Goal: Contribute content: Contribute content

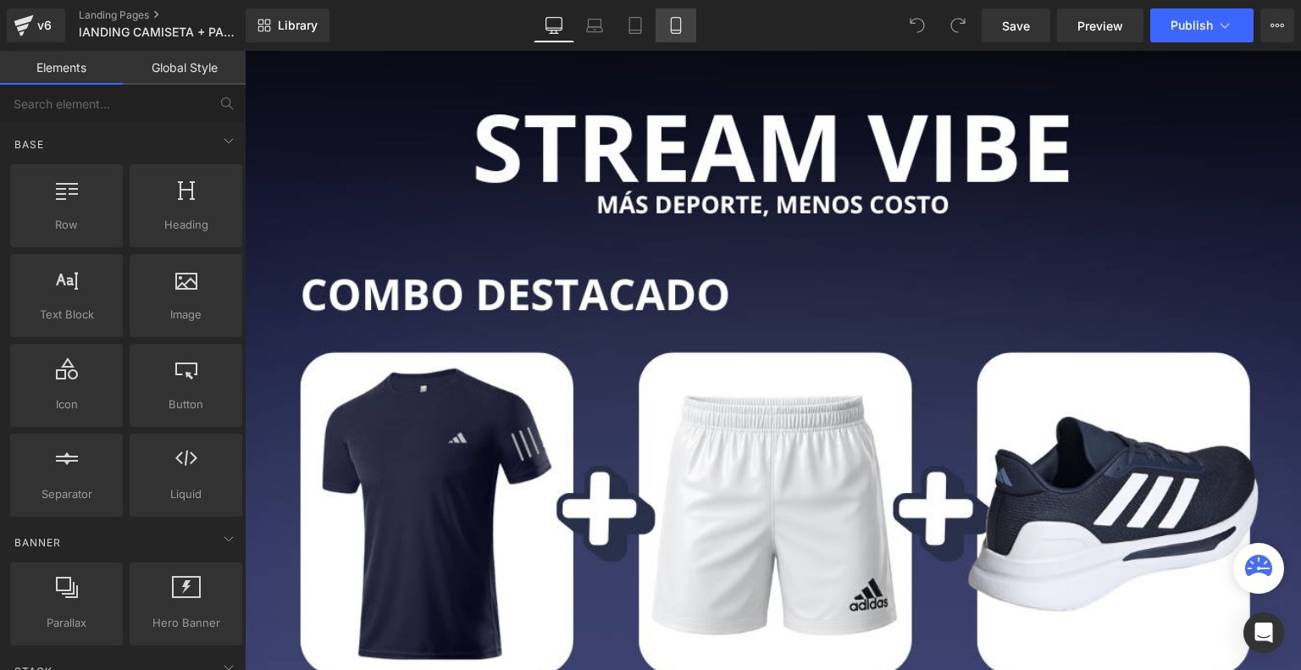
click at [679, 23] on icon at bounding box center [676, 25] width 17 height 17
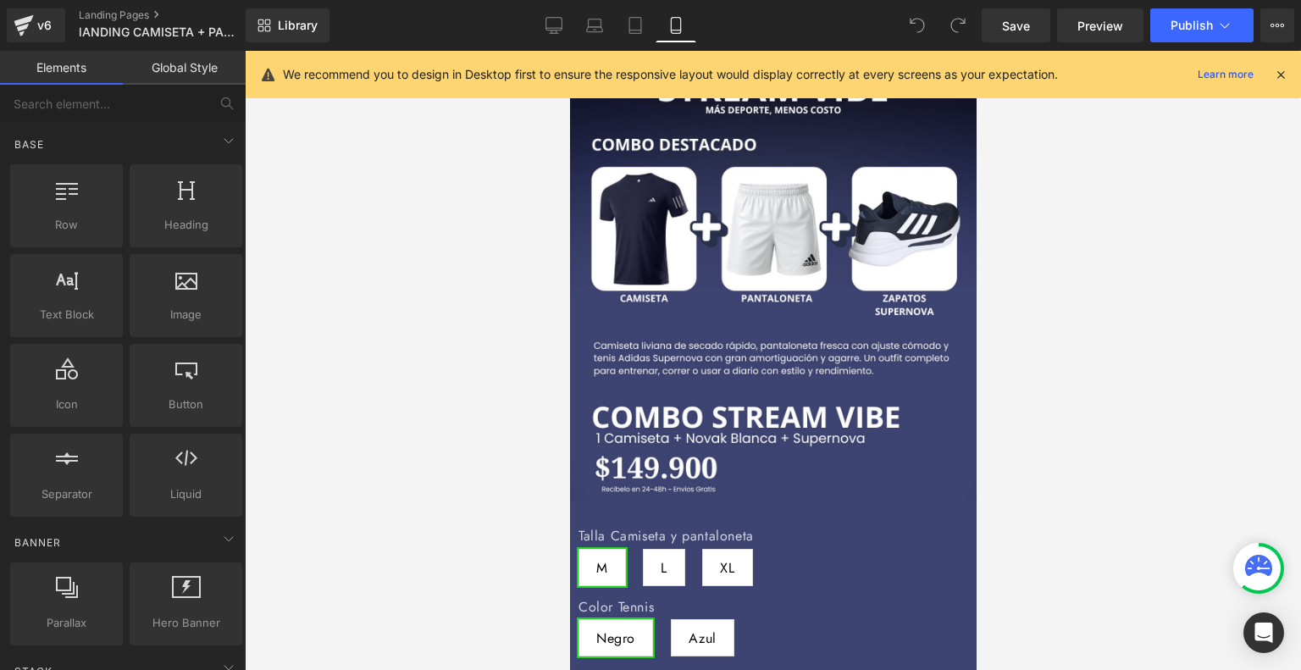
click at [1281, 70] on icon at bounding box center [1280, 74] width 15 height 15
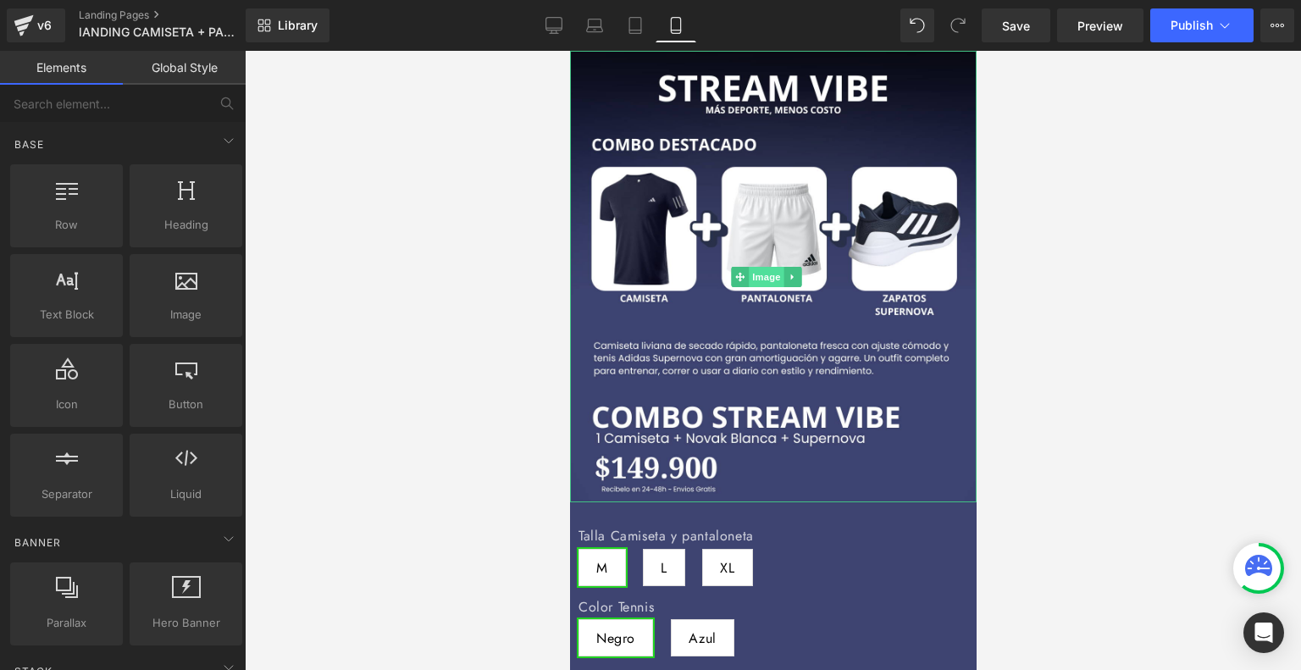
click at [759, 269] on span "Image" at bounding box center [767, 277] width 36 height 20
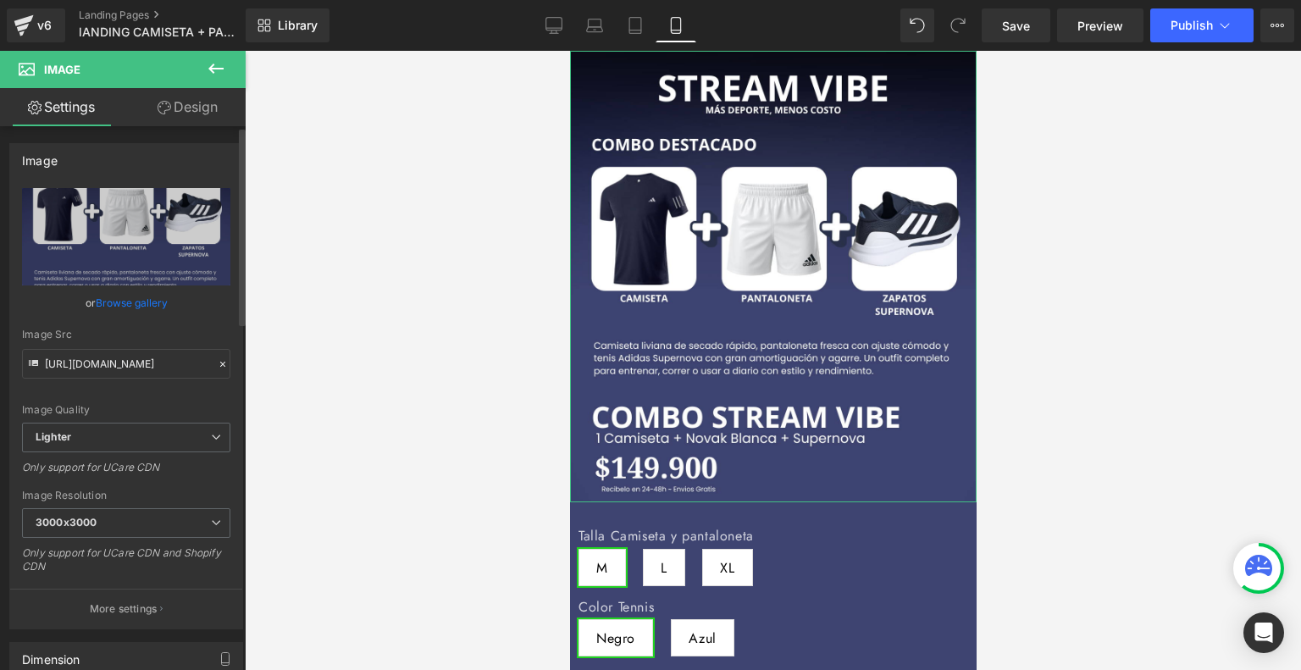
click at [156, 300] on link "Browse gallery" at bounding box center [132, 303] width 72 height 30
click at [1146, 0] on div "Image You are previewing how the will restyle your page. You can not edit Eleme…" at bounding box center [650, 0] width 1301 height 0
click at [140, 308] on link "Browse gallery" at bounding box center [132, 303] width 72 height 30
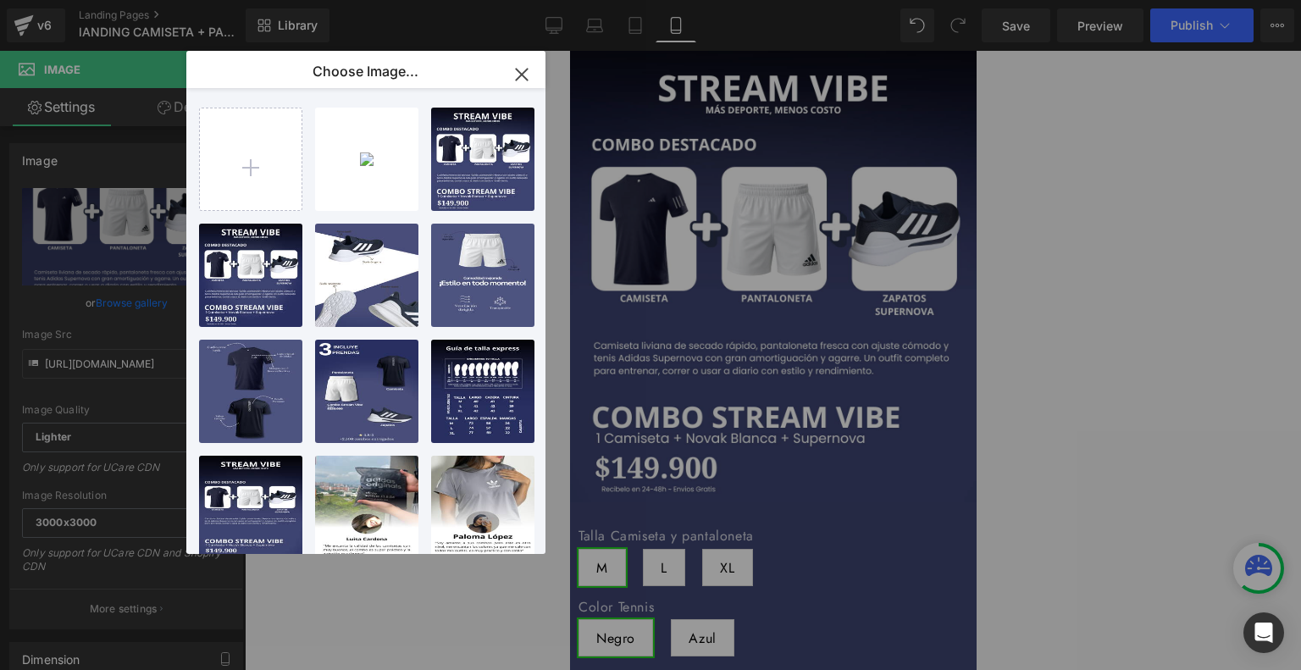
type input "C:\fakepath\4.png"
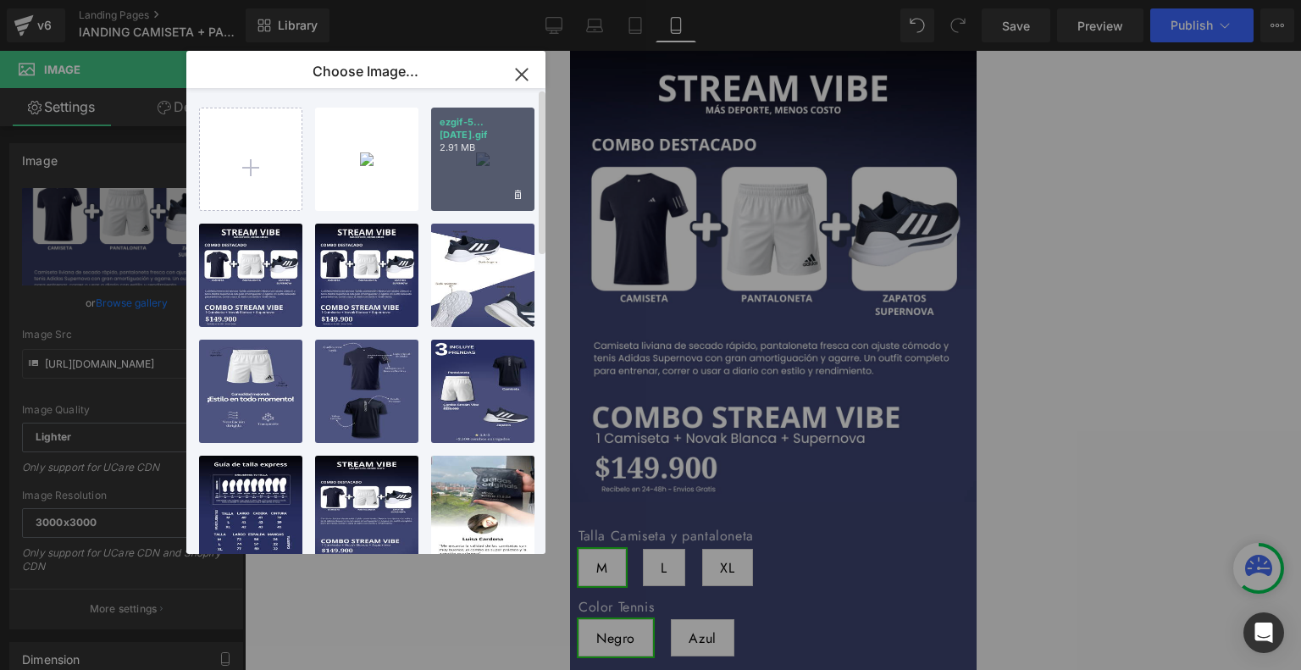
type input "C:\fakepath\6.png"
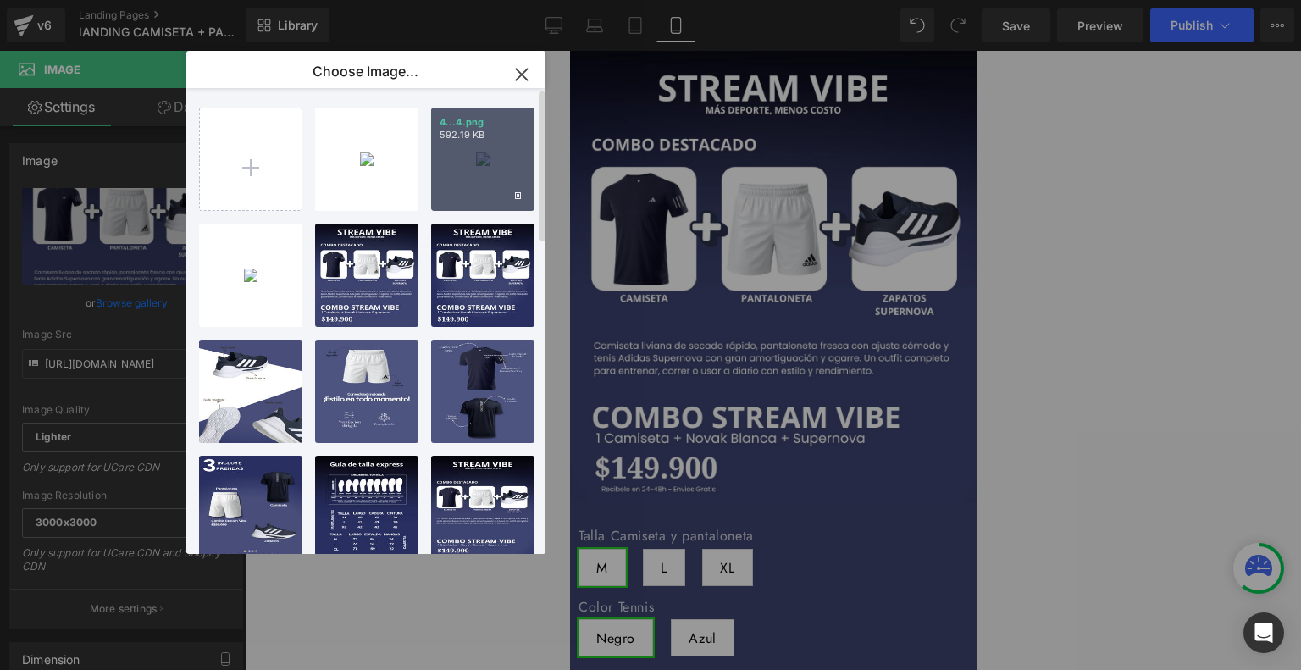
type input "C:\fakepath\7.png"
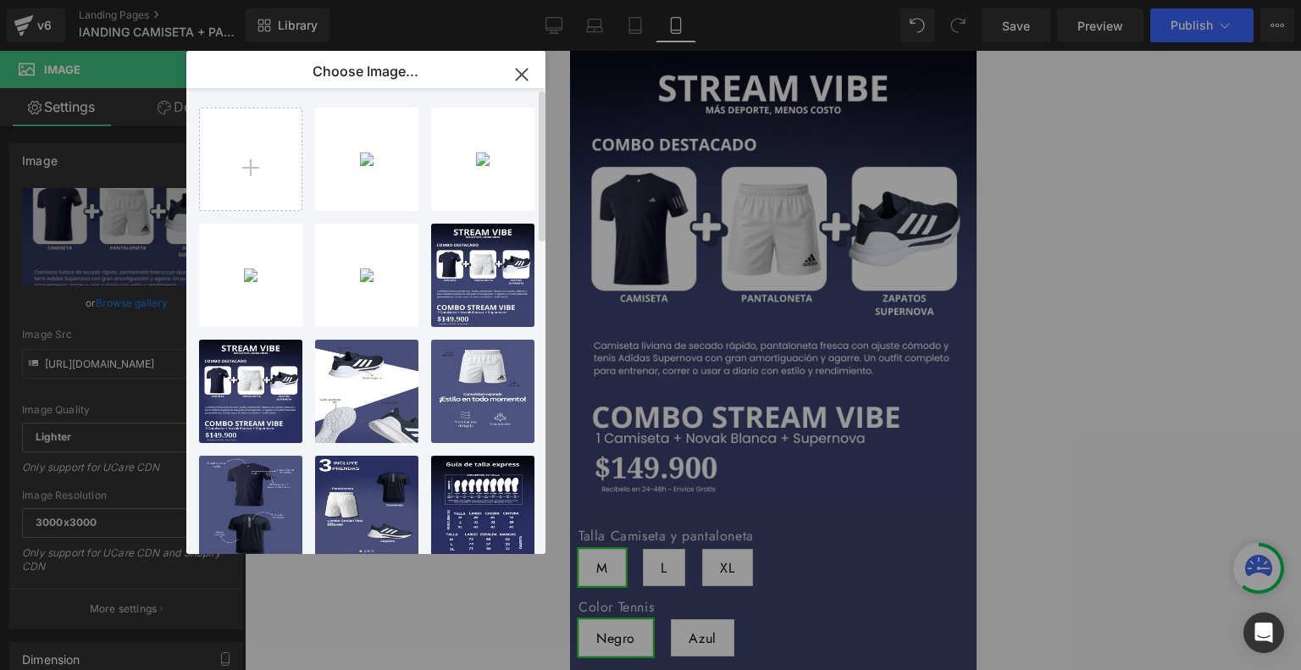
type input "C:\fakepath\8.png"
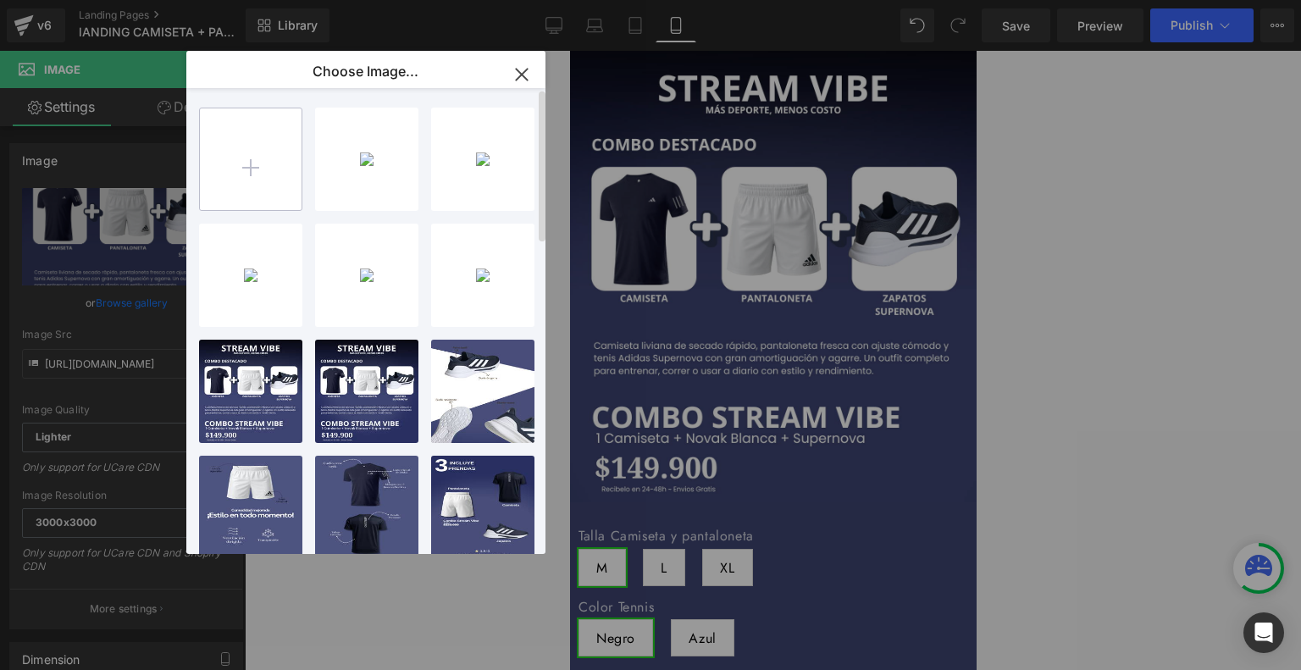
type input "C:\fakepath\5.png"
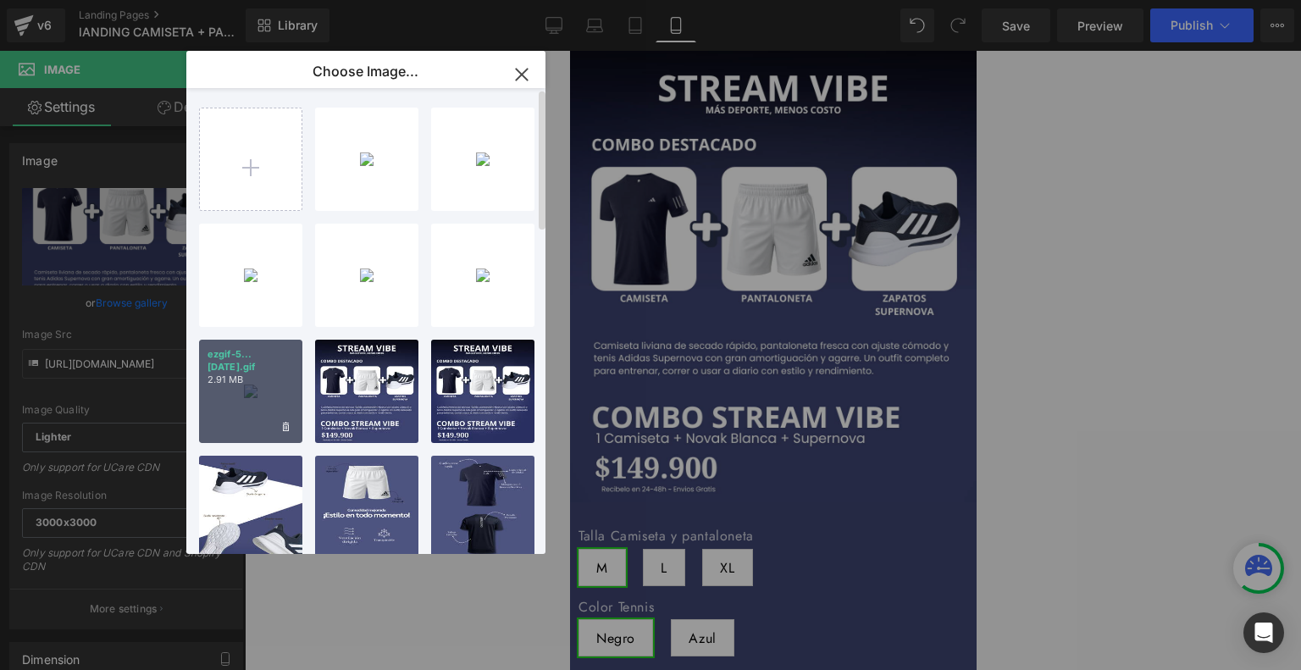
click at [254, 395] on div "ezgif-5...[DATE].gif 2.91 MB" at bounding box center [250, 391] width 103 height 103
type input "[URL][DOMAIN_NAME]"
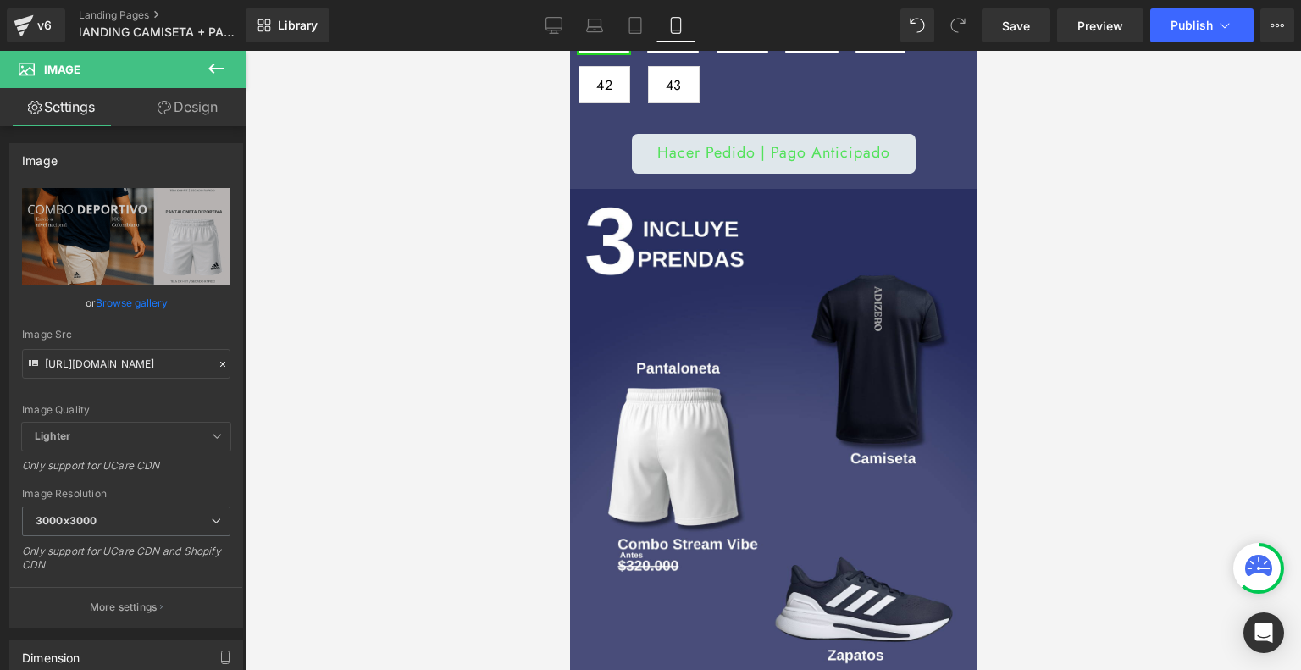
scroll to position [795, 0]
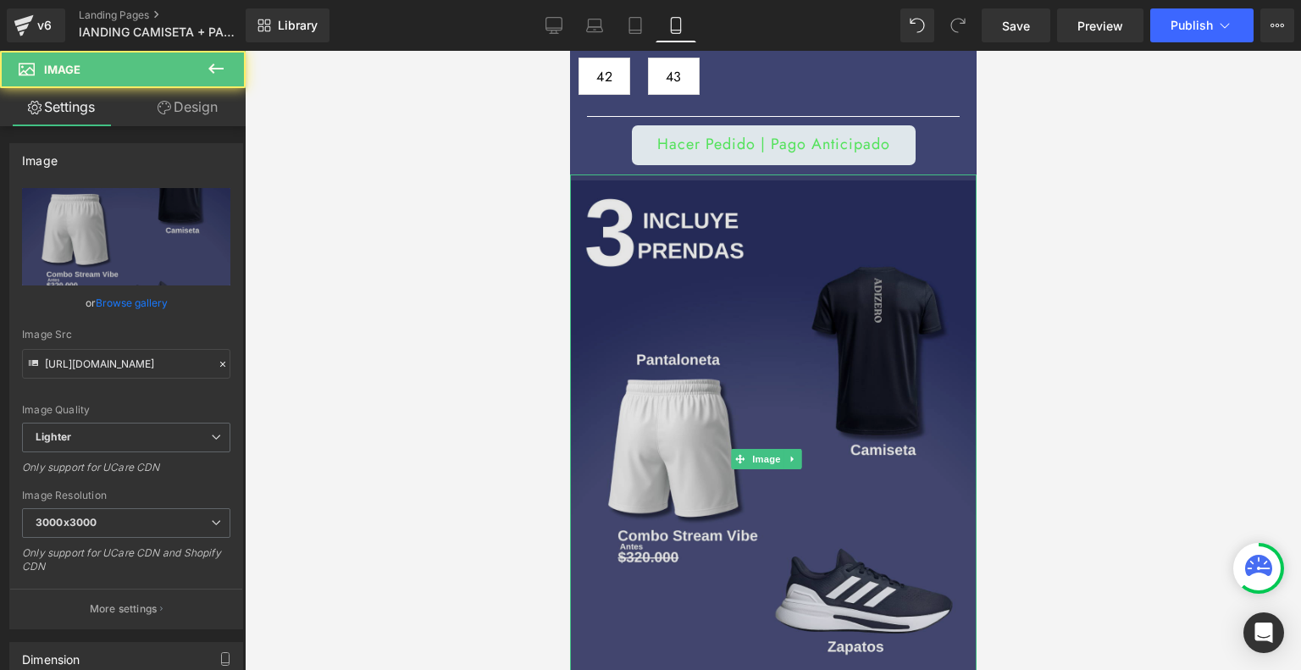
click at [745, 317] on img at bounding box center [772, 460] width 407 height 571
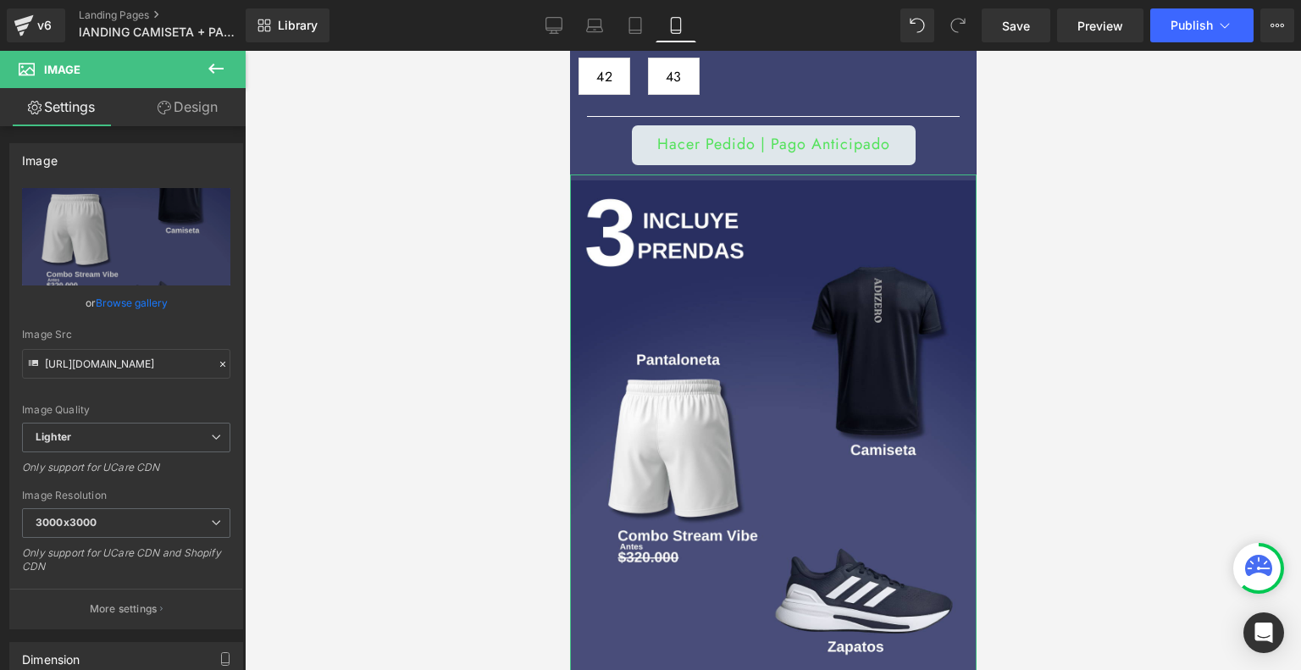
drag, startPoint x: 153, startPoint y: 291, endPoint x: 152, endPoint y: 302, distance: 11.9
click at [152, 302] on link "Browse gallery" at bounding box center [132, 303] width 72 height 30
click at [152, 0] on div "Image You are previewing how the will restyle your page. You can not edit Eleme…" at bounding box center [650, 0] width 1301 height 0
click at [152, 302] on link "Browse gallery" at bounding box center [132, 303] width 72 height 30
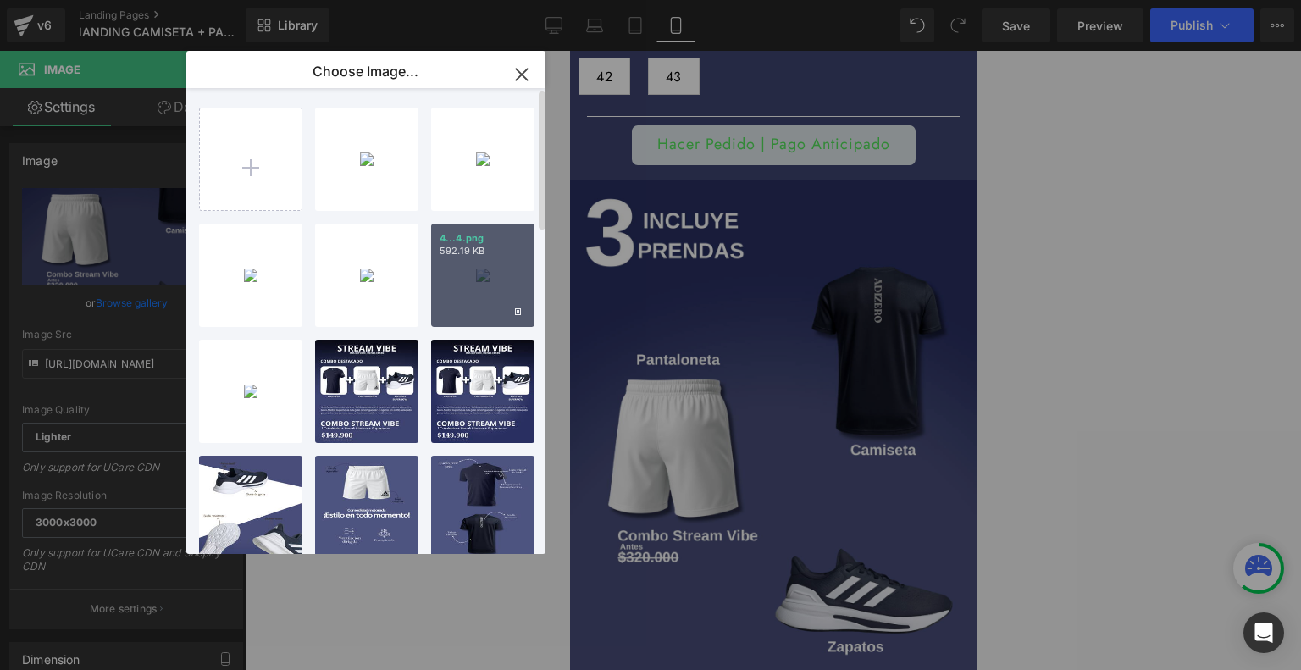
click at [478, 274] on div "4...4.png 592.19 KB" at bounding box center [482, 275] width 103 height 103
type input "[URL][DOMAIN_NAME]"
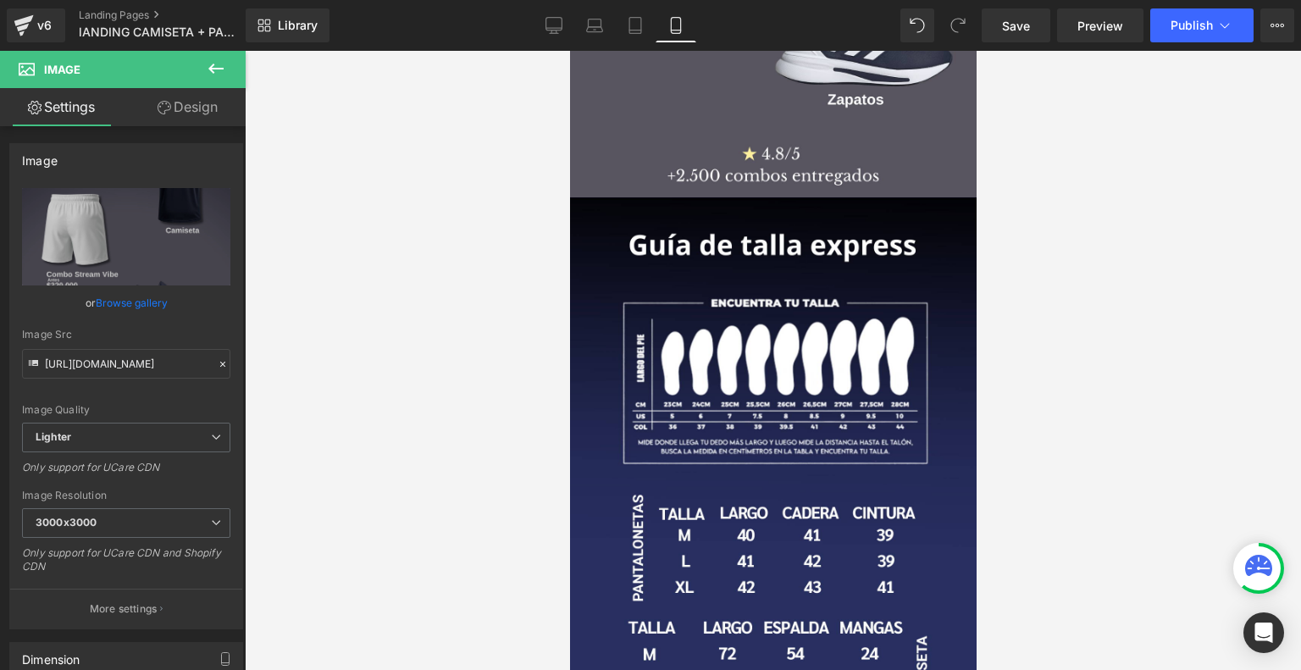
scroll to position [1344, 0]
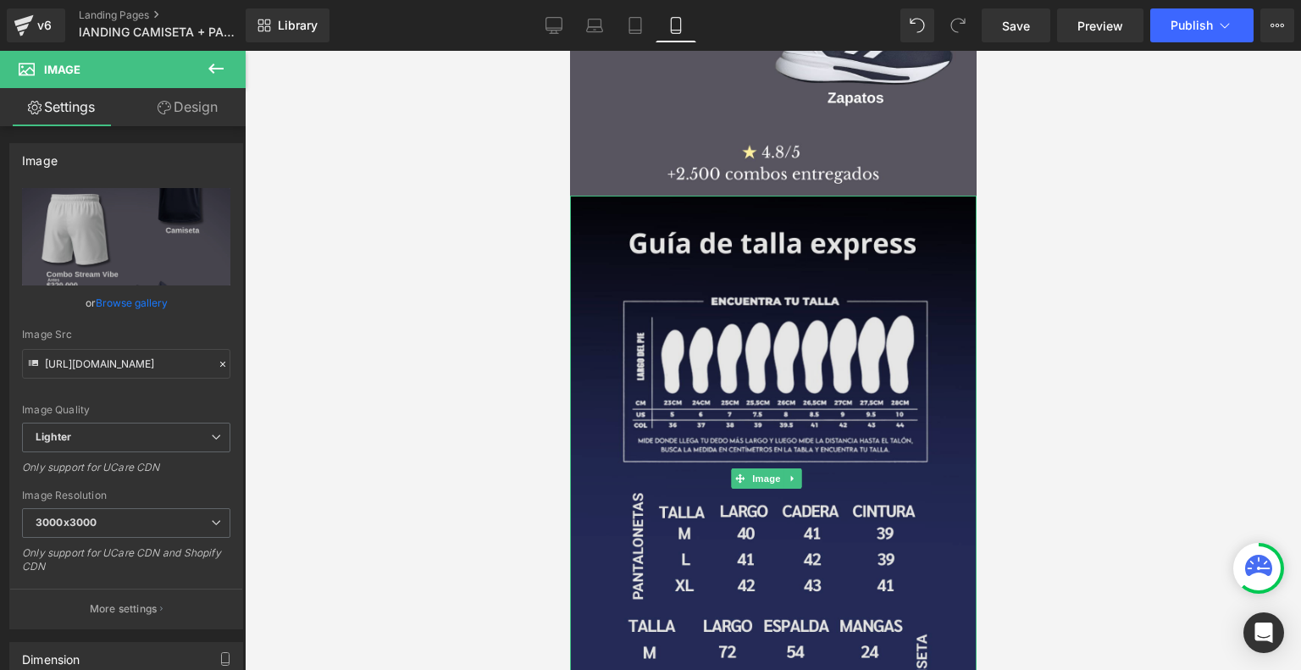
click at [763, 354] on img at bounding box center [772, 478] width 407 height 565
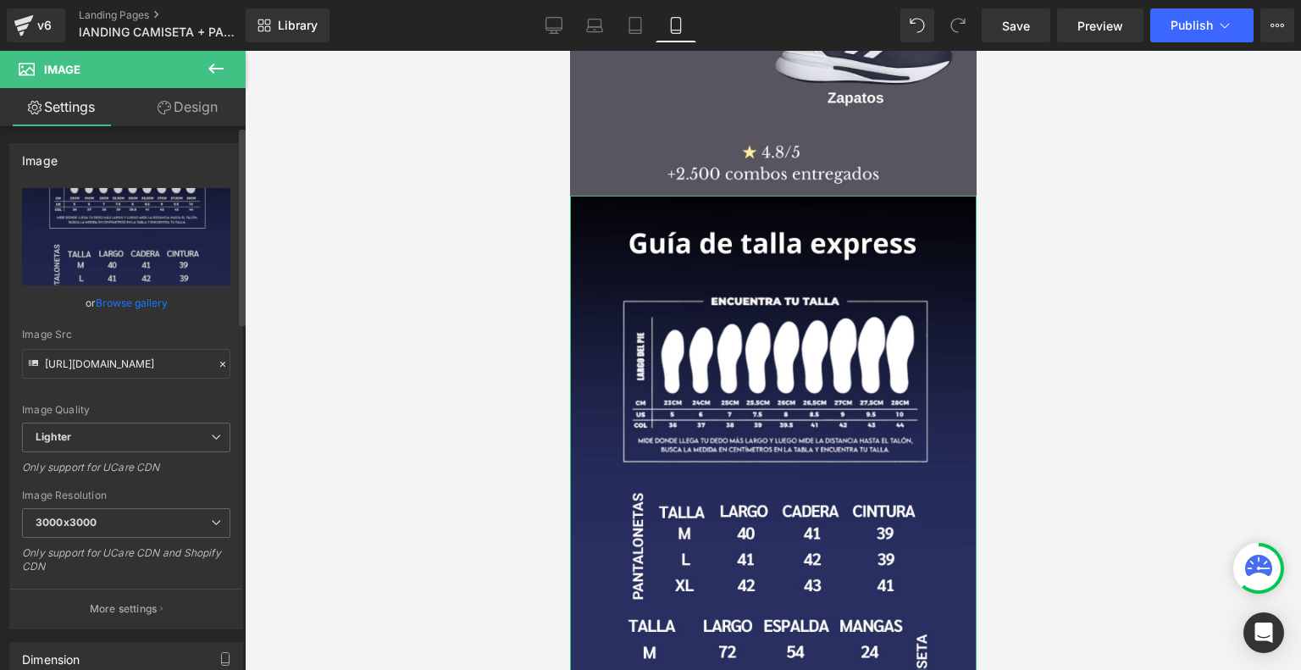
click at [158, 311] on link "Browse gallery" at bounding box center [132, 303] width 72 height 30
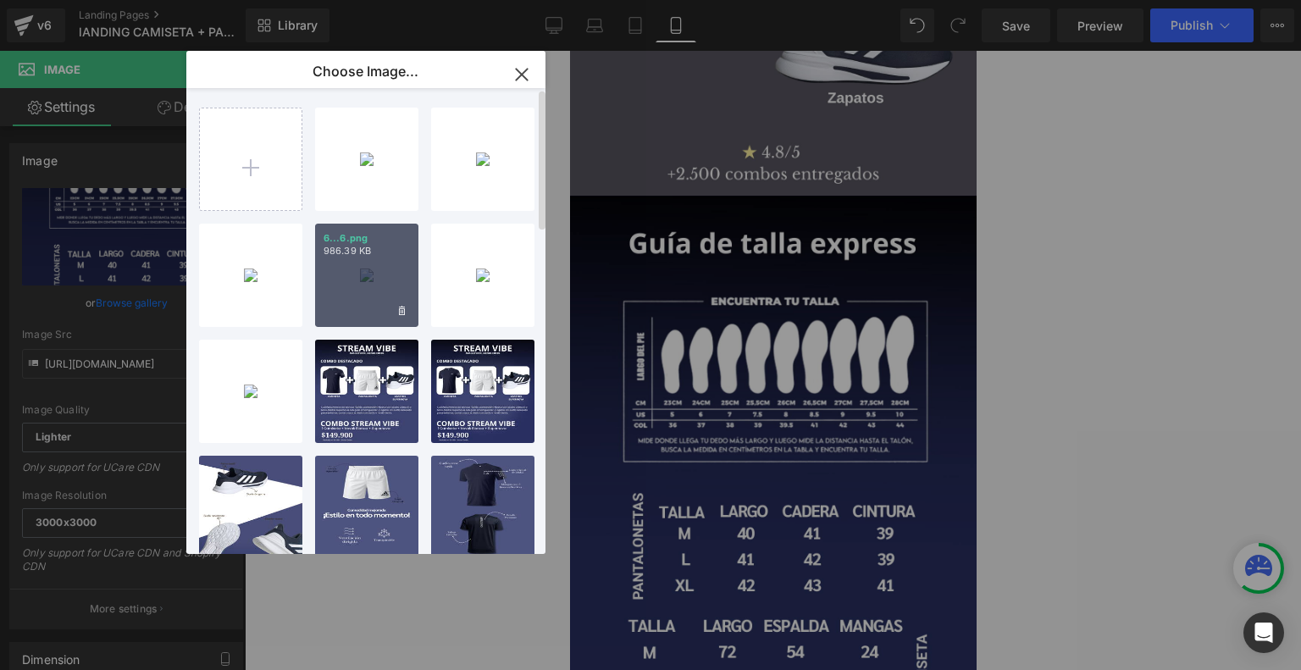
click at [393, 263] on div "6...6.png 986.39 KB" at bounding box center [366, 275] width 103 height 103
type input "[URL][DOMAIN_NAME]"
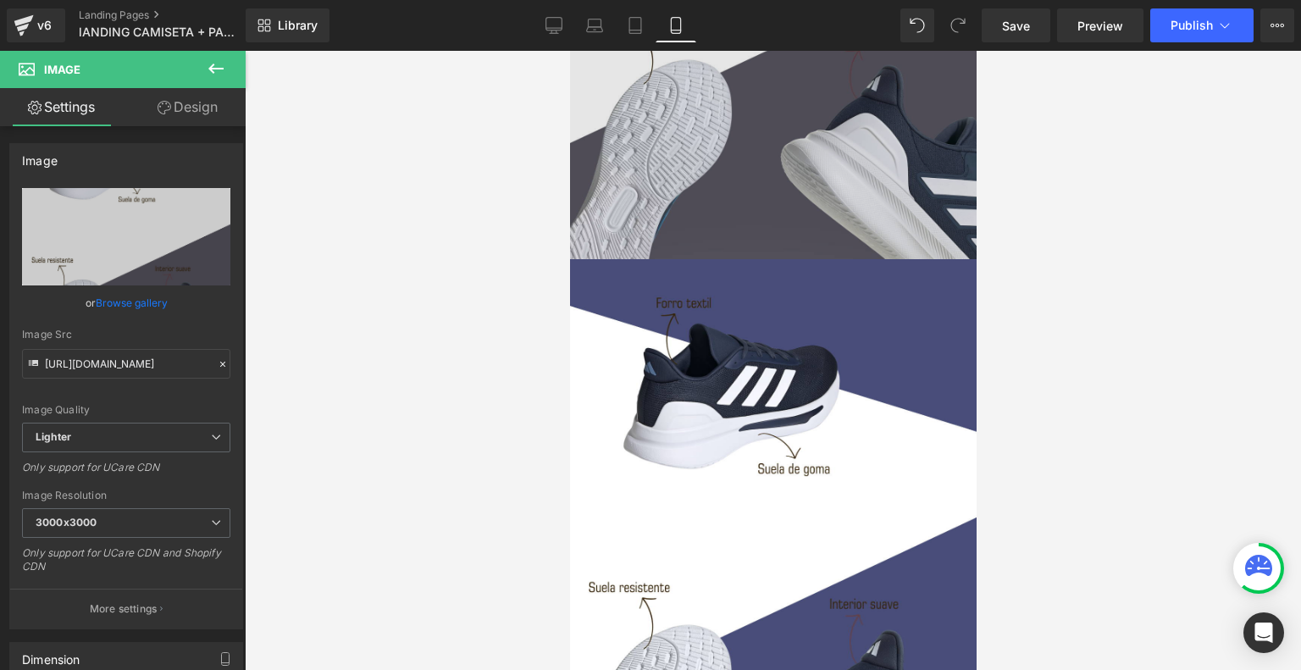
scroll to position [1846, 0]
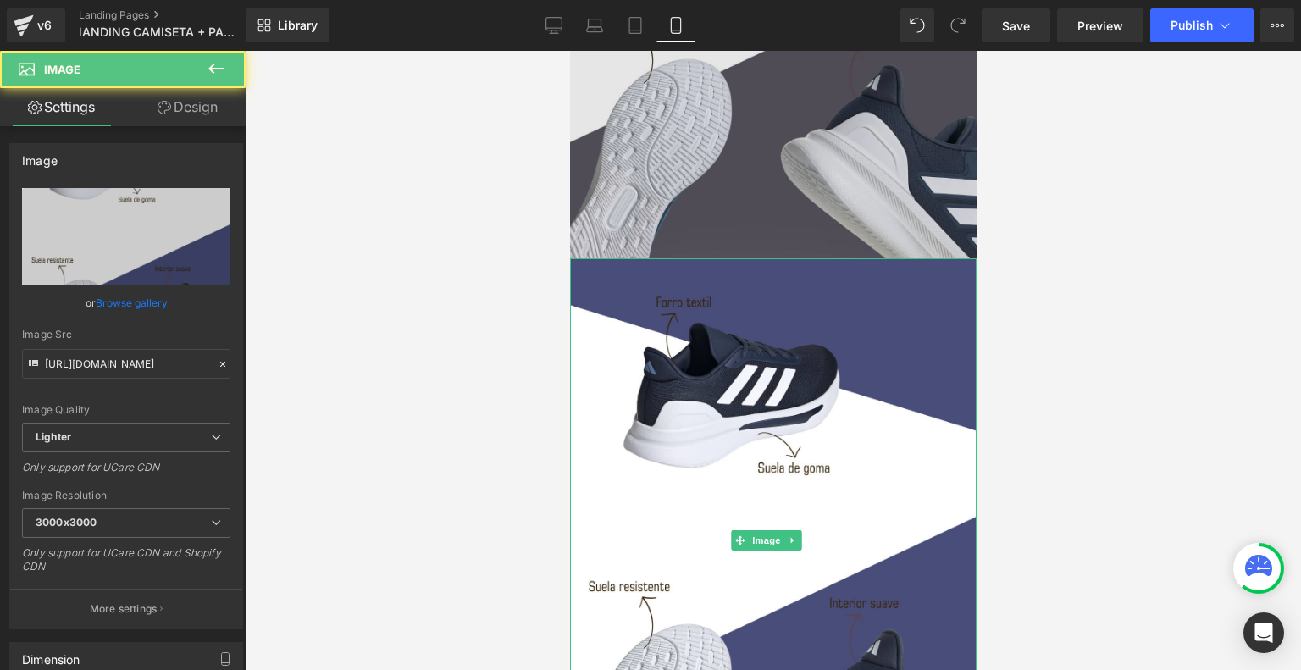
click at [808, 456] on img at bounding box center [772, 540] width 407 height 565
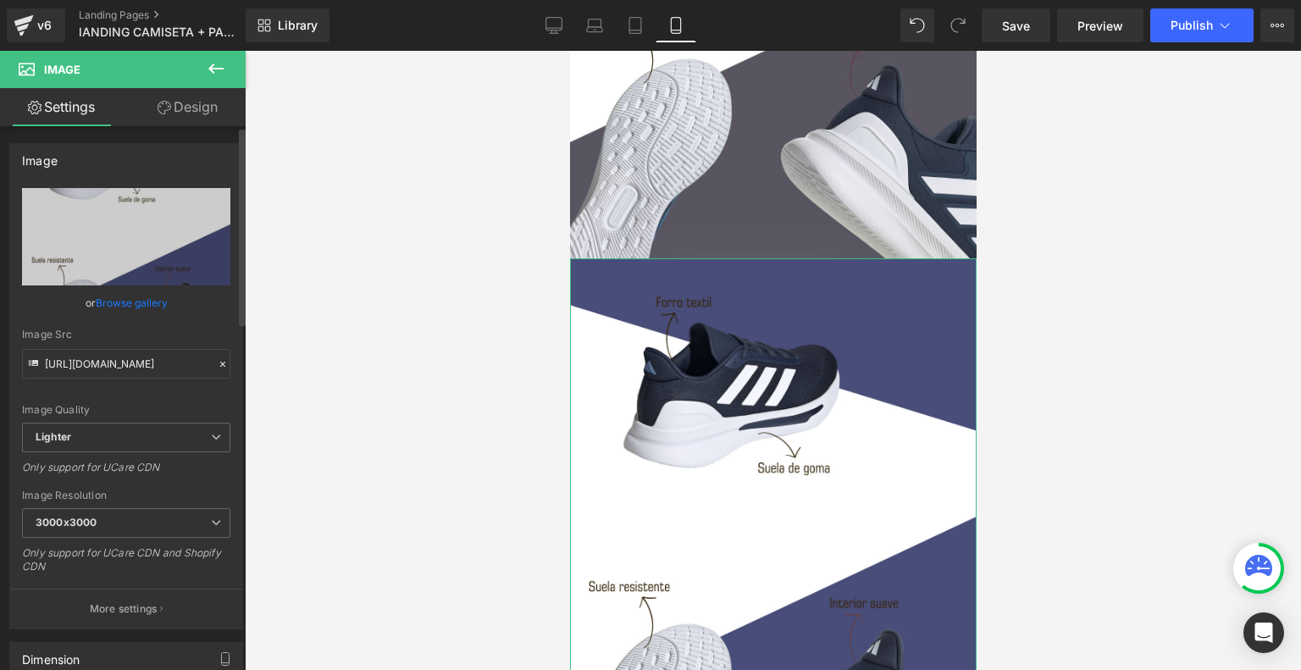
click at [136, 301] on link "Browse gallery" at bounding box center [132, 303] width 72 height 30
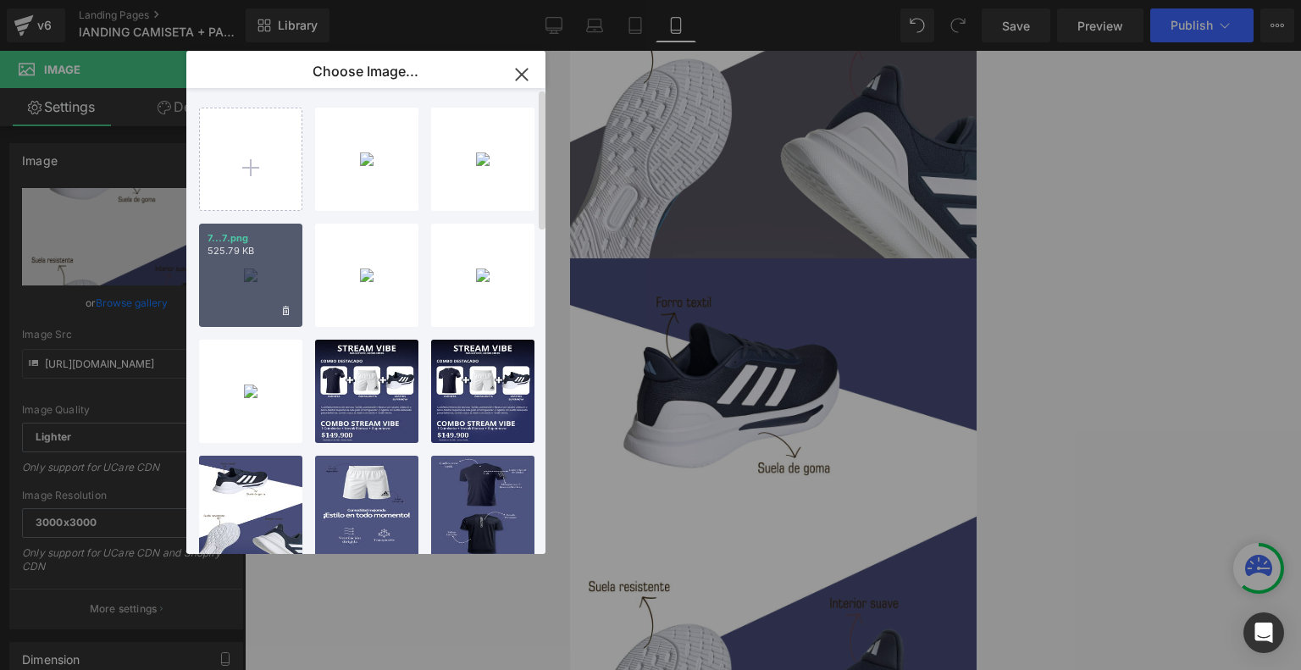
click at [235, 278] on div "7...7.png 525.79 KB" at bounding box center [250, 275] width 103 height 103
type input "[URL][DOMAIN_NAME]"
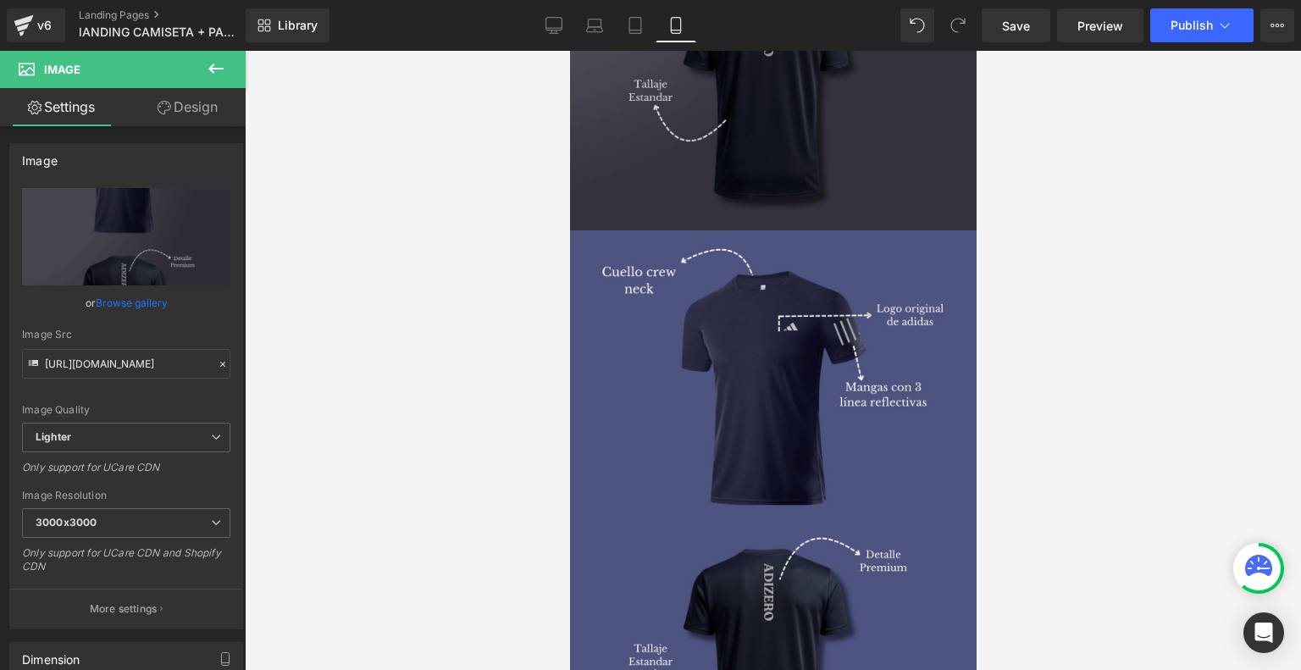
scroll to position [2440, 0]
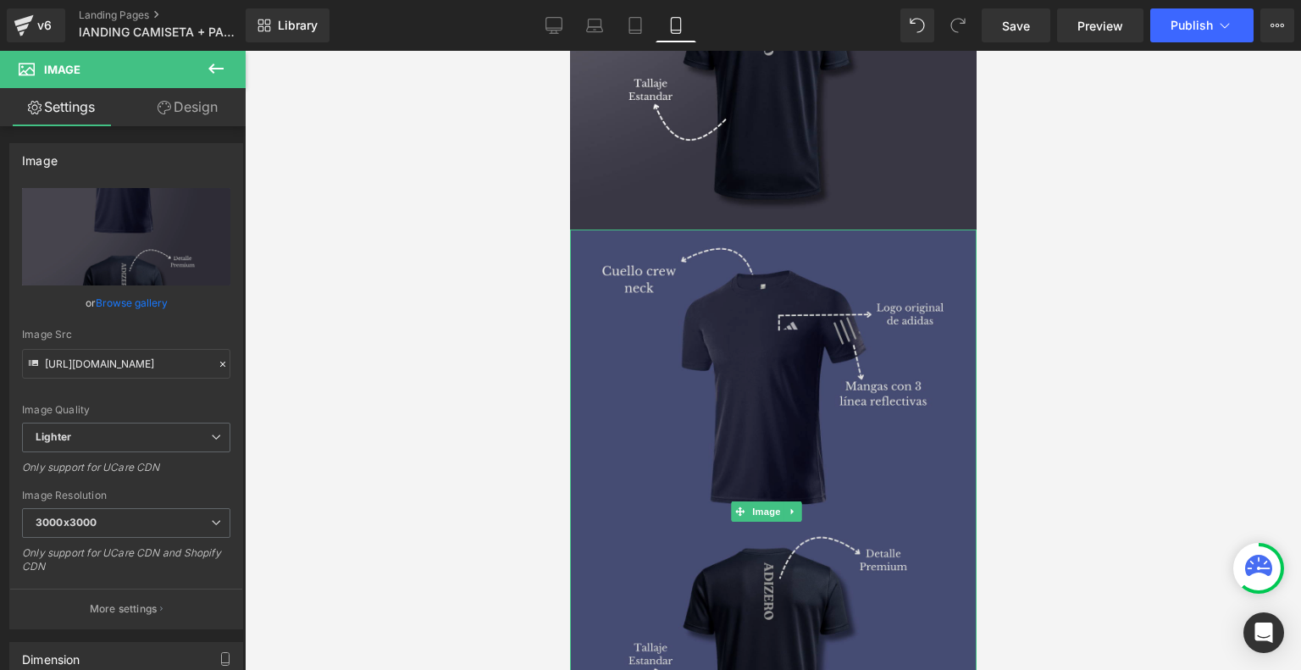
click at [770, 344] on img at bounding box center [772, 512] width 407 height 565
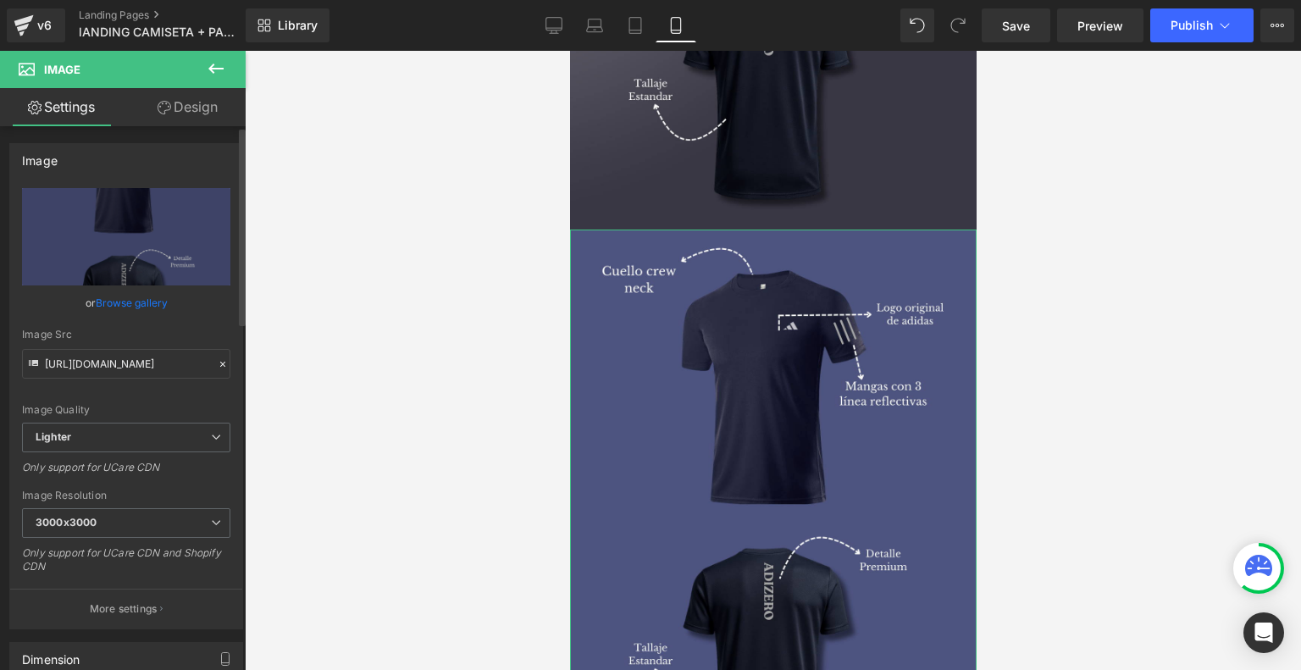
click at [137, 305] on link "Browse gallery" at bounding box center [132, 303] width 72 height 30
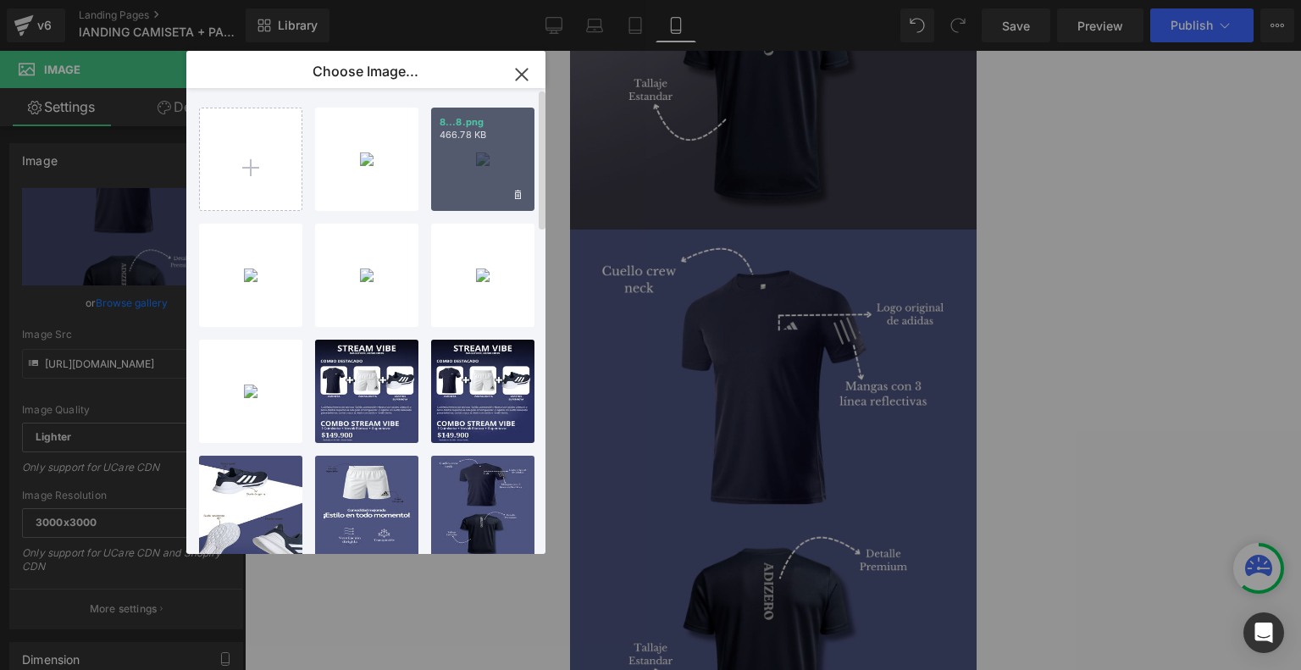
click at [486, 149] on div "8...8.png 466.78 KB" at bounding box center [482, 159] width 103 height 103
type input "[URL][DOMAIN_NAME]"
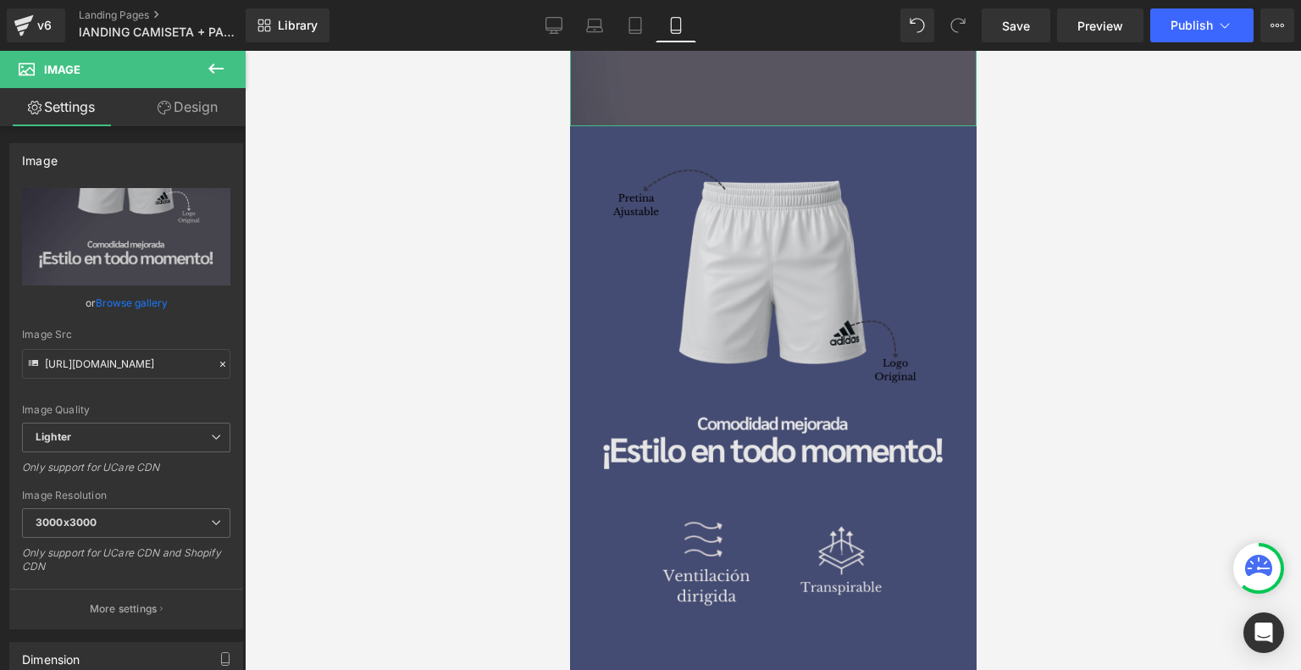
scroll to position [3110, 0]
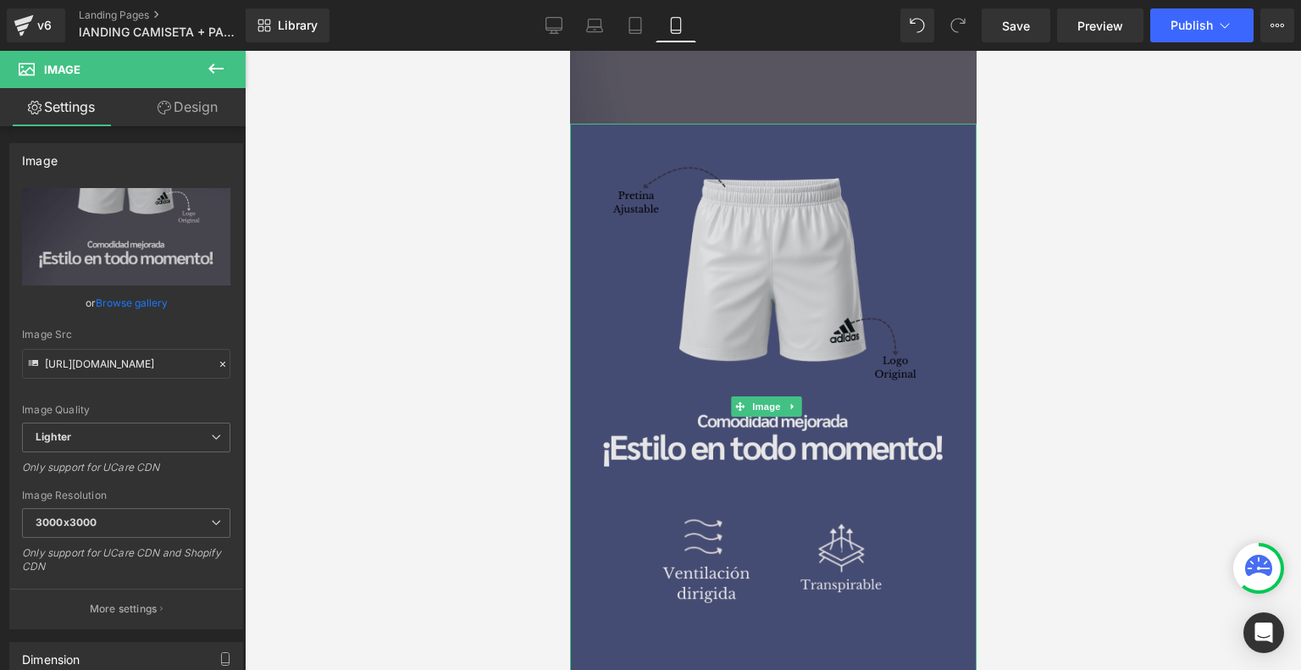
click at [736, 252] on img at bounding box center [772, 406] width 407 height 565
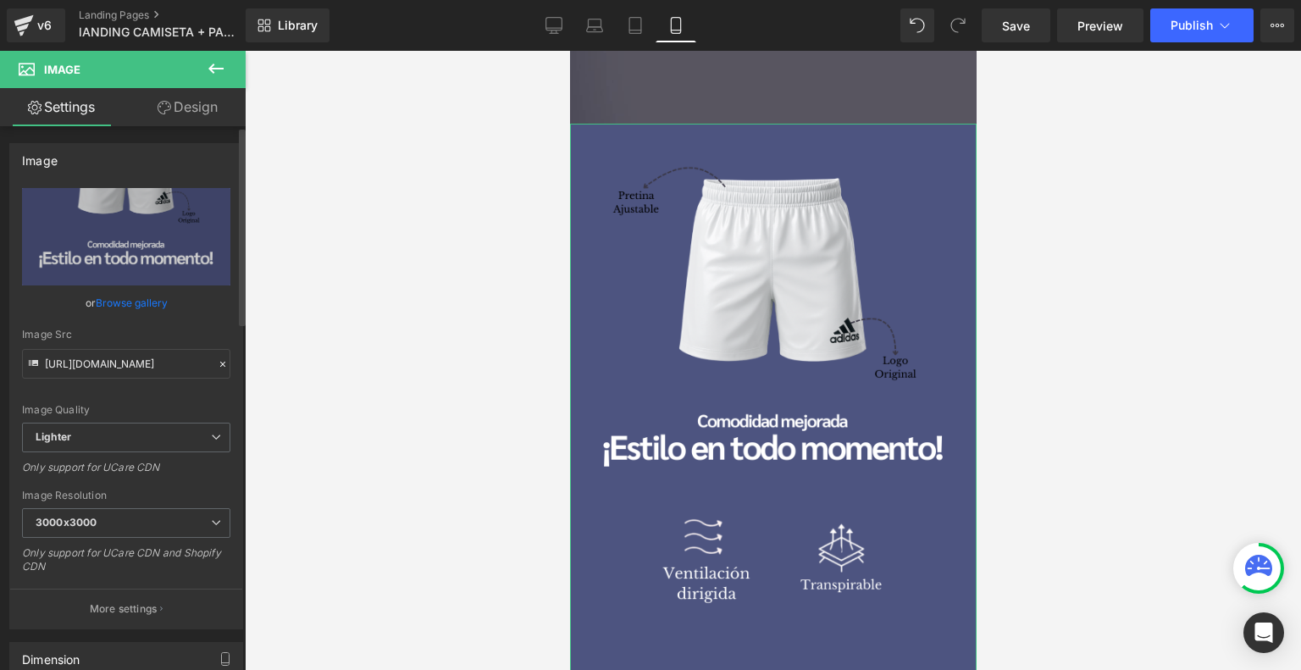
click at [148, 300] on link "Browse gallery" at bounding box center [132, 303] width 72 height 30
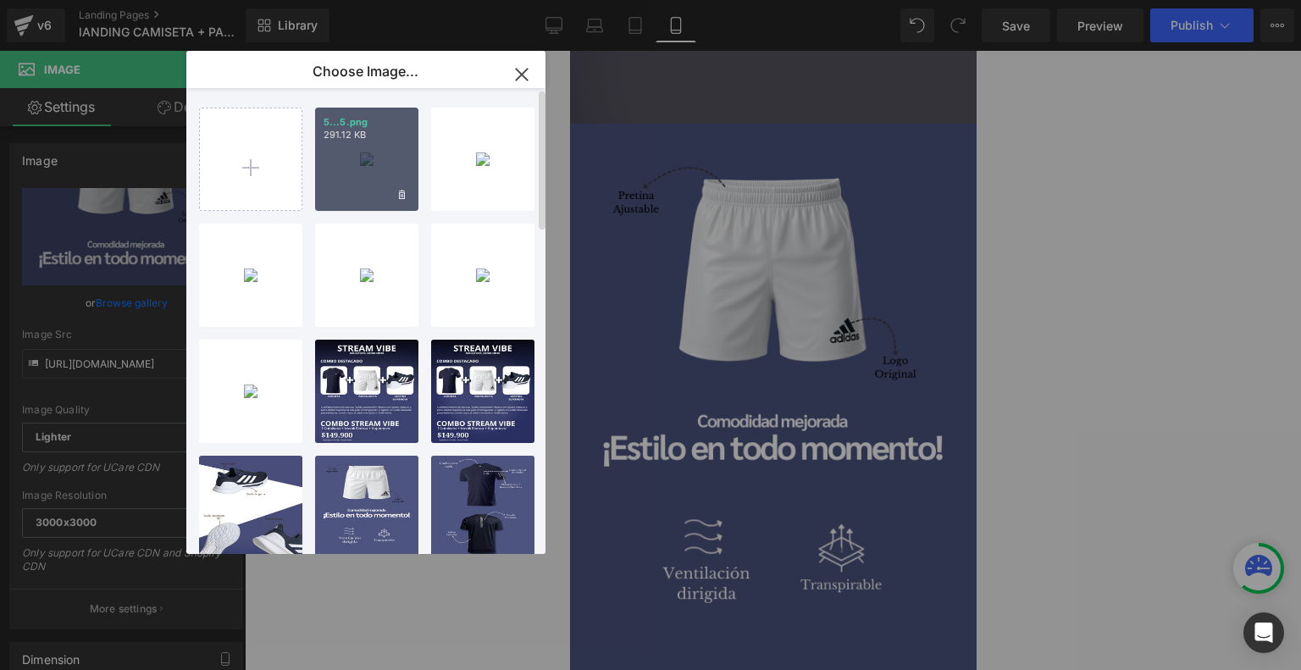
click at [399, 129] on p "291.12 KB" at bounding box center [367, 135] width 86 height 13
type input "[URL][DOMAIN_NAME]"
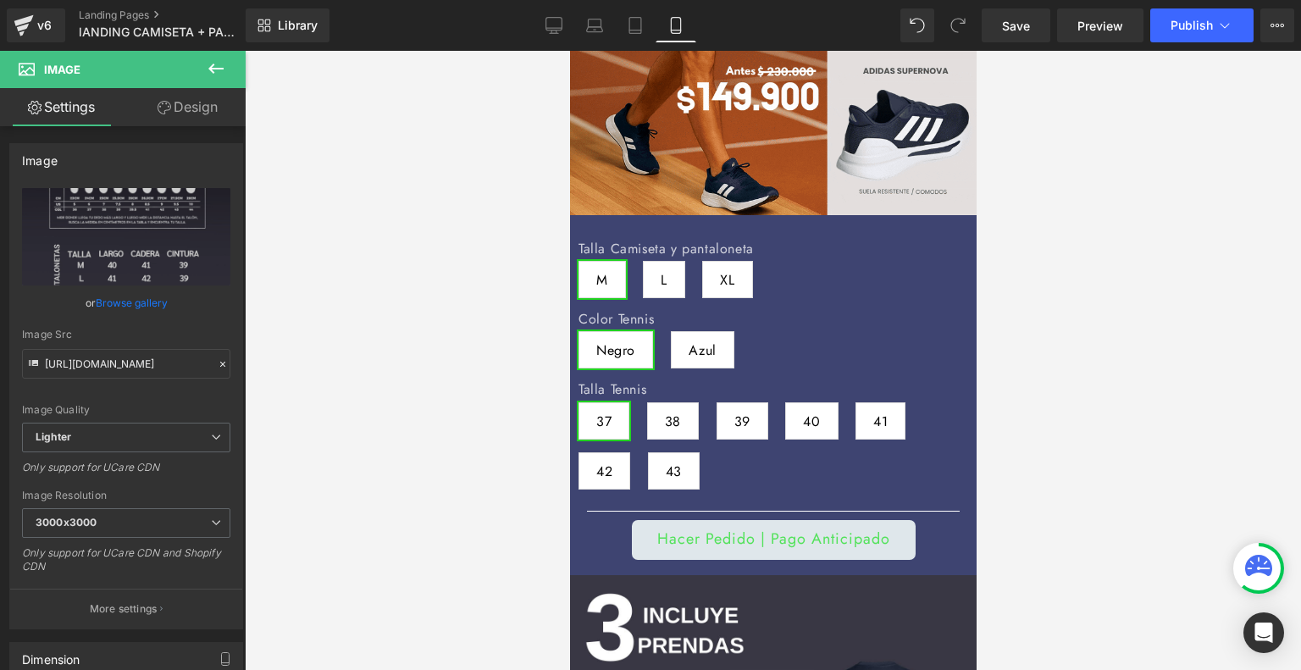
scroll to position [406, 0]
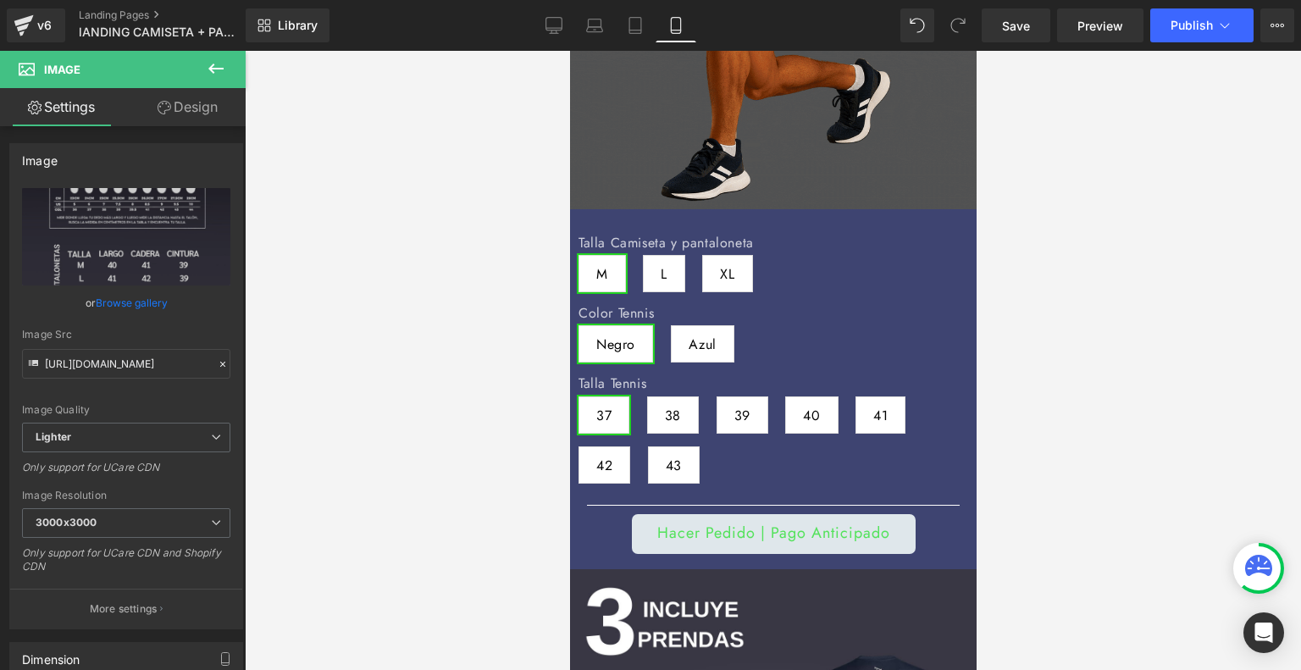
click at [799, 241] on div "Talla Camiseta y pantaloneta M L XL" at bounding box center [773, 270] width 390 height 70
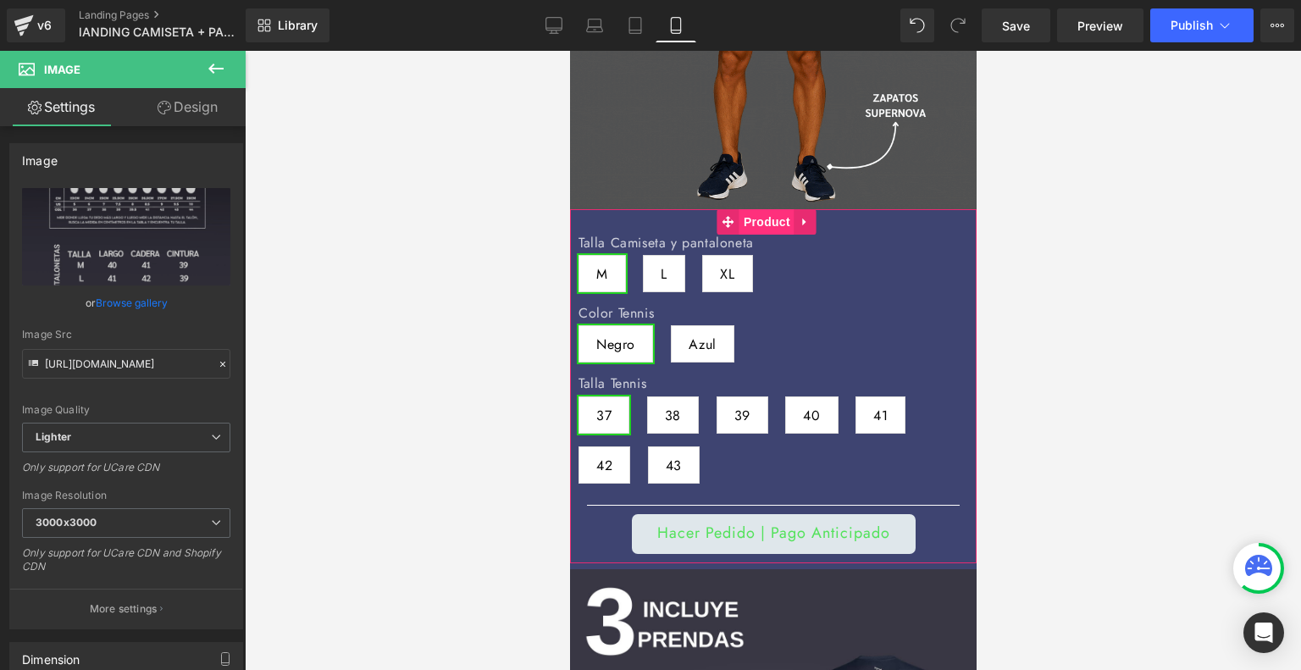
click at [767, 209] on span "Product" at bounding box center [766, 221] width 55 height 25
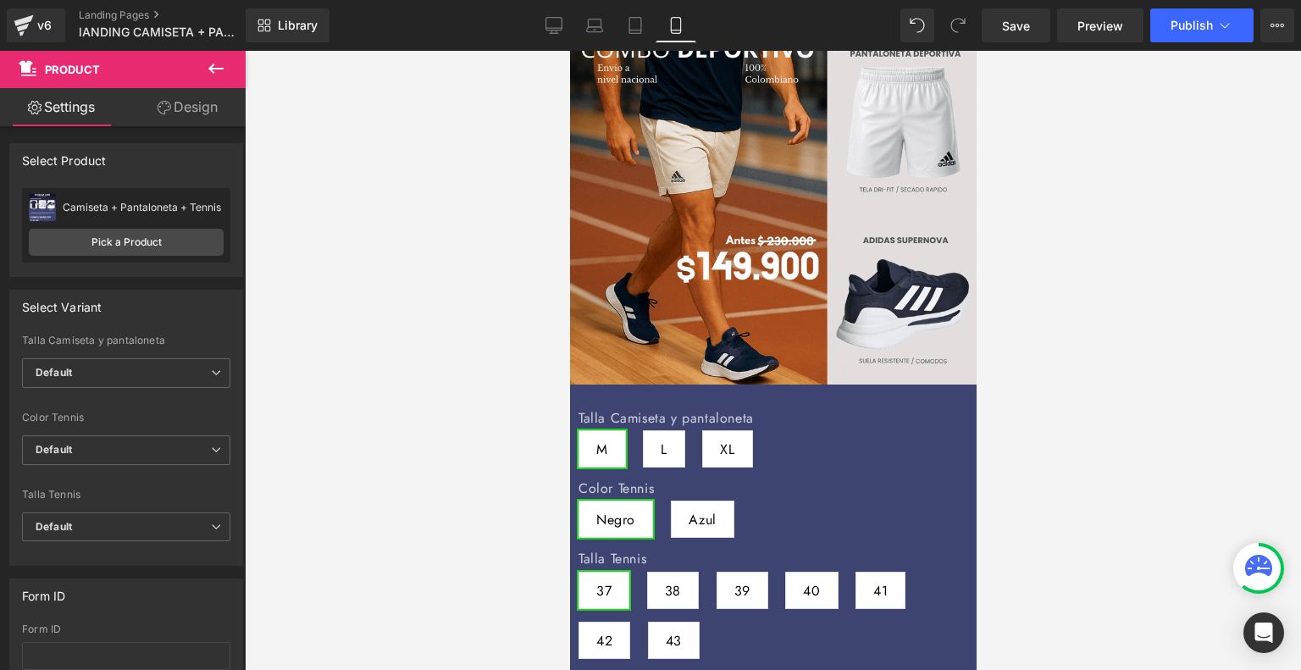
scroll to position [240, 0]
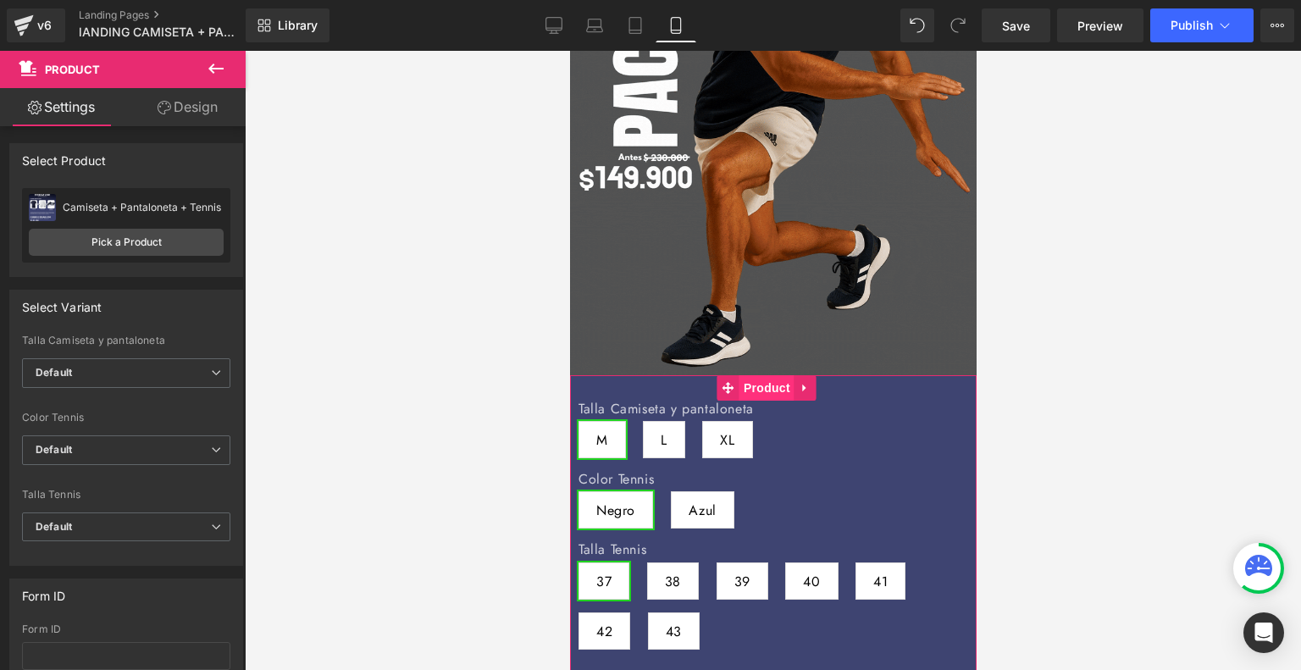
click at [759, 375] on span "Product" at bounding box center [766, 387] width 55 height 25
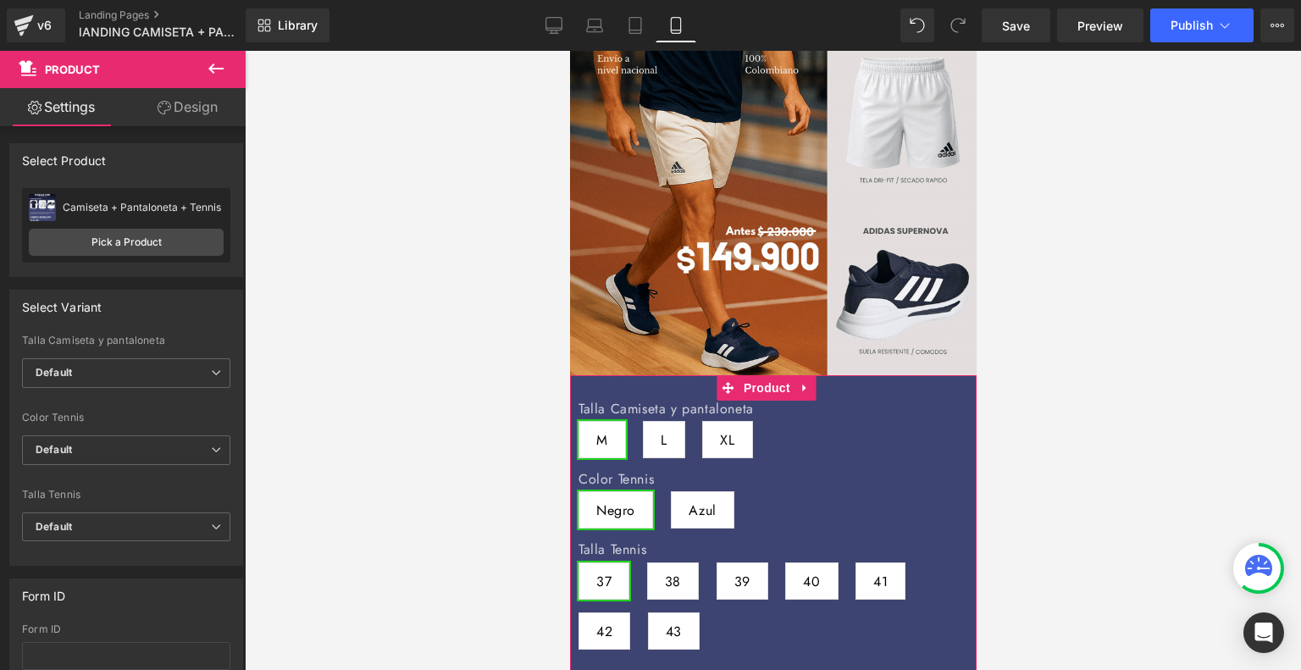
click at [196, 101] on link "Design" at bounding box center [187, 107] width 123 height 38
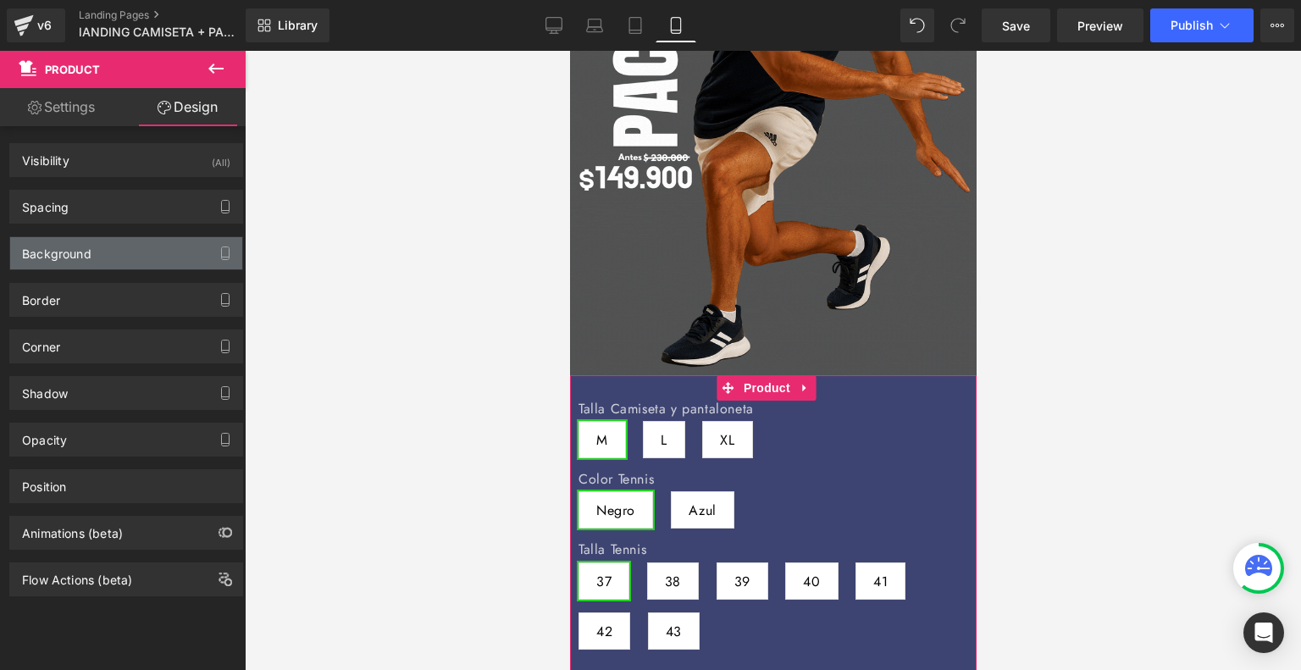
click at [98, 250] on div "Background" at bounding box center [126, 253] width 232 height 32
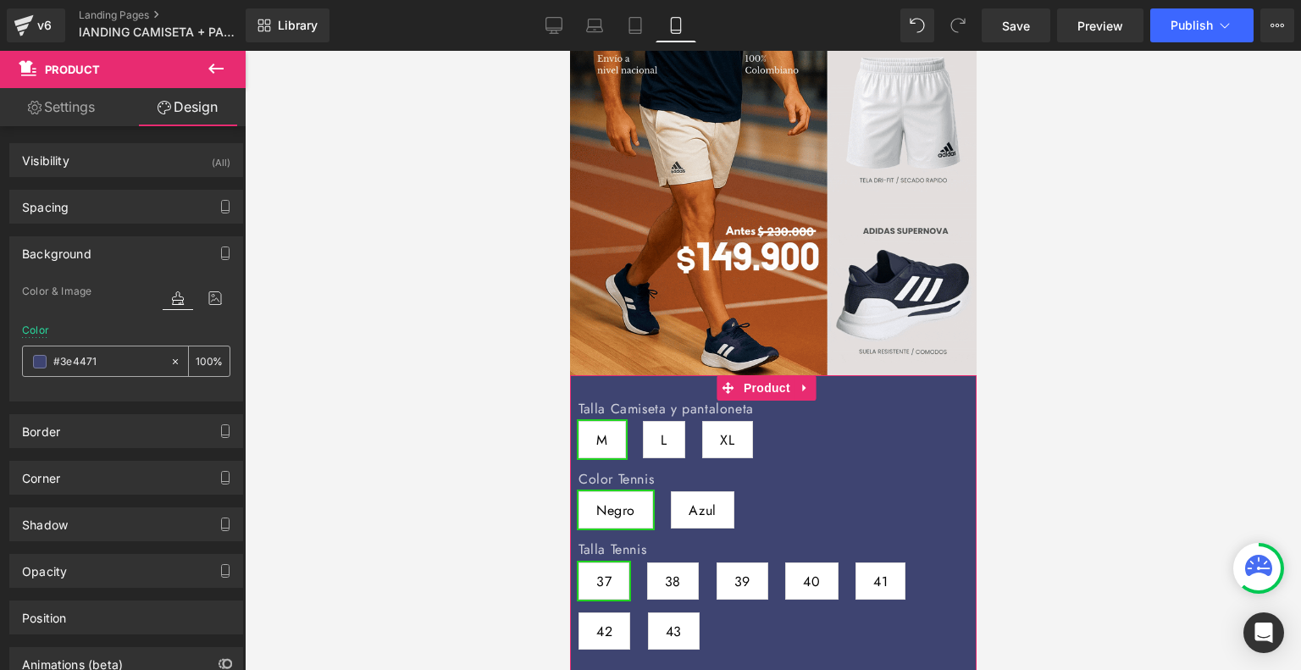
click at [37, 363] on span at bounding box center [40, 362] width 14 height 14
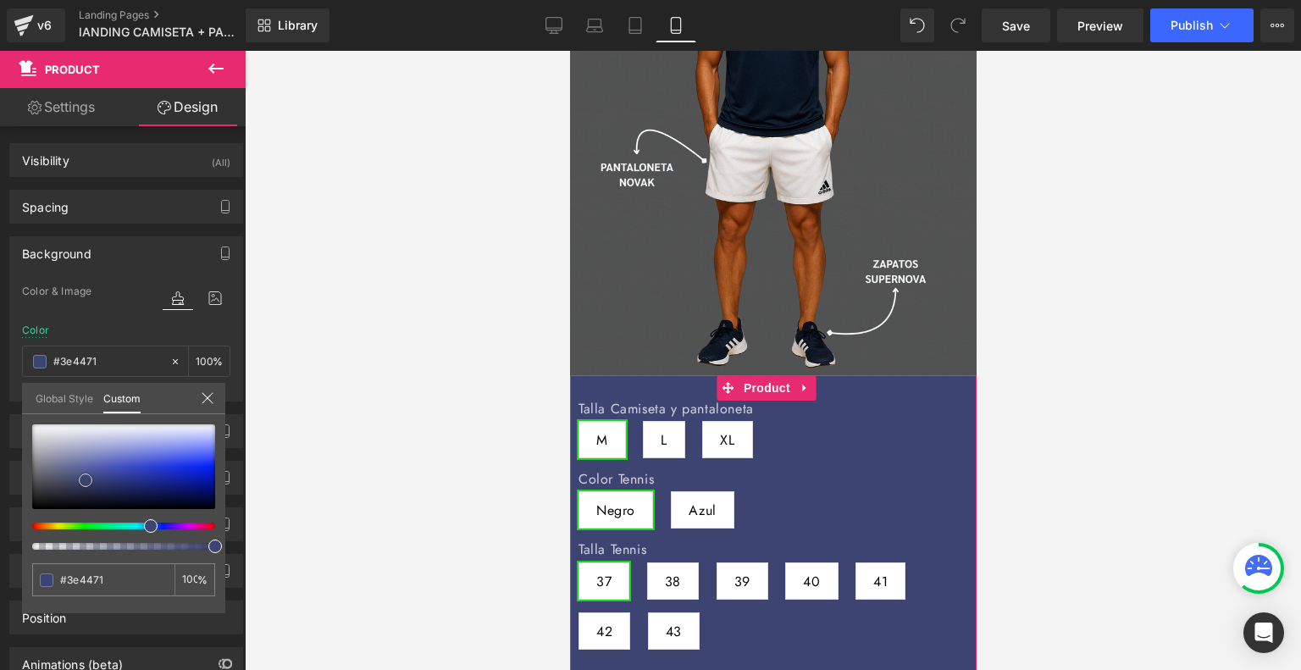
type input "#444a77"
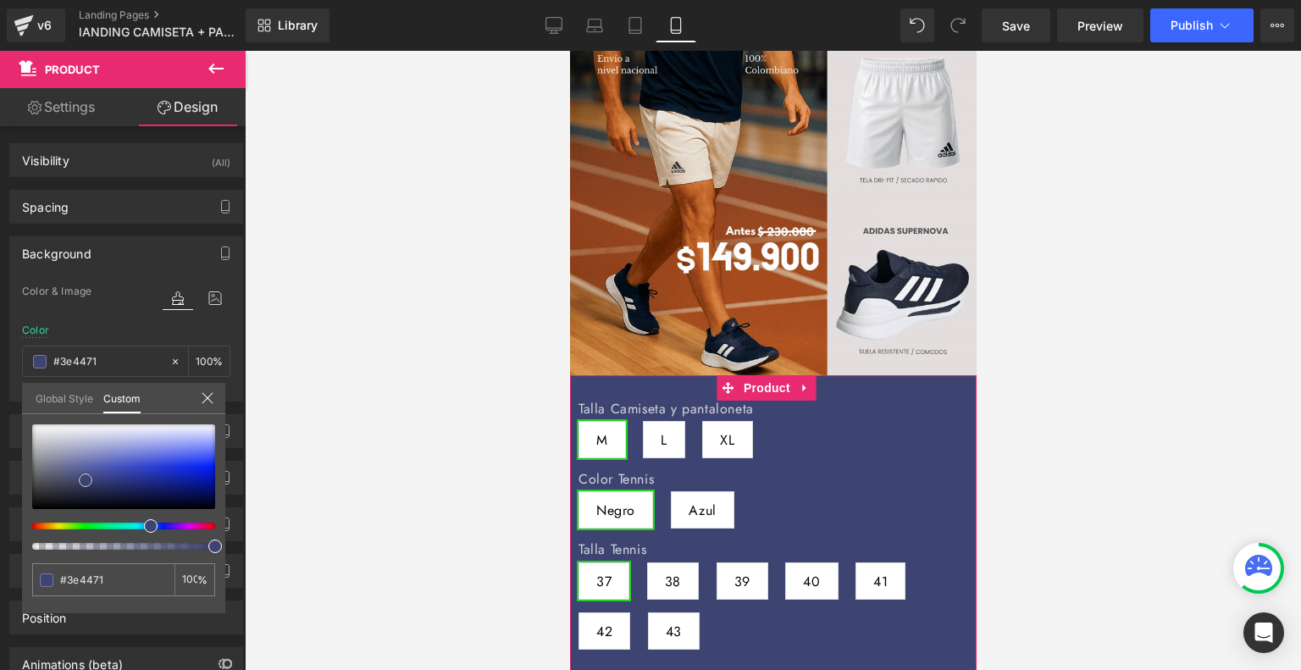
type input "#444a77"
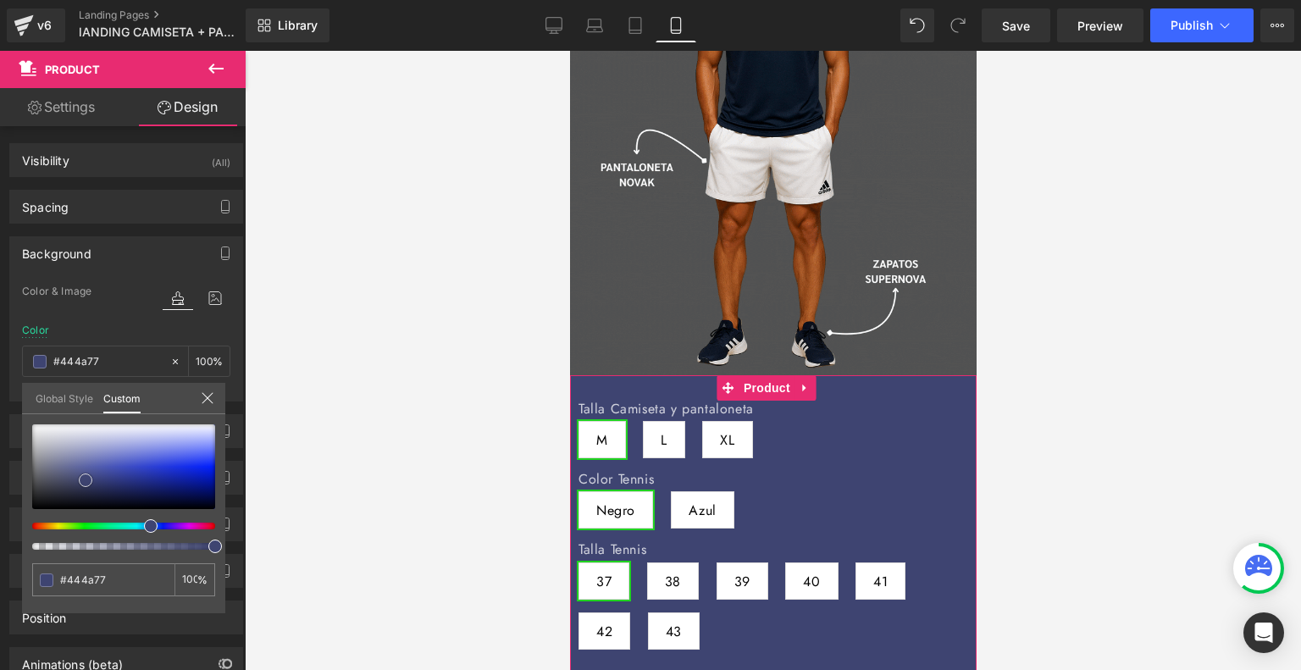
type input "#bdbec6"
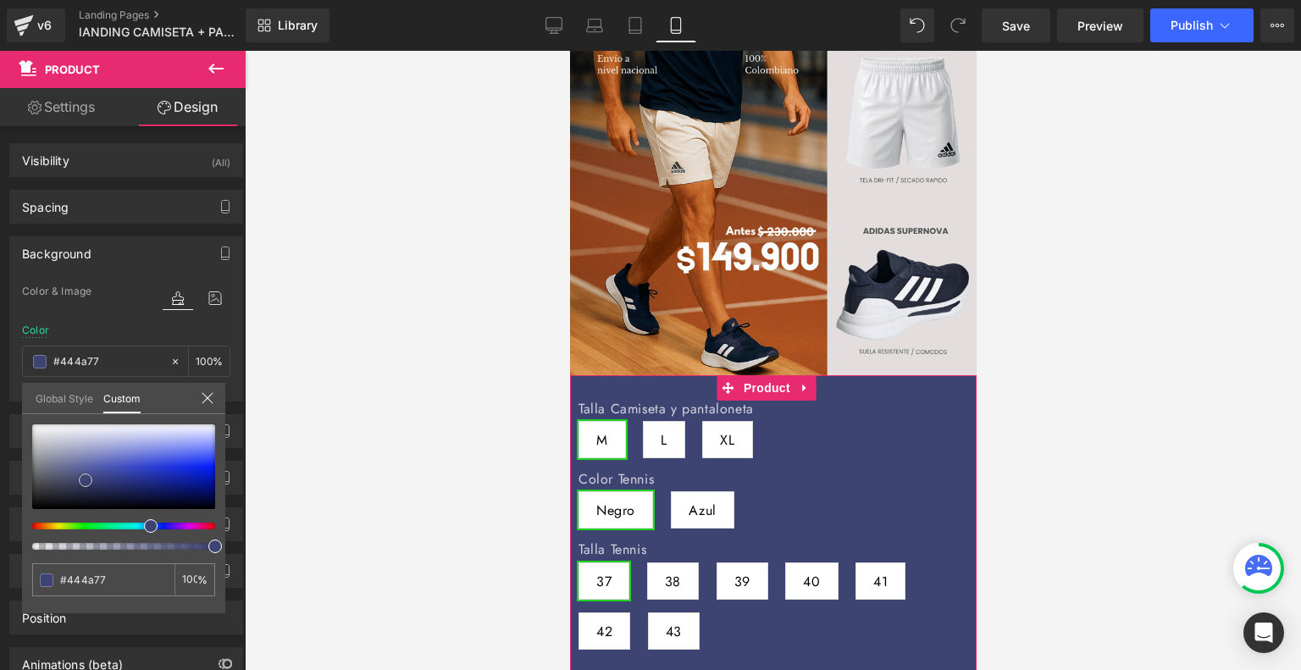
type input "#bdbec6"
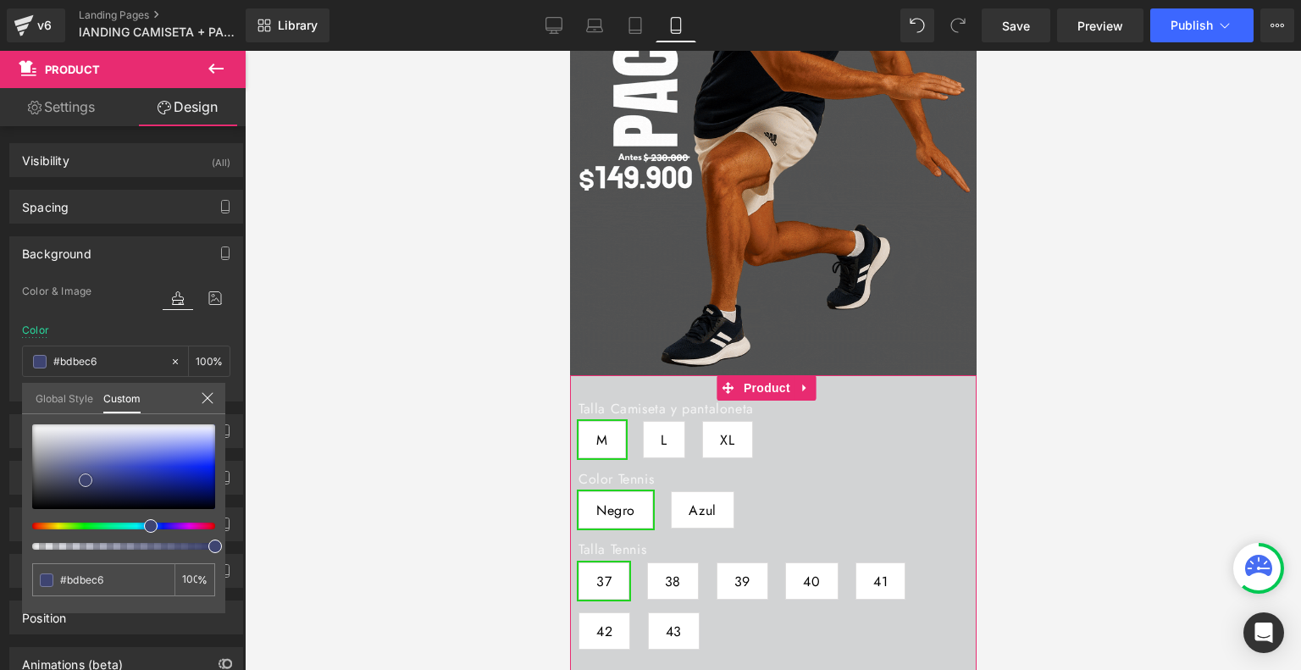
type input "#d2d3d4"
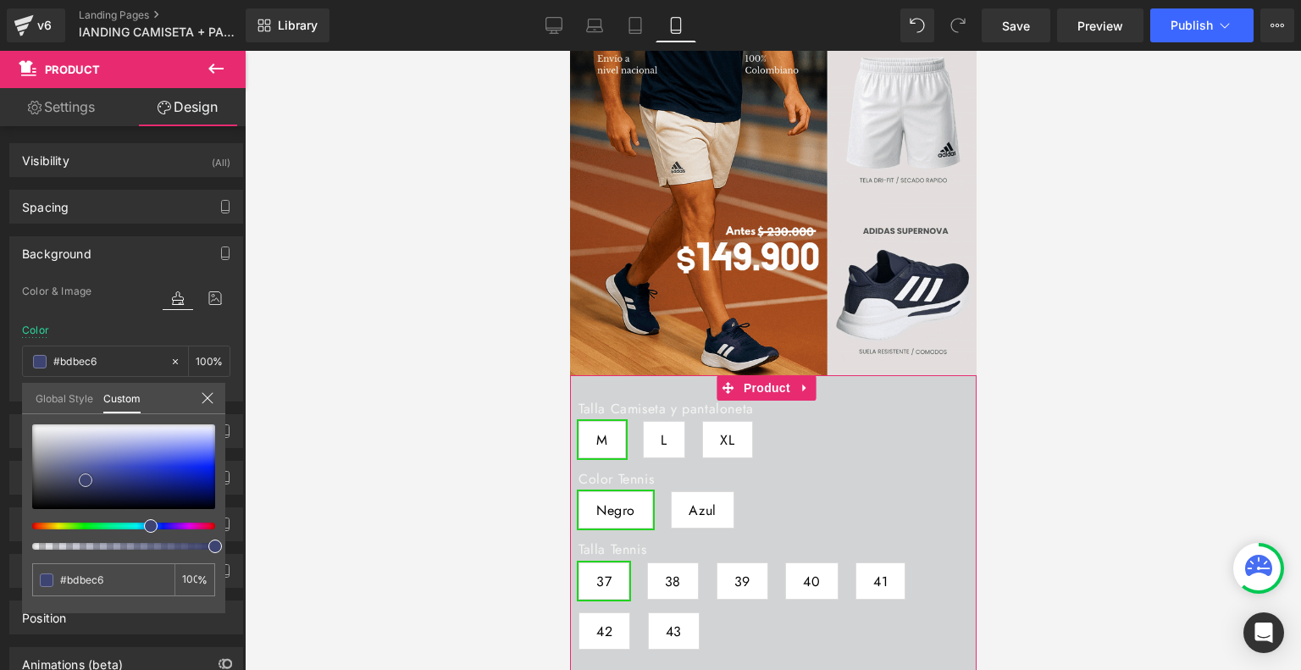
type input "#d2d3d4"
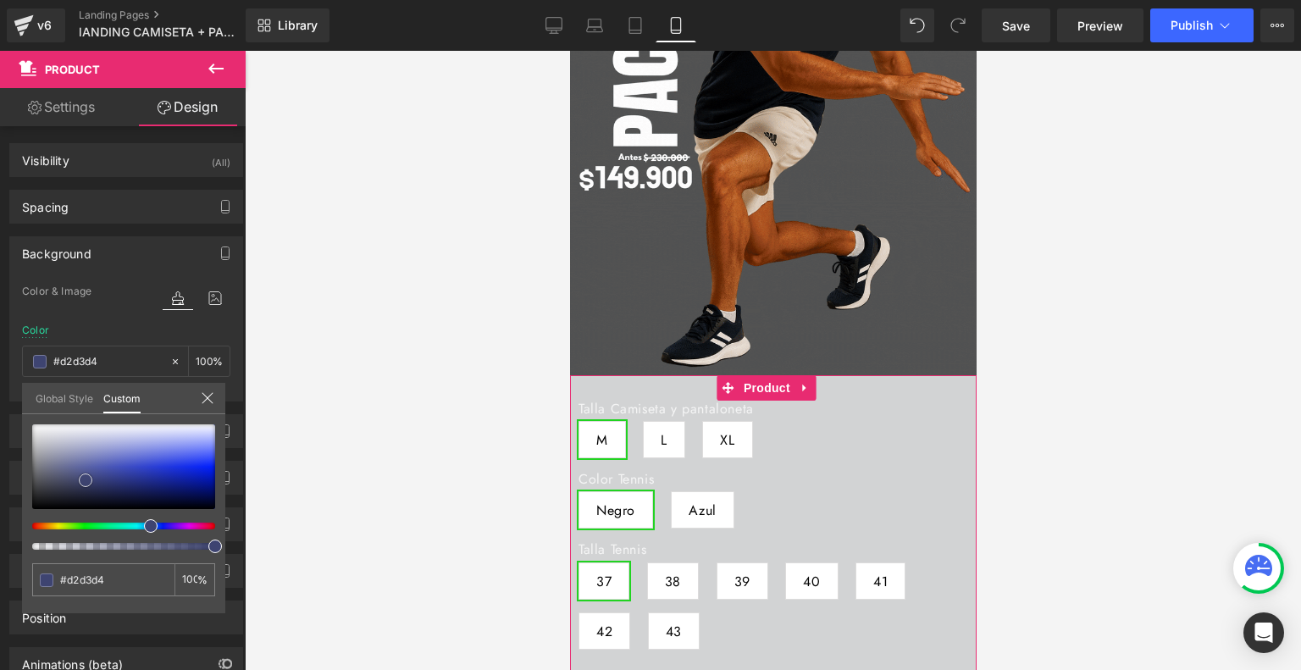
type input "#e5e5e5"
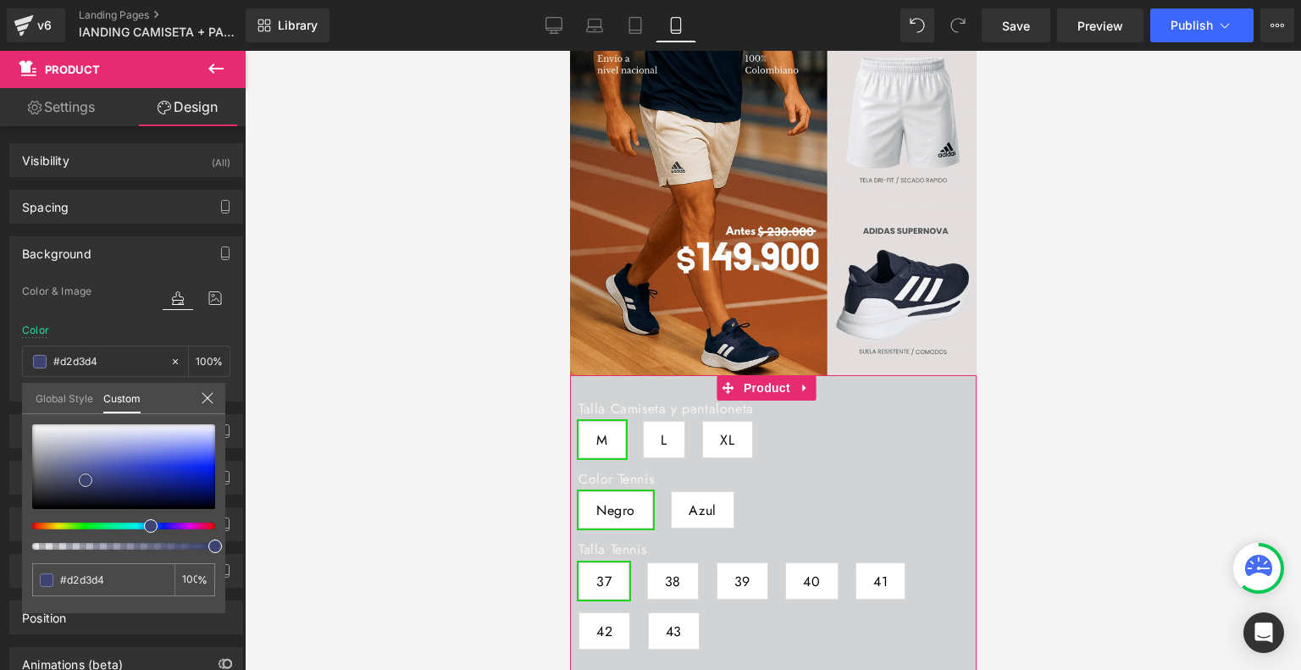
type input "#e5e5e5"
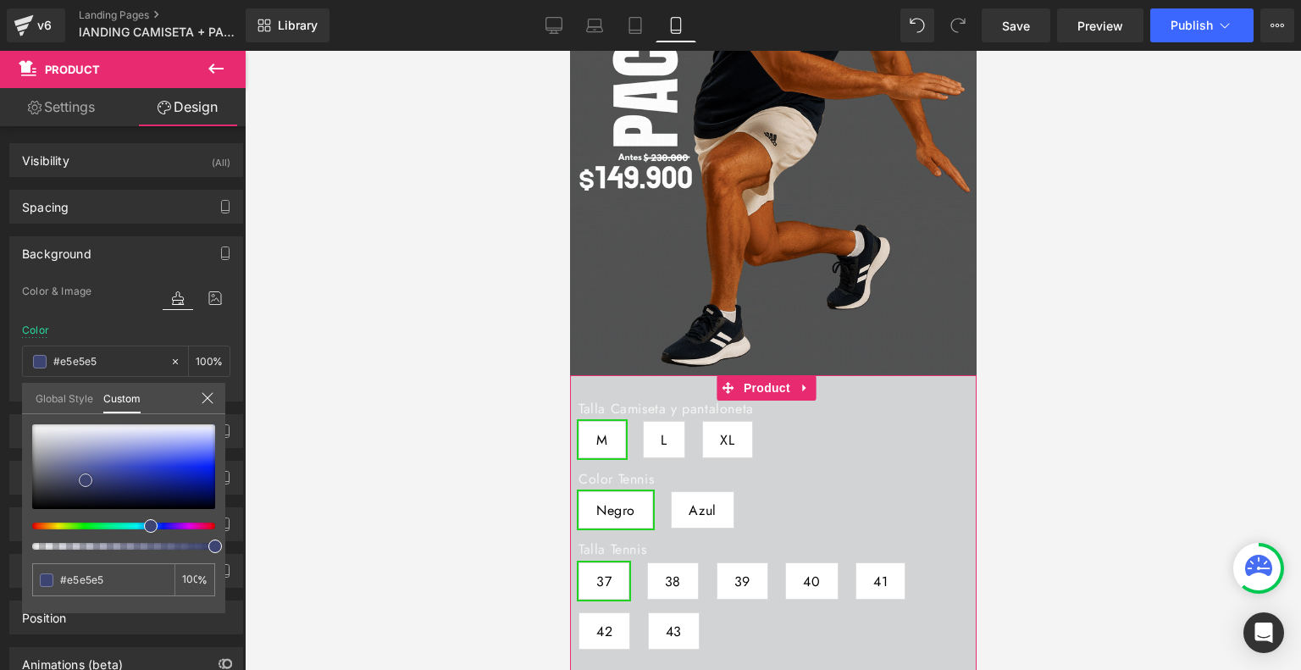
type input "#efefef"
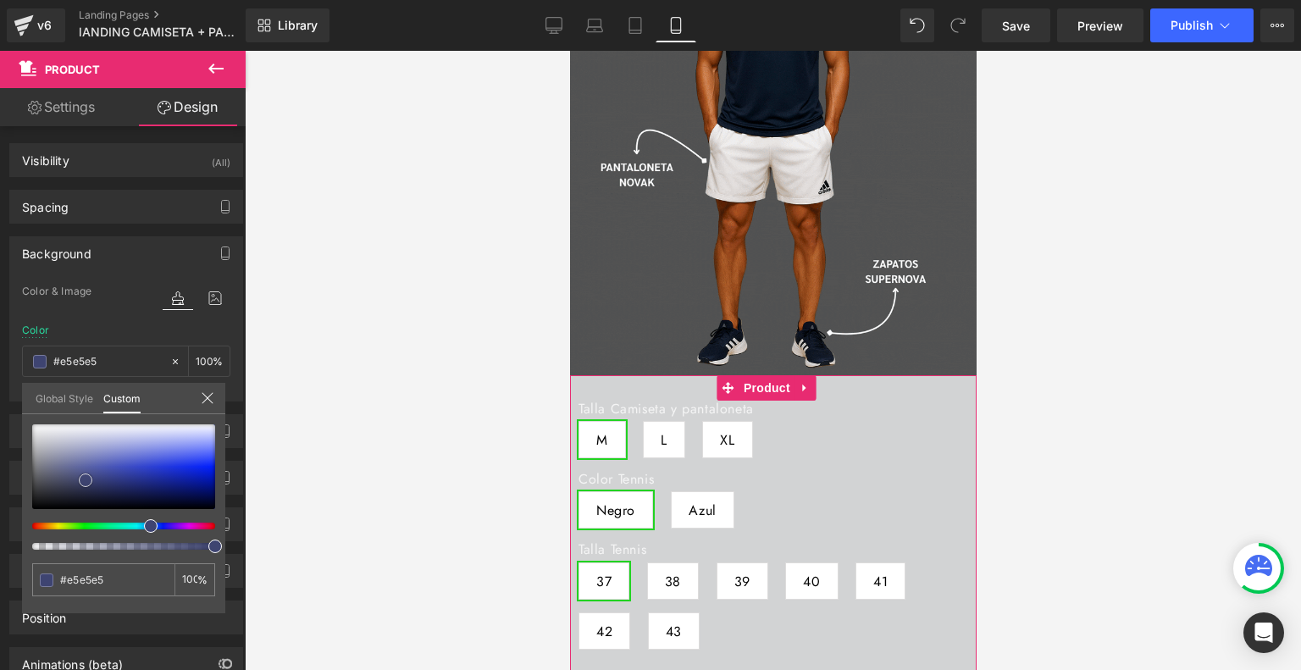
type input "#efefef"
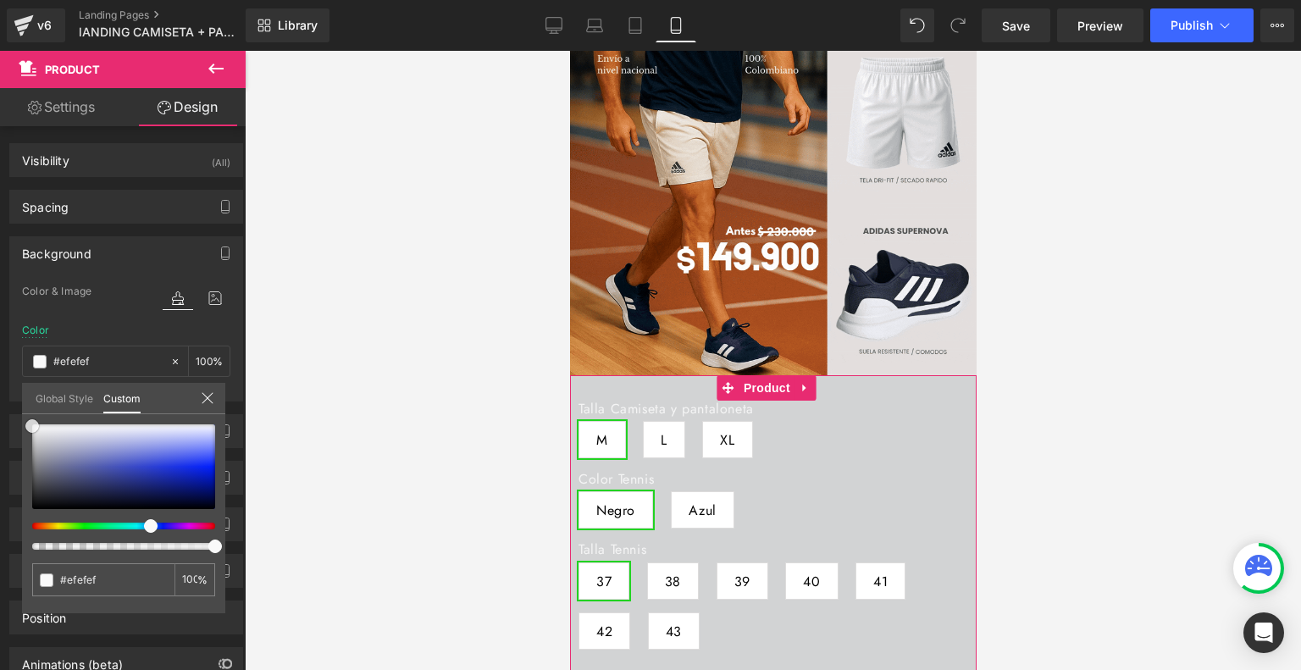
type input "#f9f9f9"
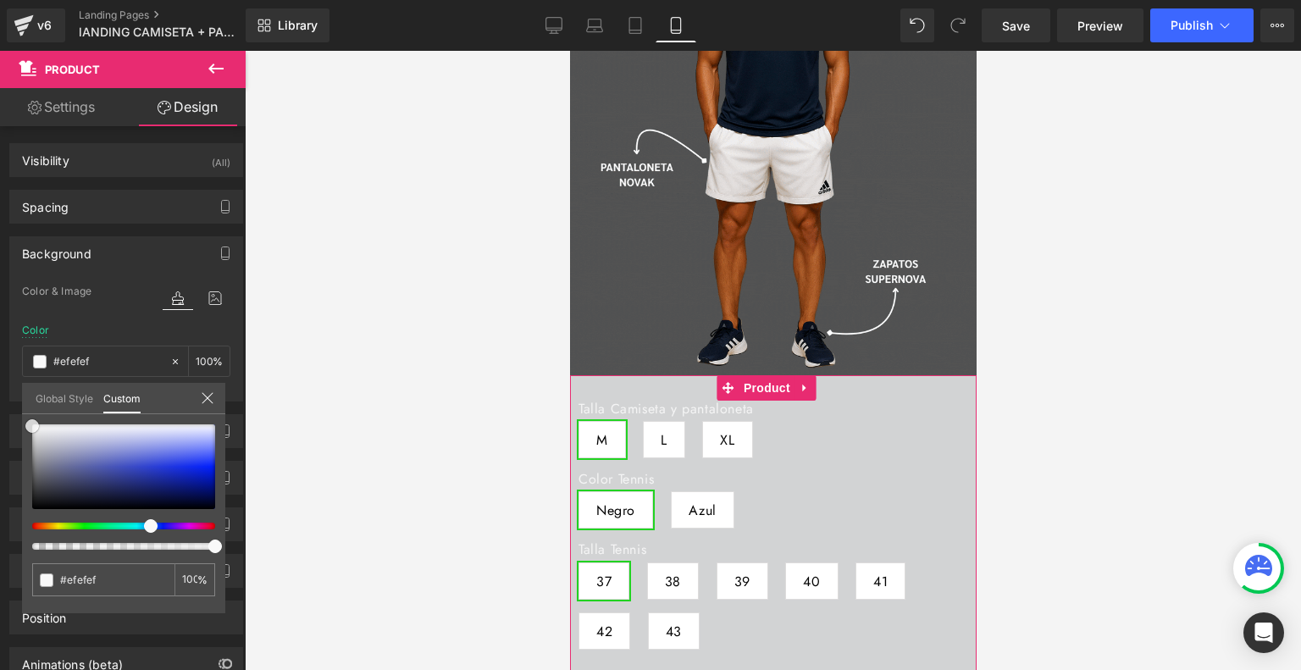
type input "#f9f9f9"
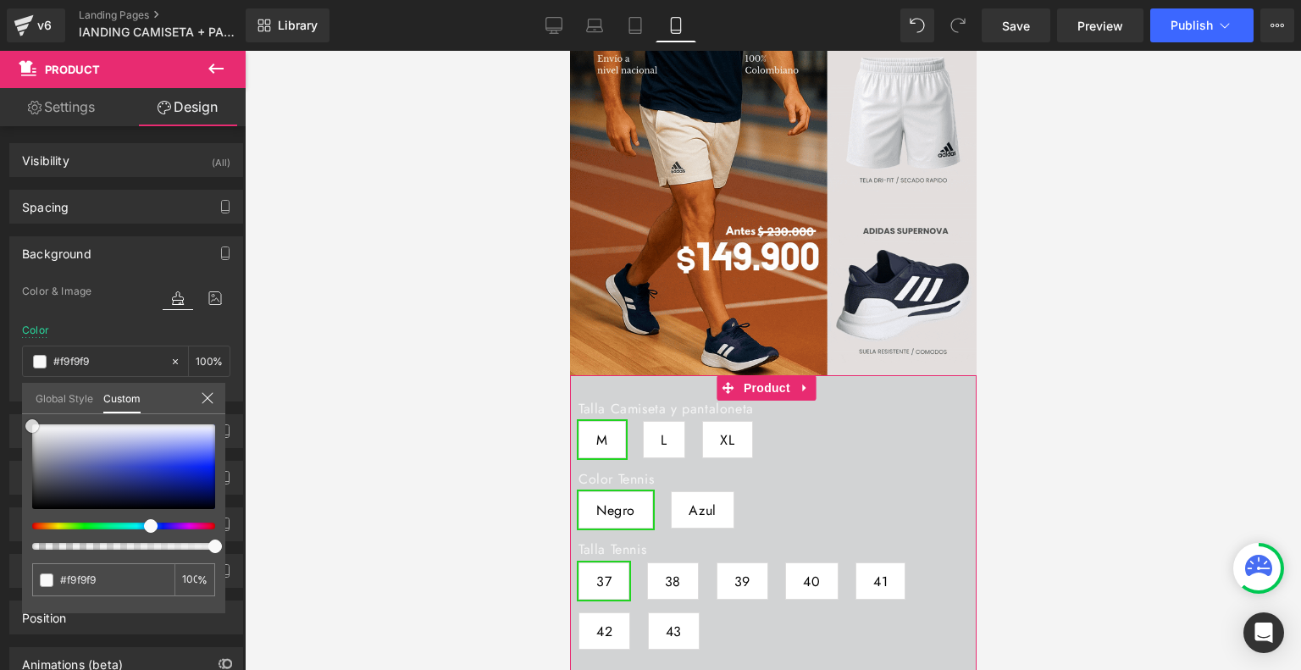
type input "#ffffff"
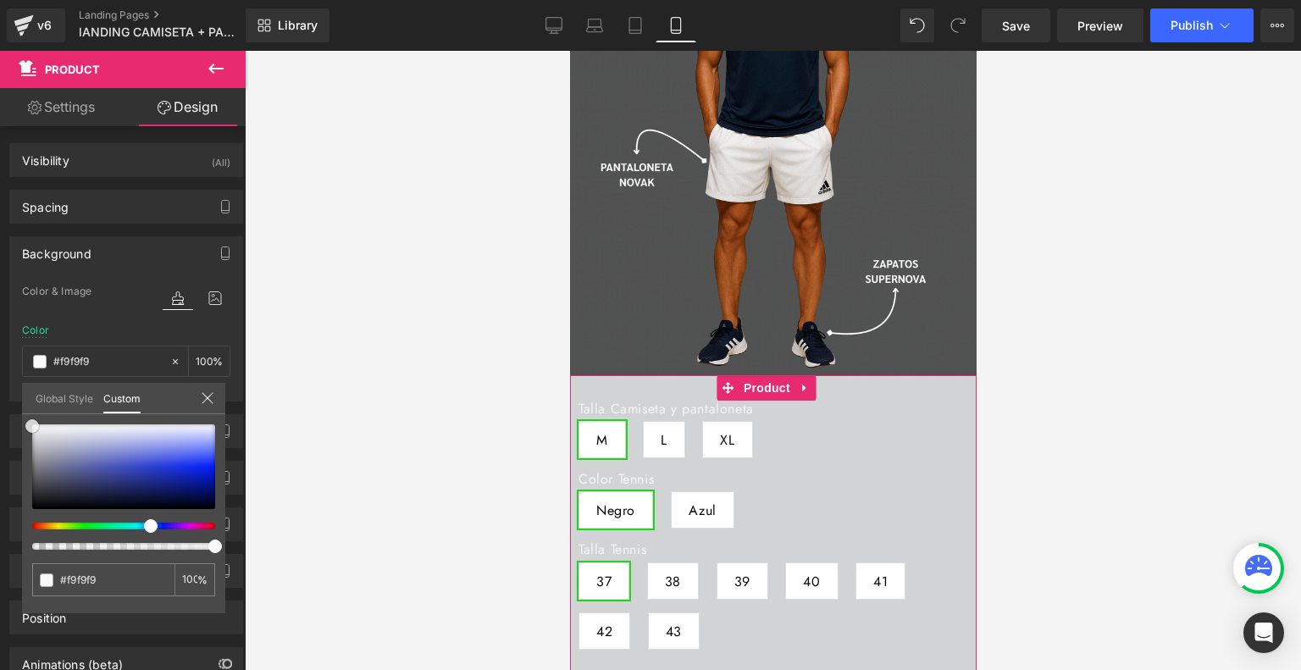
type input "#ffffff"
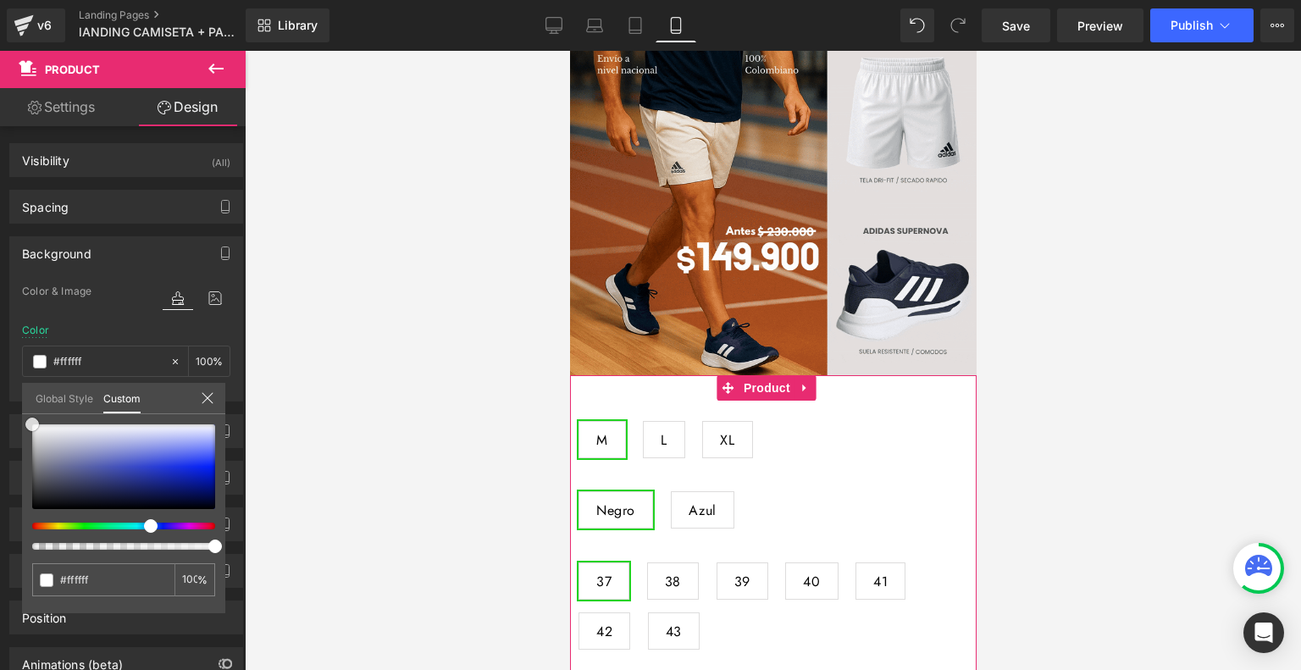
drag, startPoint x: 82, startPoint y: 480, endPoint x: 16, endPoint y: 417, distance: 91.7
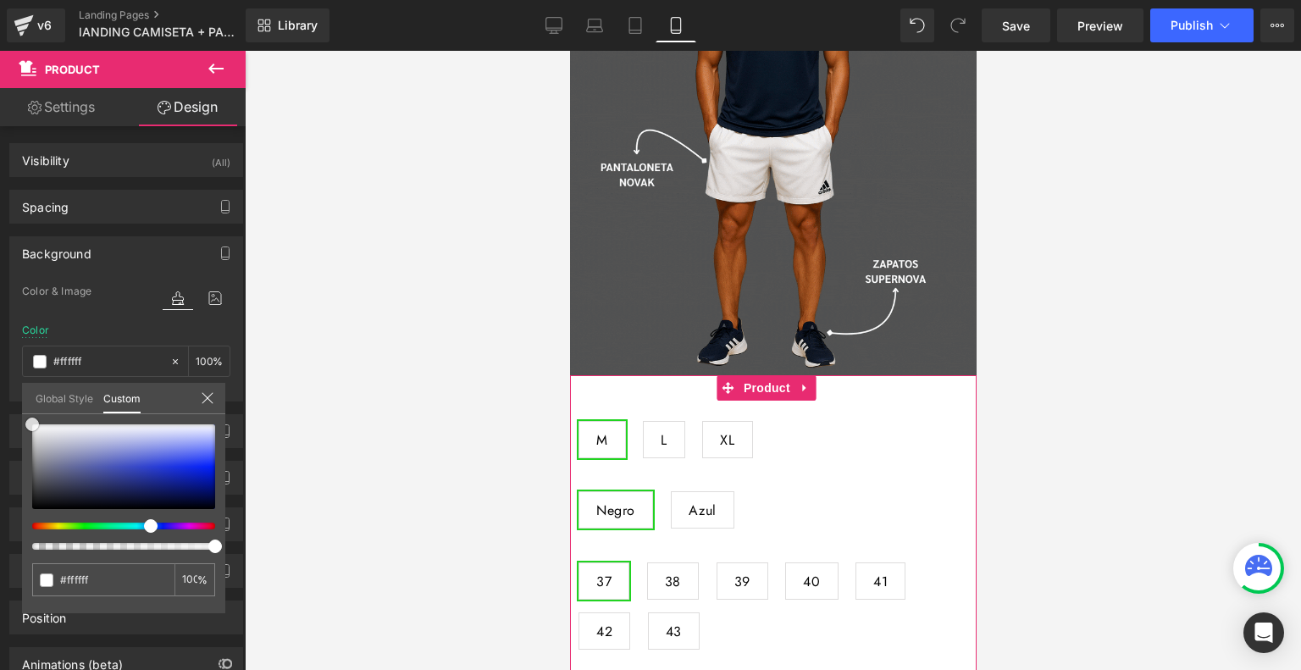
click at [16, 402] on div "Background Color & Image color rgba(255, 255, 255, 1) Color #ffffff 100 % Image…" at bounding box center [126, 313] width 253 height 178
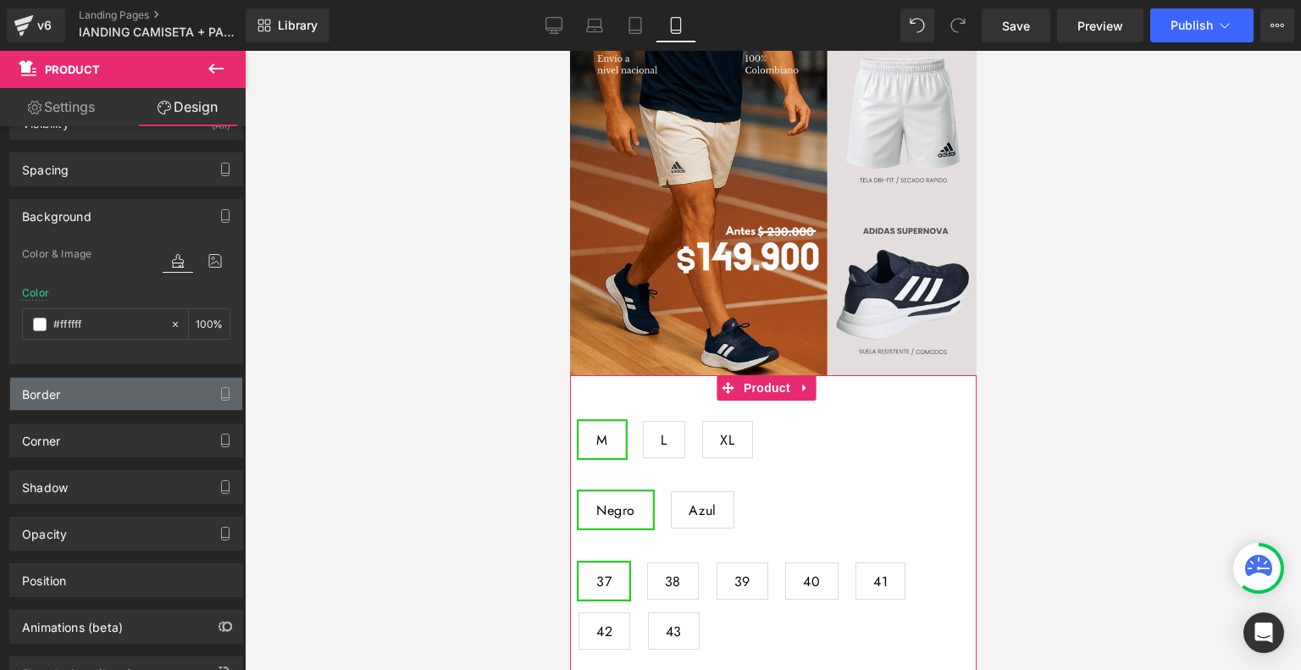
scroll to position [0, 0]
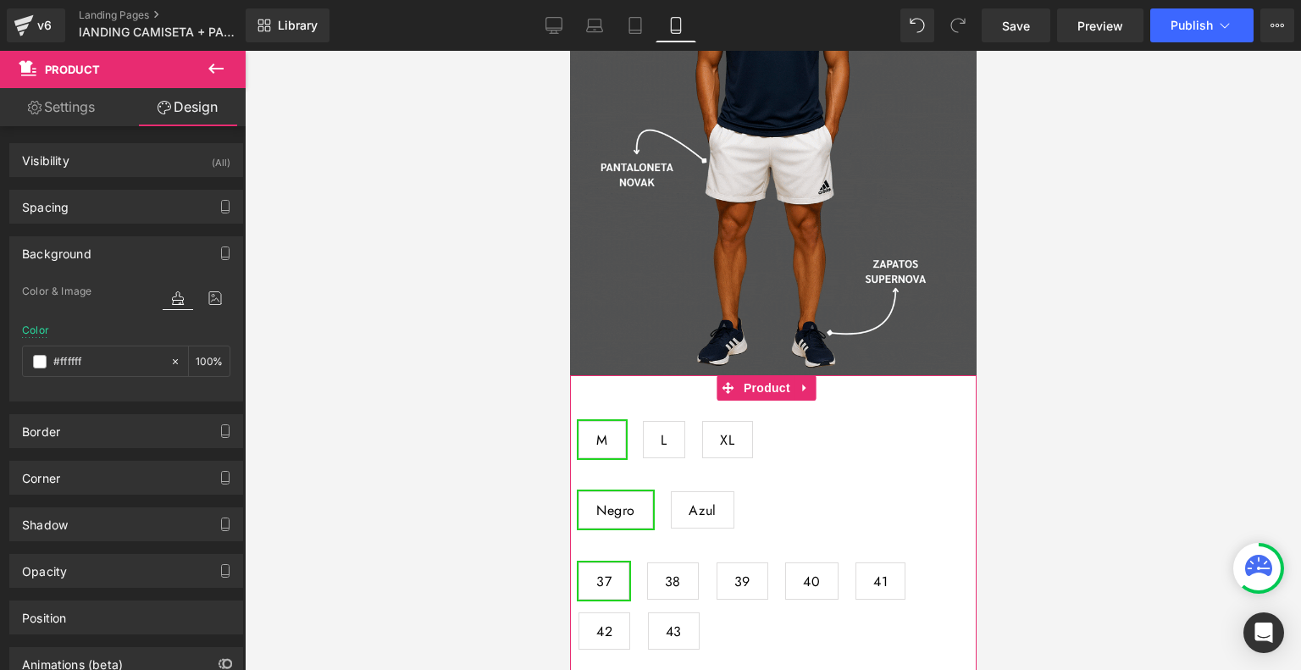
click at [69, 108] on link "Settings" at bounding box center [61, 107] width 123 height 38
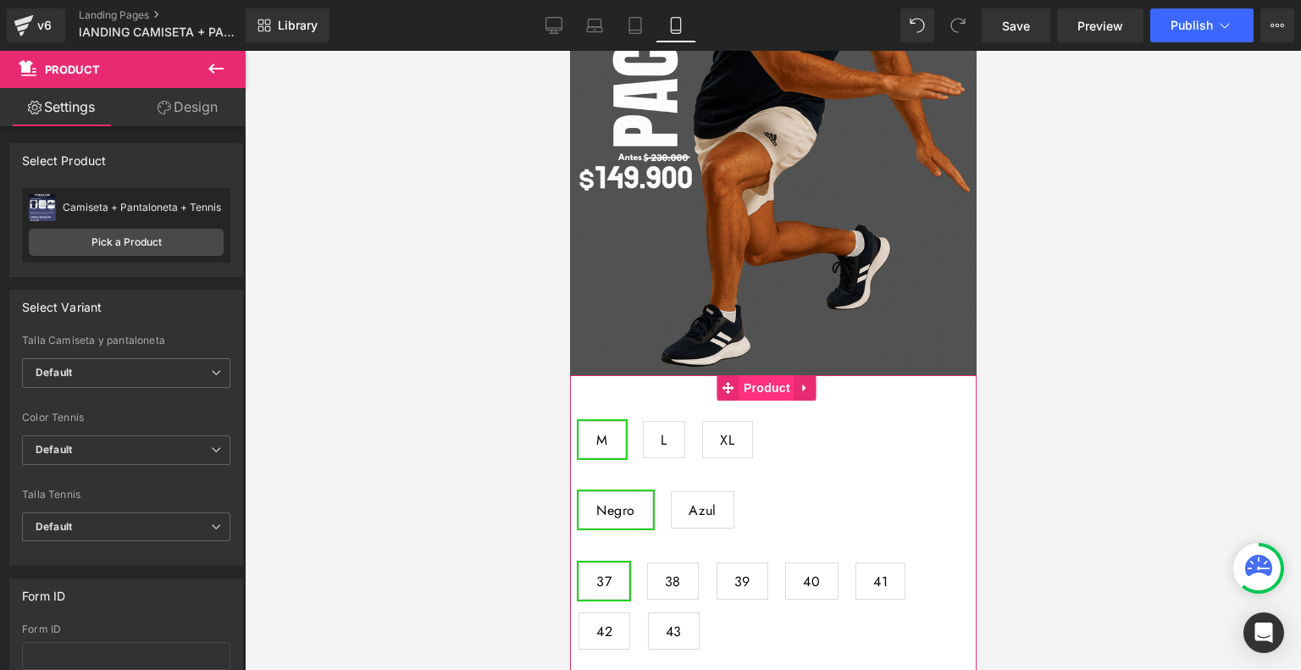
click at [767, 375] on span "Product" at bounding box center [766, 387] width 55 height 25
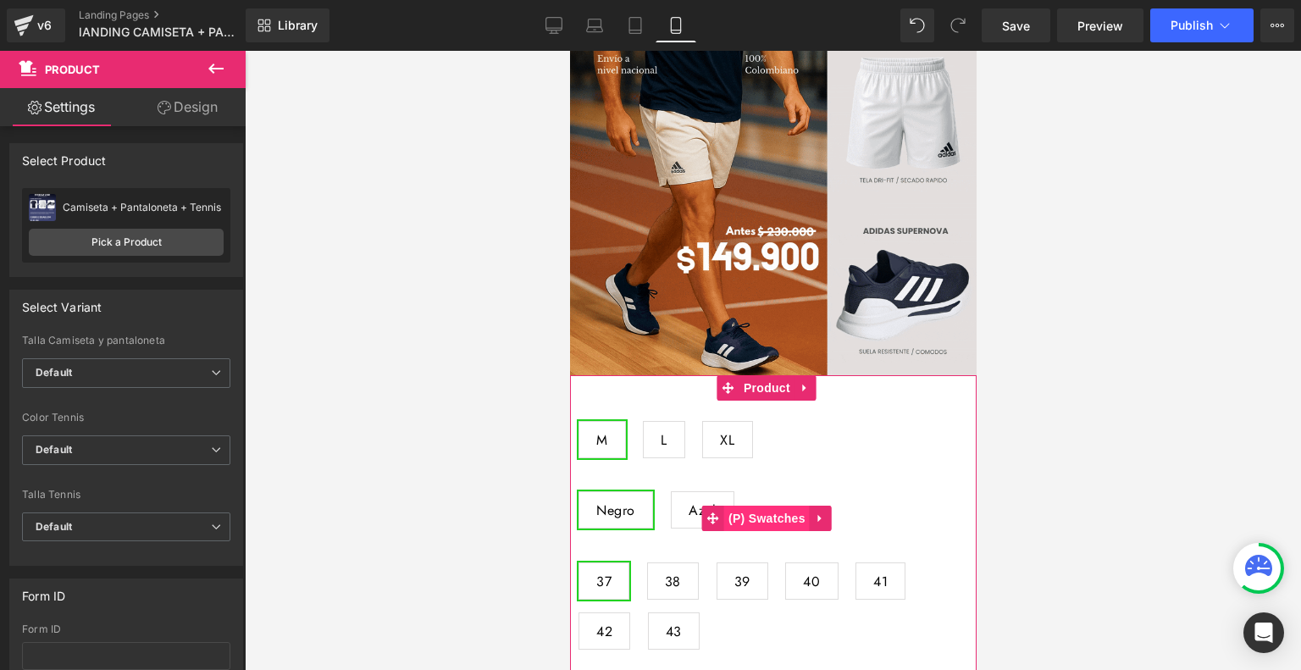
click at [757, 506] on span "(P) Swatches" at bounding box center [767, 518] width 86 height 25
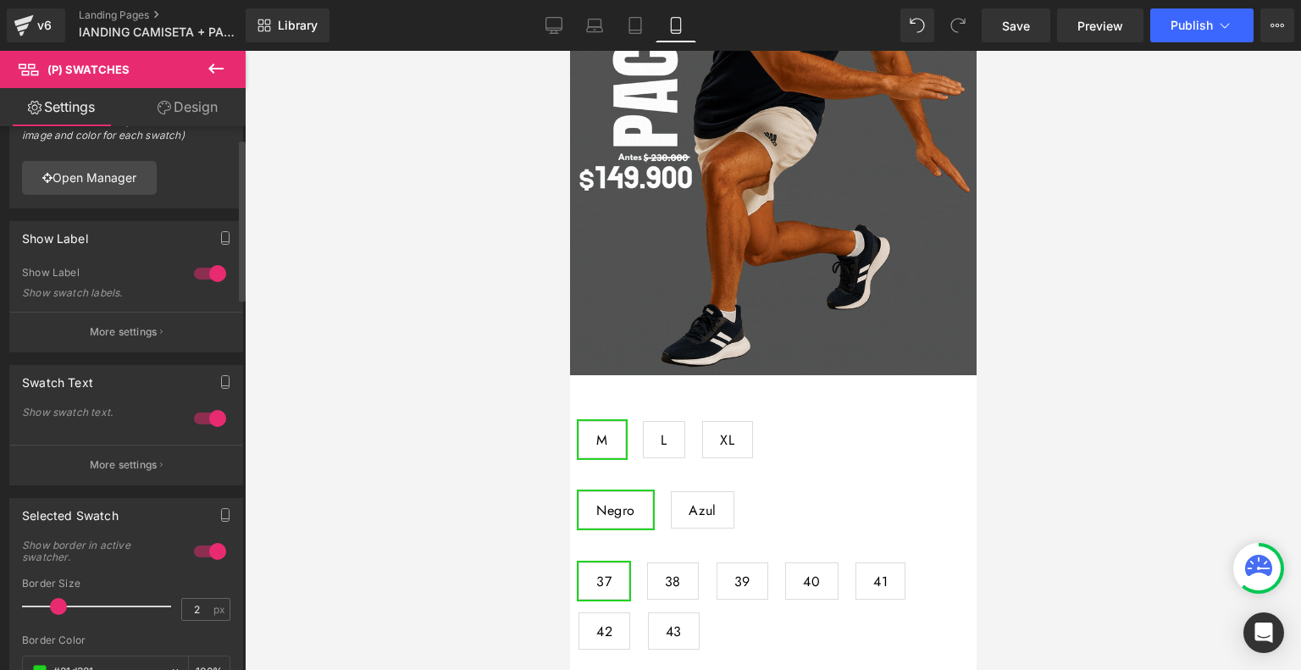
scroll to position [44, 0]
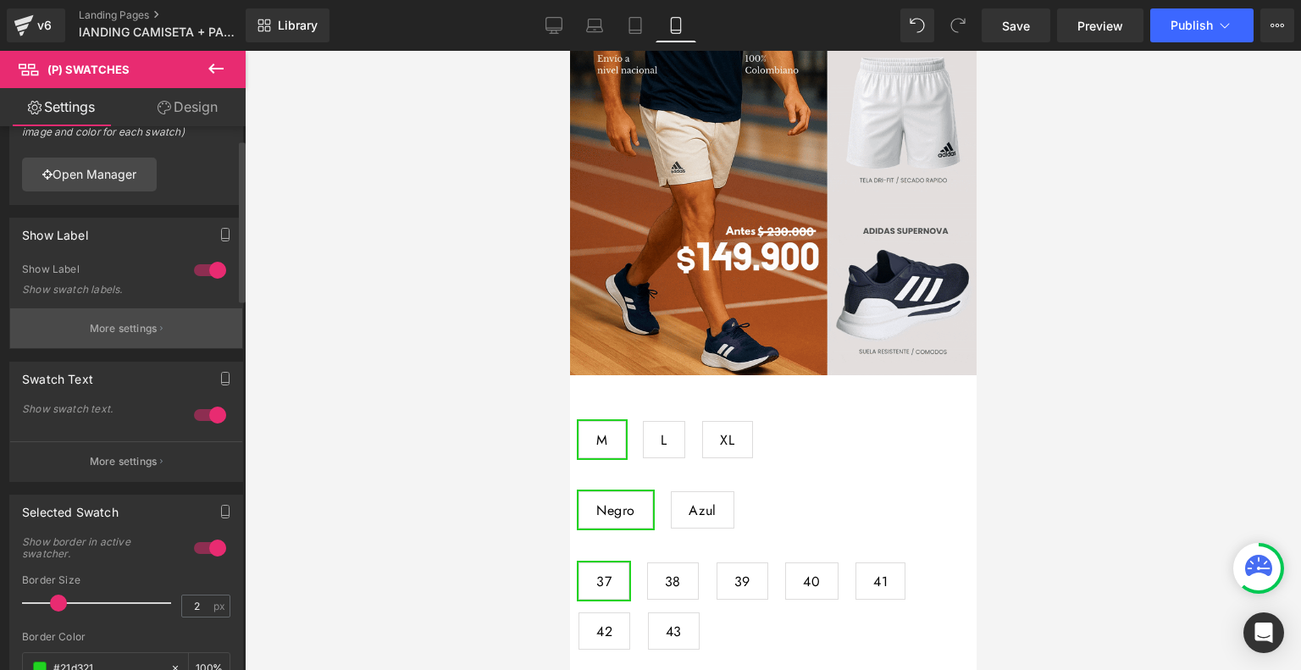
click at [102, 336] on button "More settings" at bounding box center [126, 328] width 232 height 40
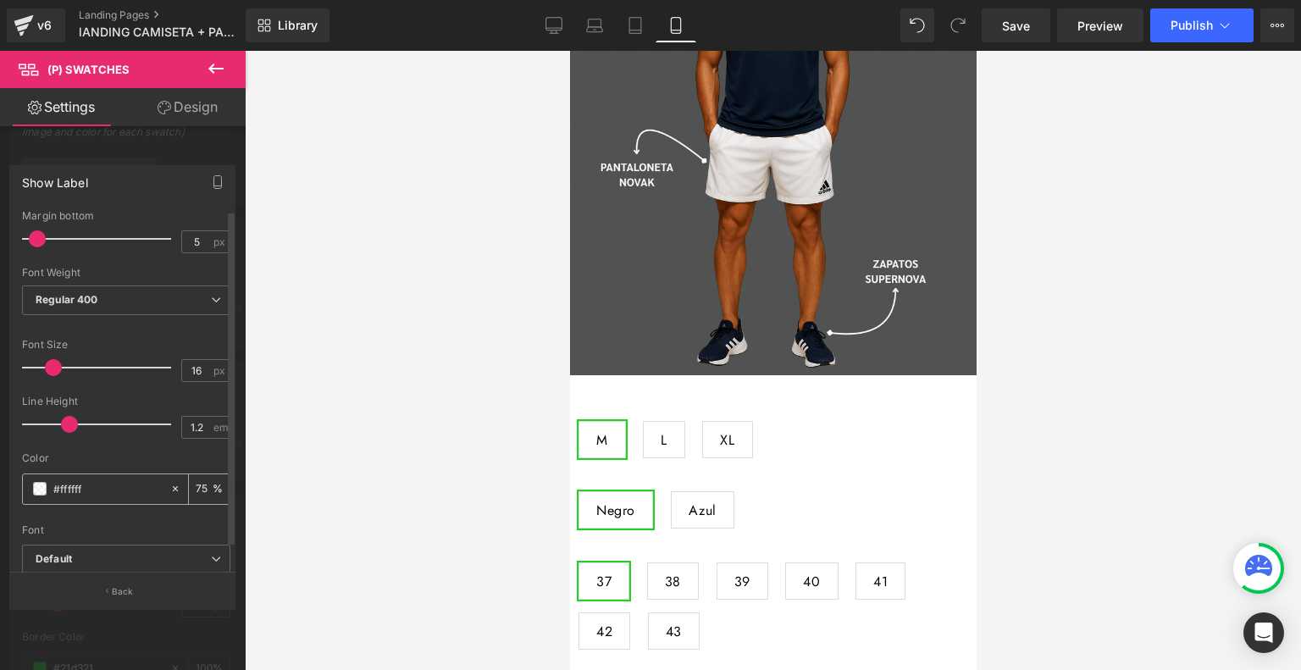
click at [42, 487] on span at bounding box center [40, 489] width 14 height 14
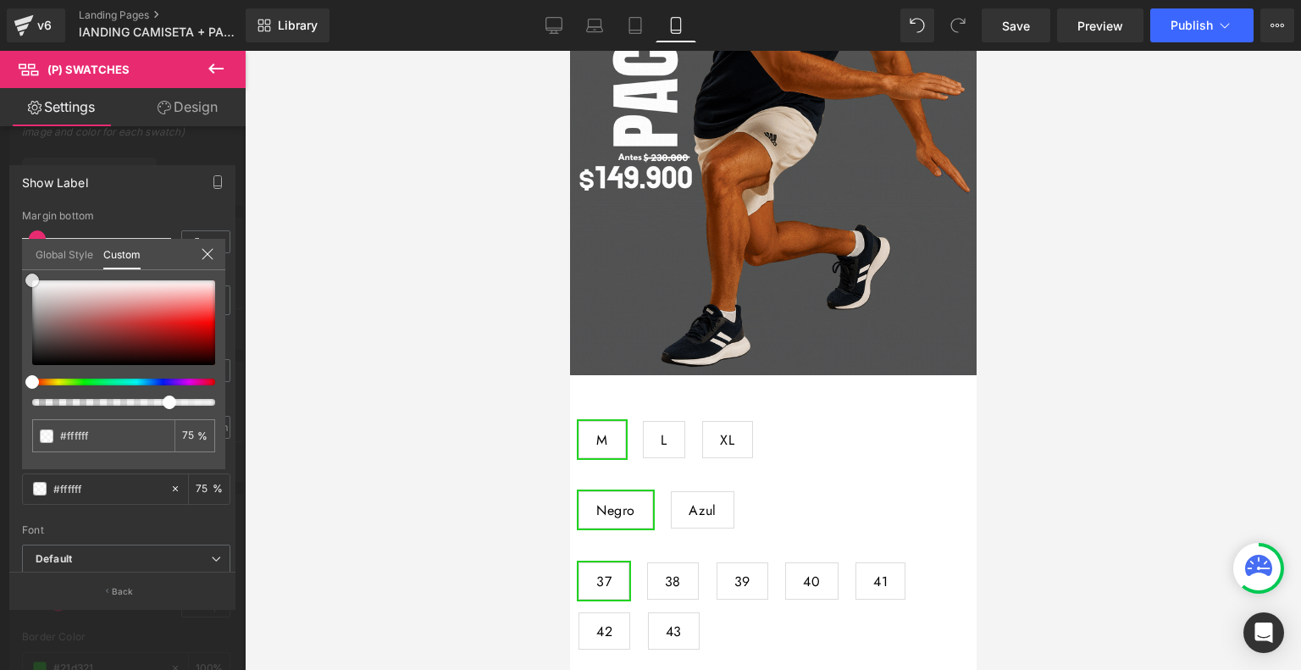
type input "#f4f4f4"
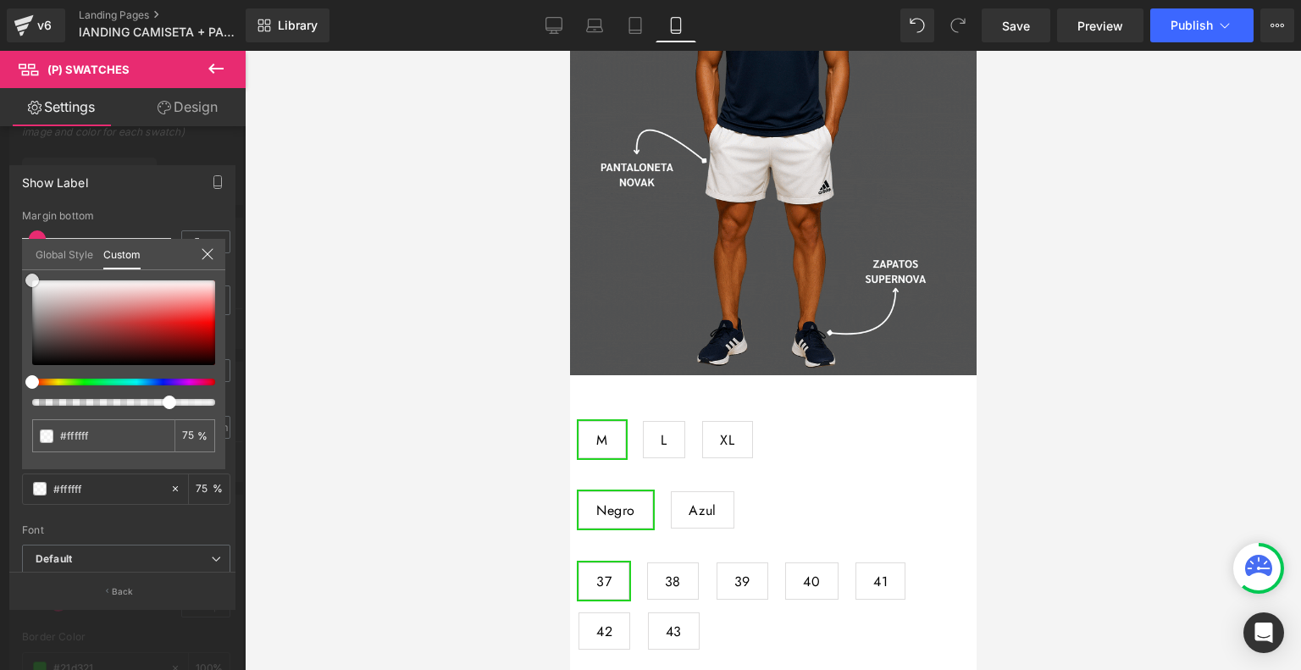
type input "#f4f4f4"
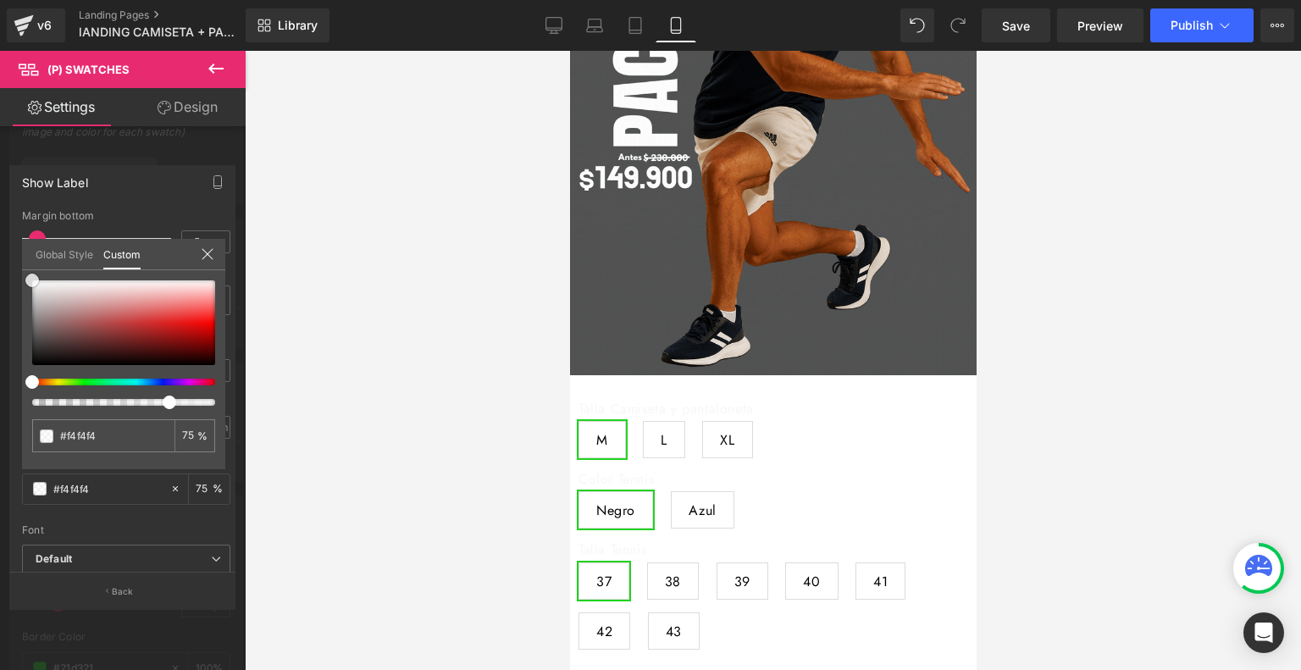
type input "#afabab"
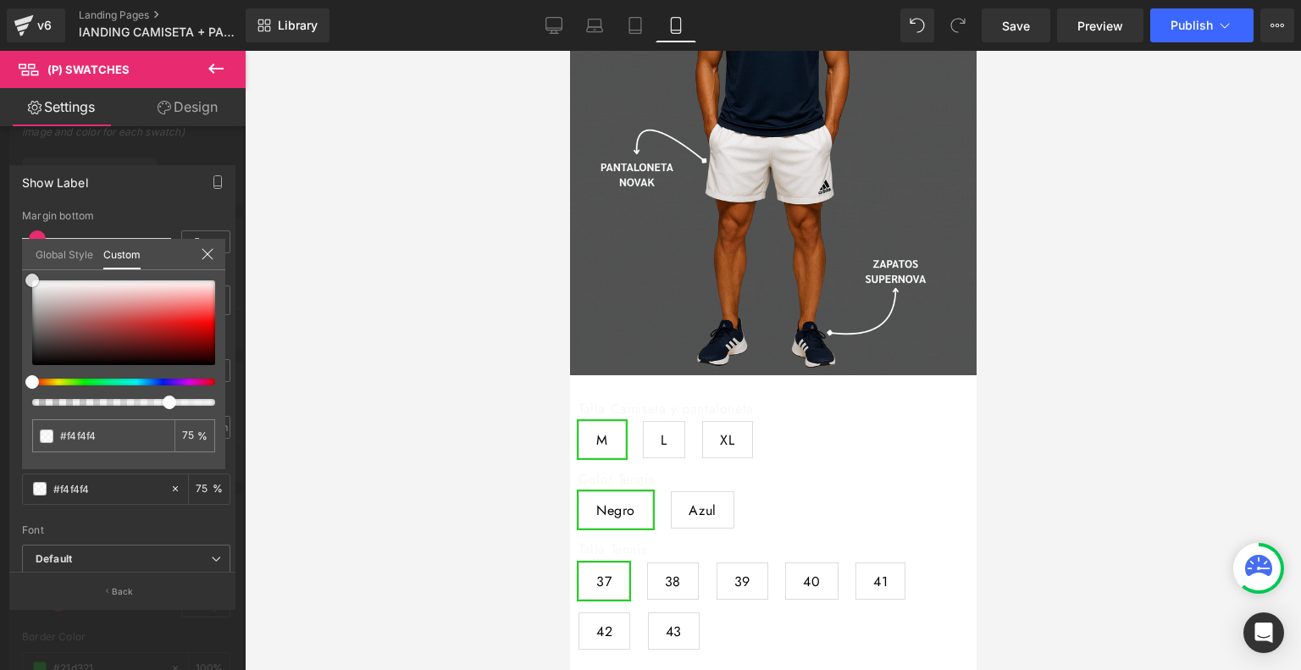
type input "#afabab"
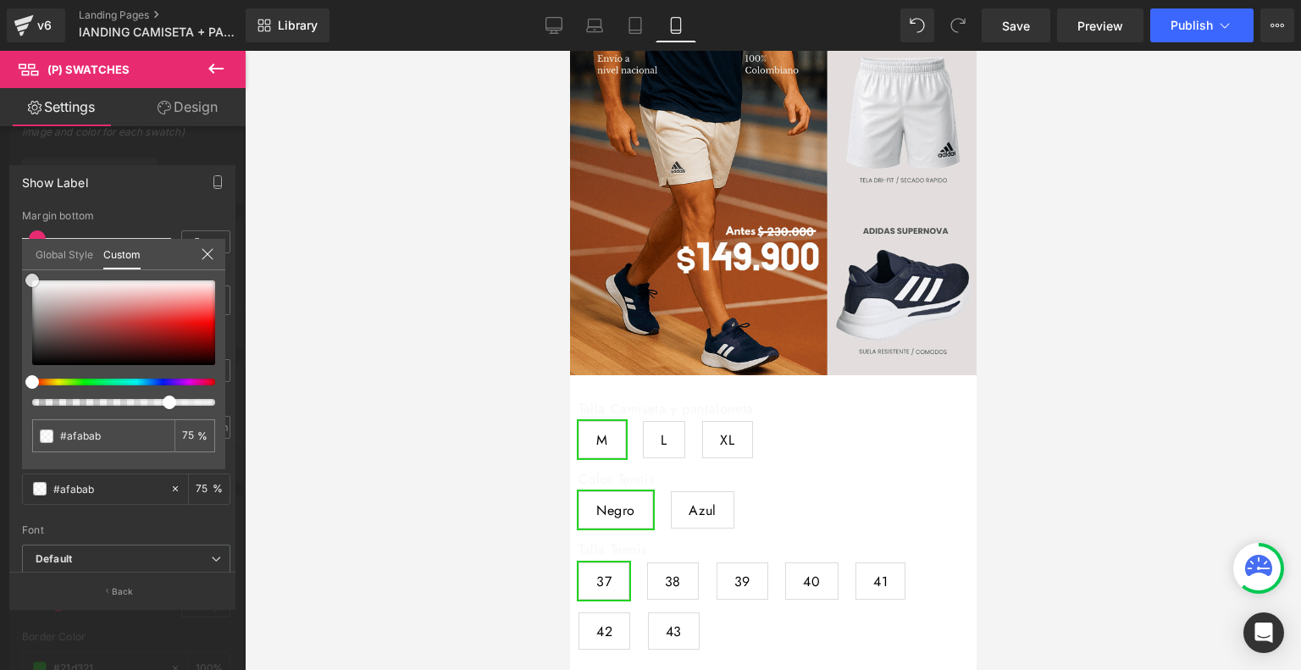
type input "#847f7f"
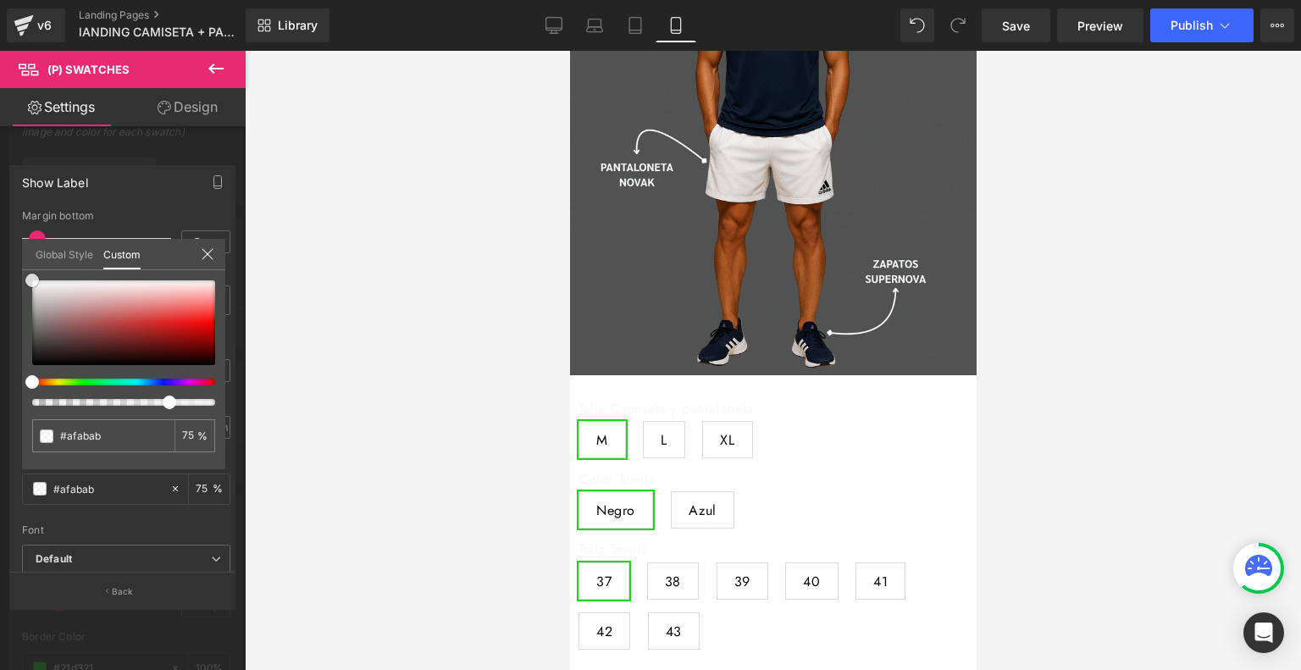
type input "#847f7f"
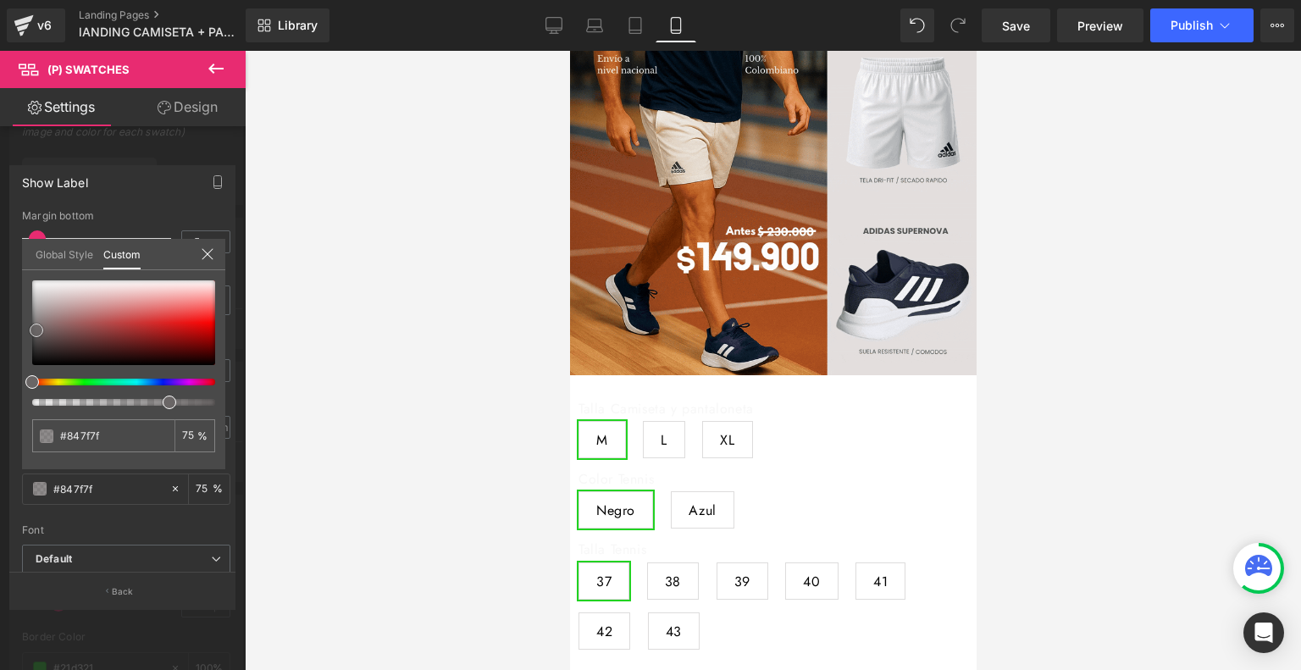
type input "#6d6868"
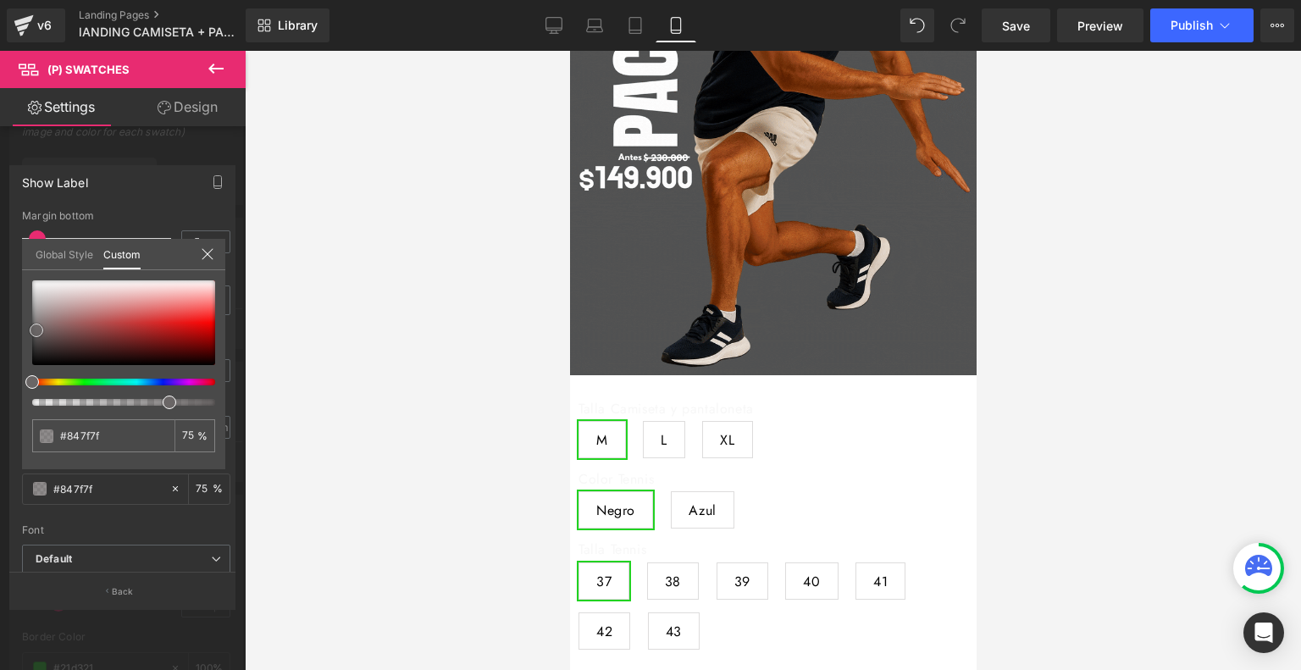
type input "#6d6868"
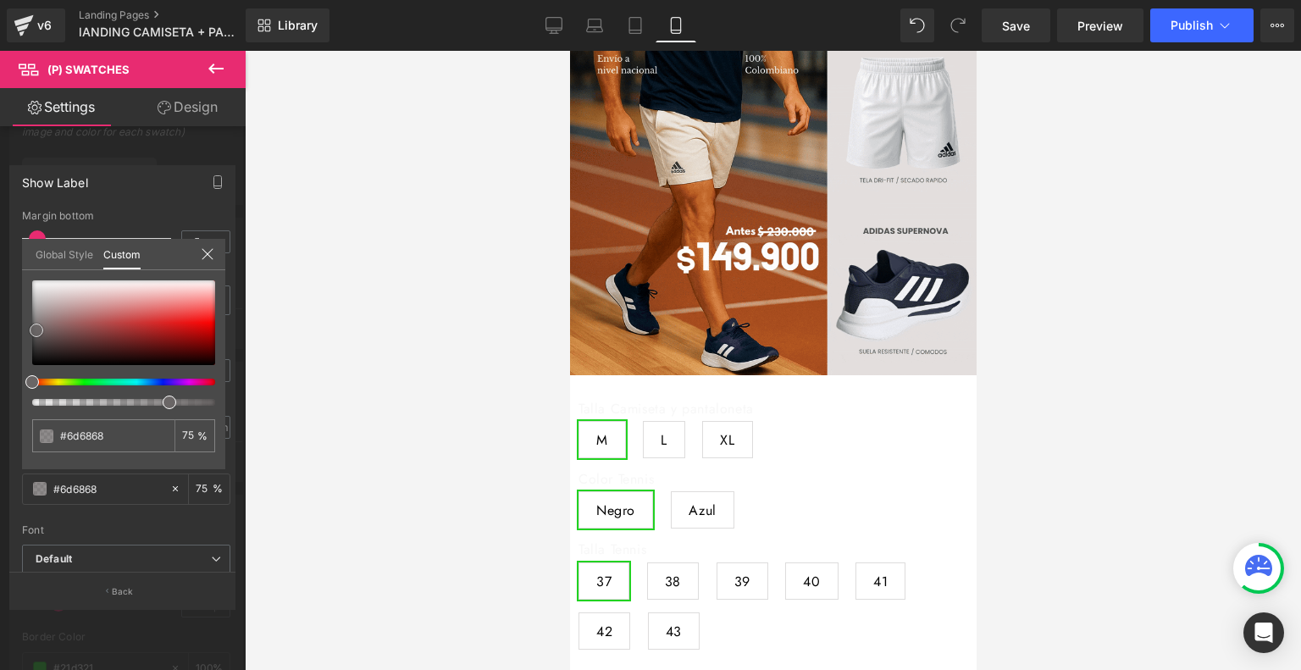
type input "#5b5757"
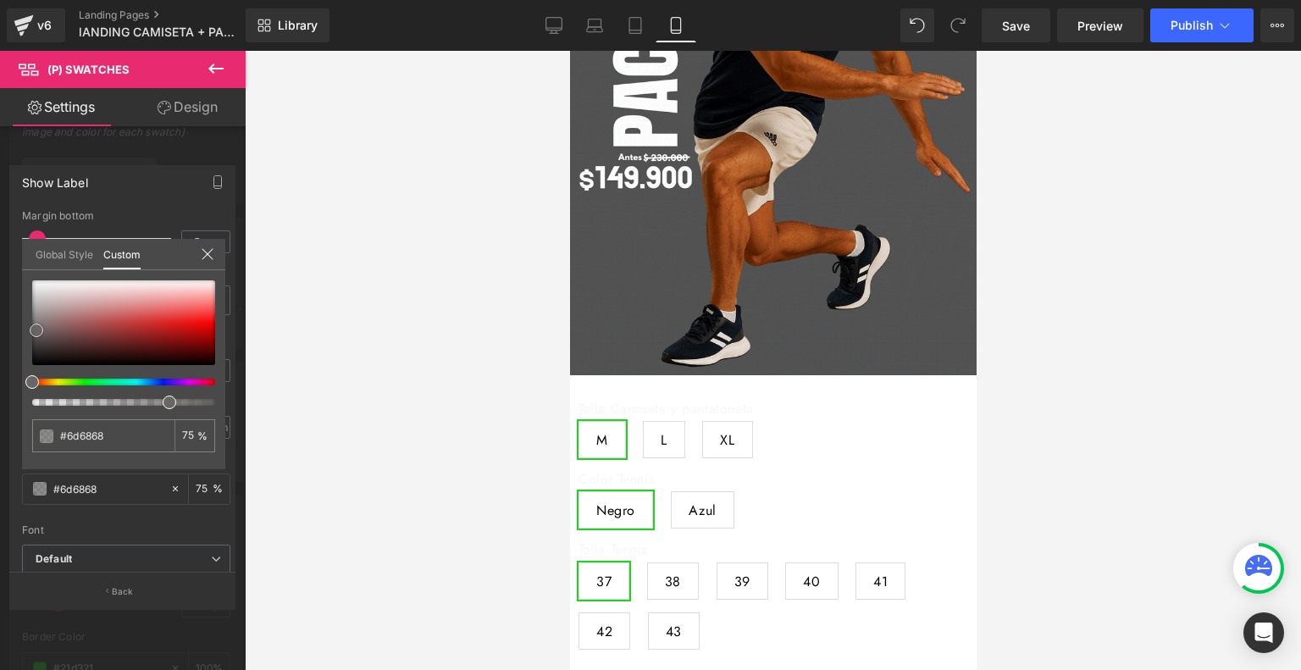
type input "#5b5757"
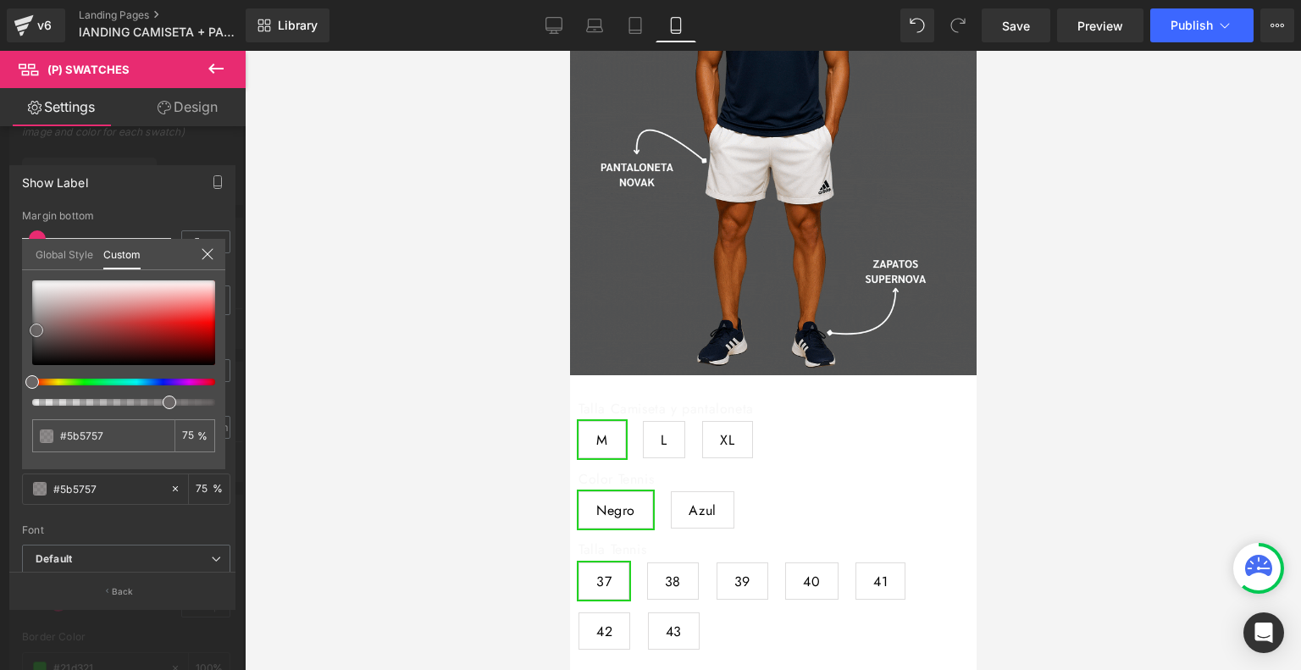
type input "#4e4a4a"
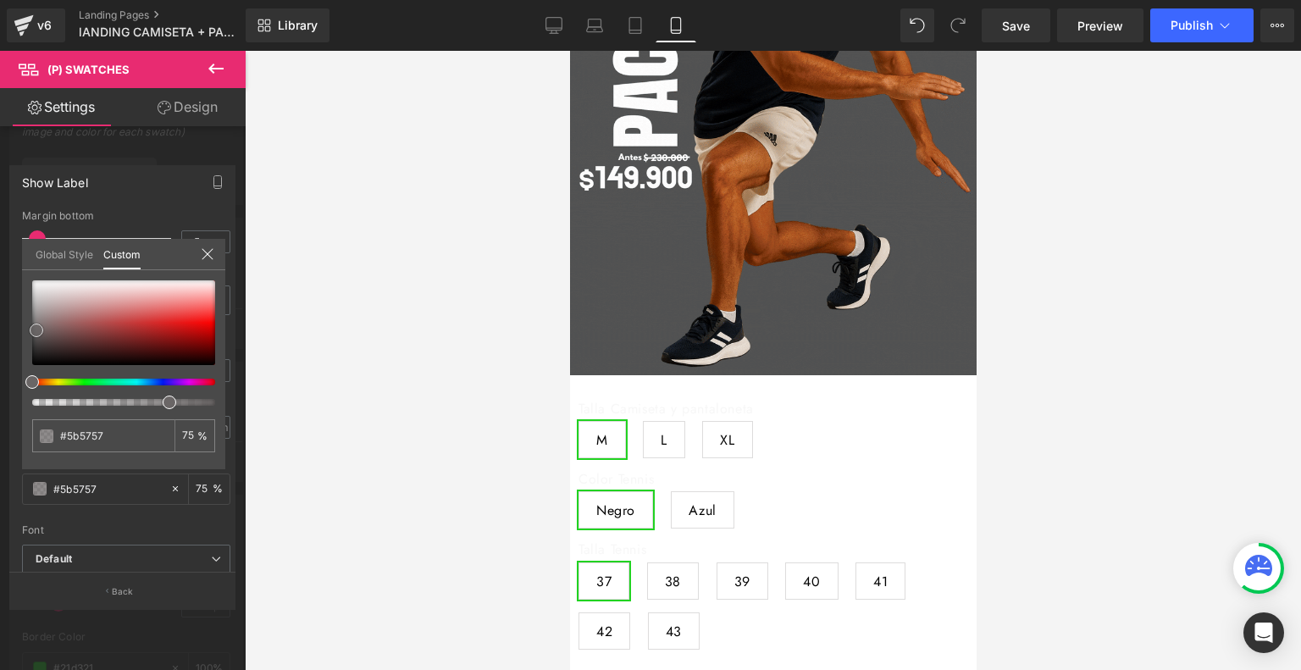
type input "#4e4a4a"
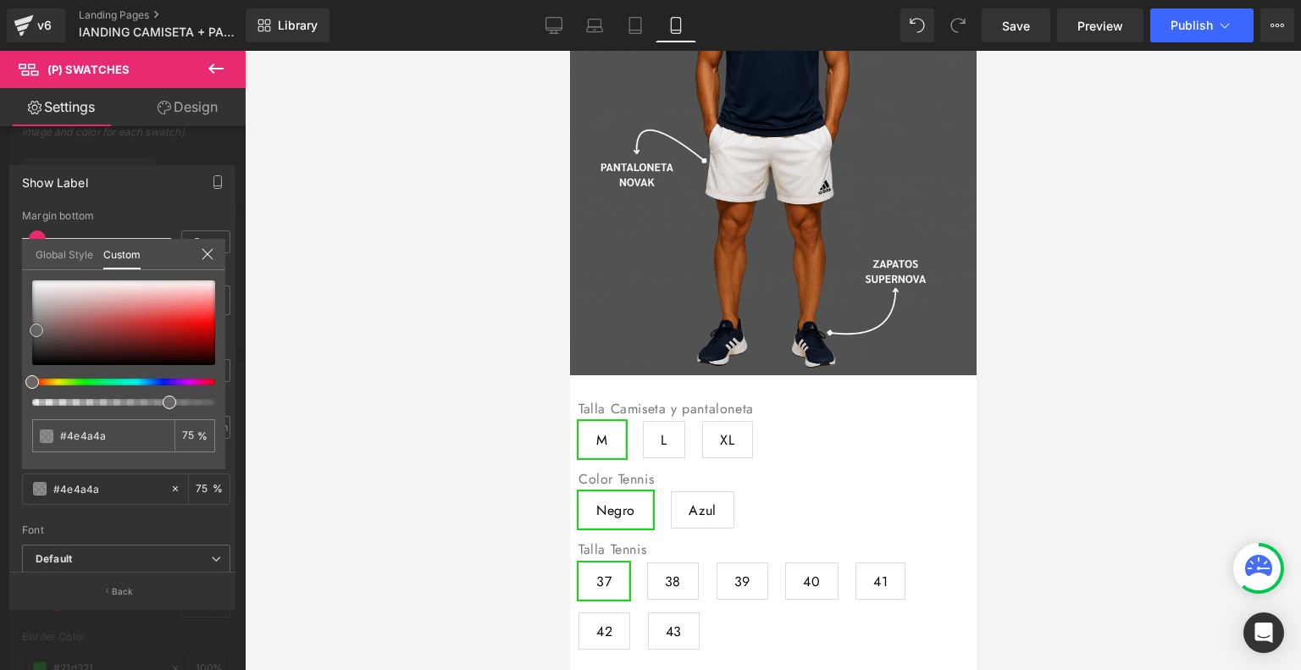
type input "#3f3a3a"
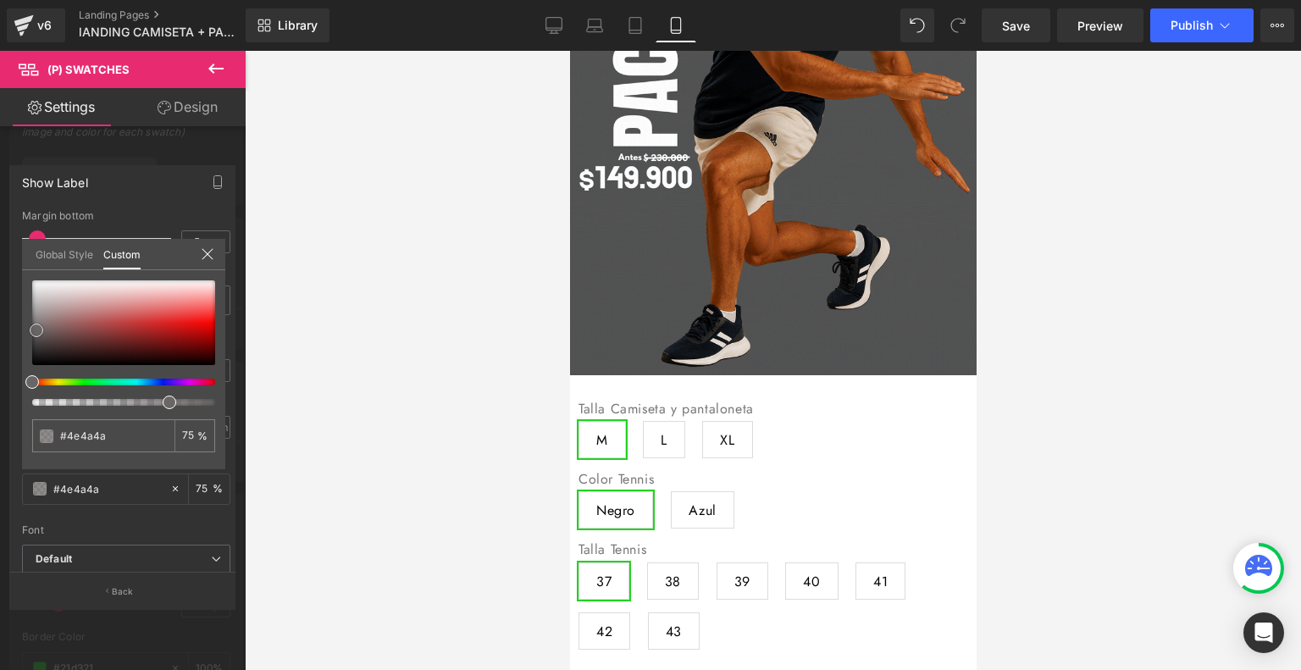
type input "#3f3a3a"
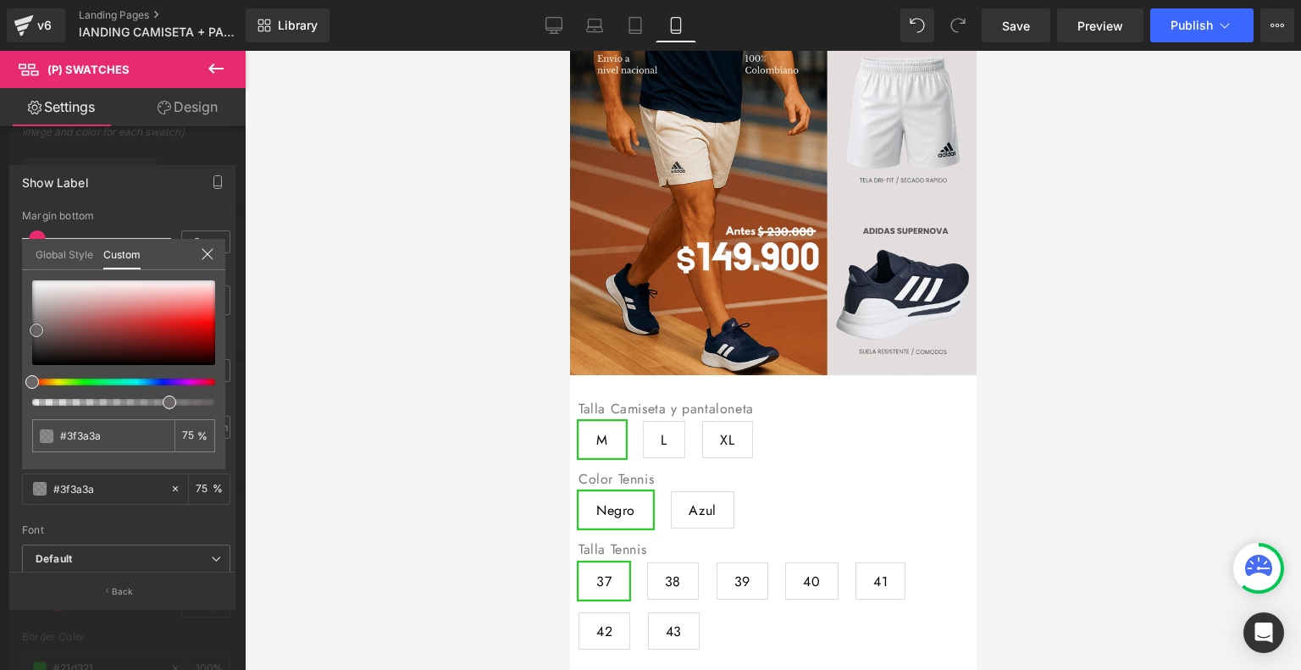
type input "#353030"
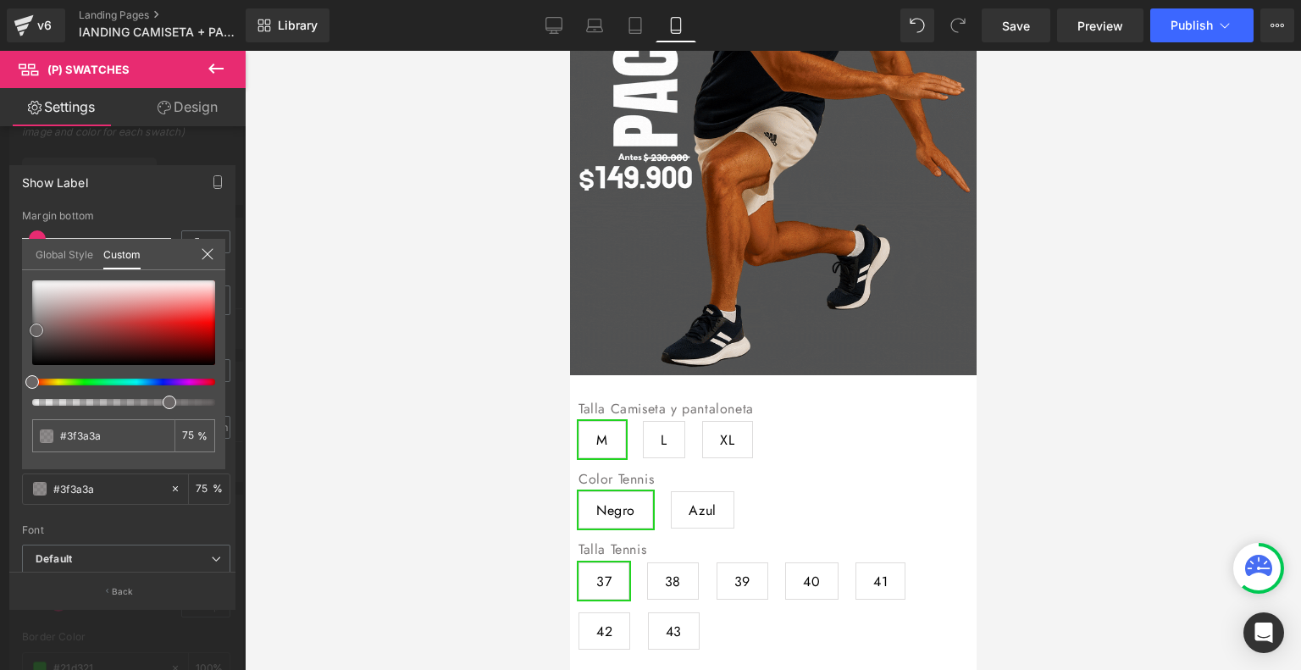
type input "#353030"
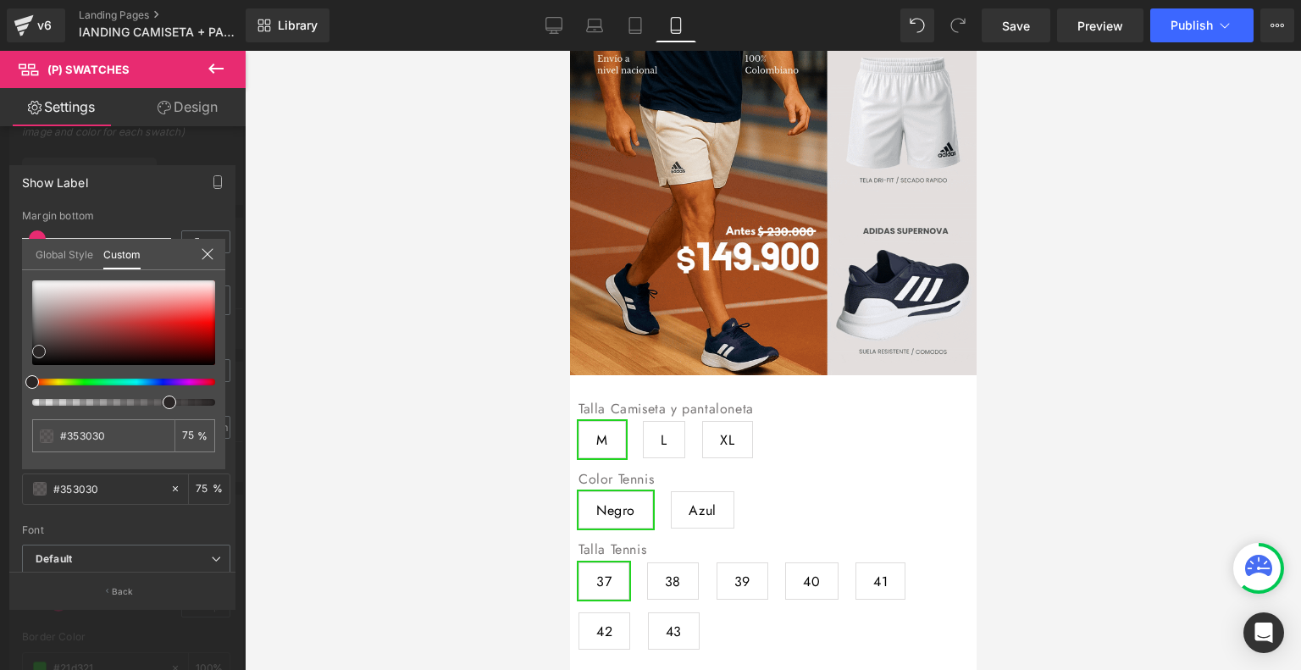
type input "#2d2929"
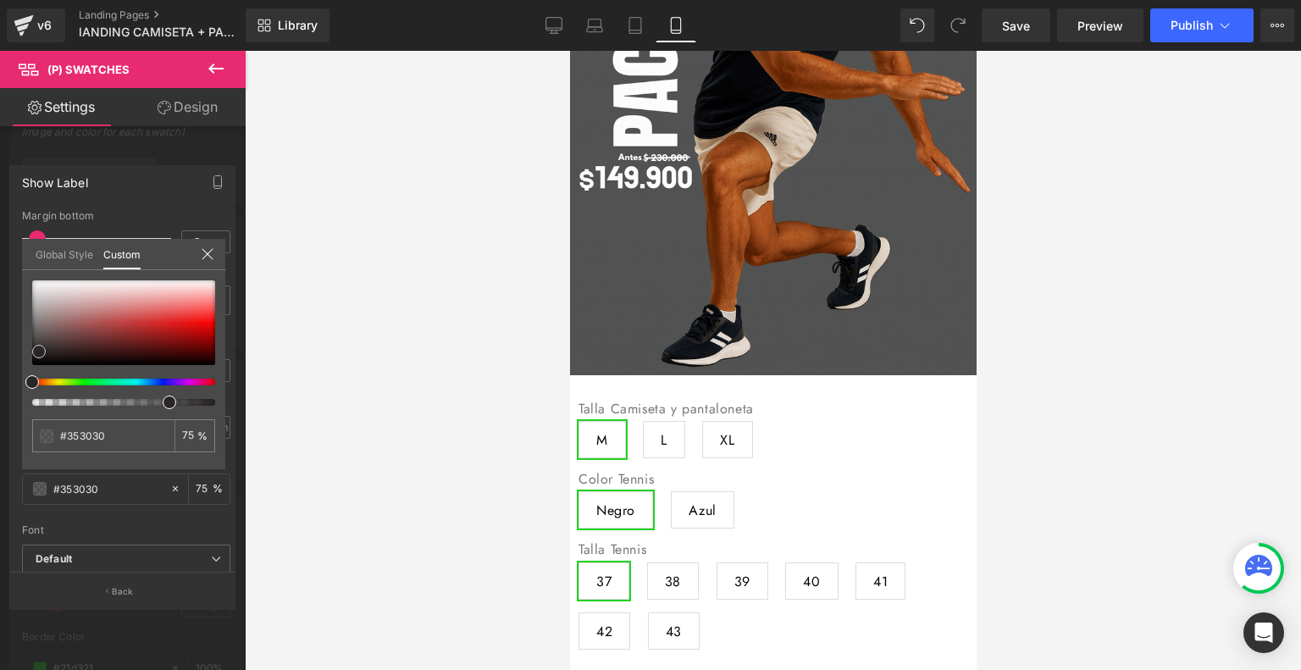
type input "#2d2929"
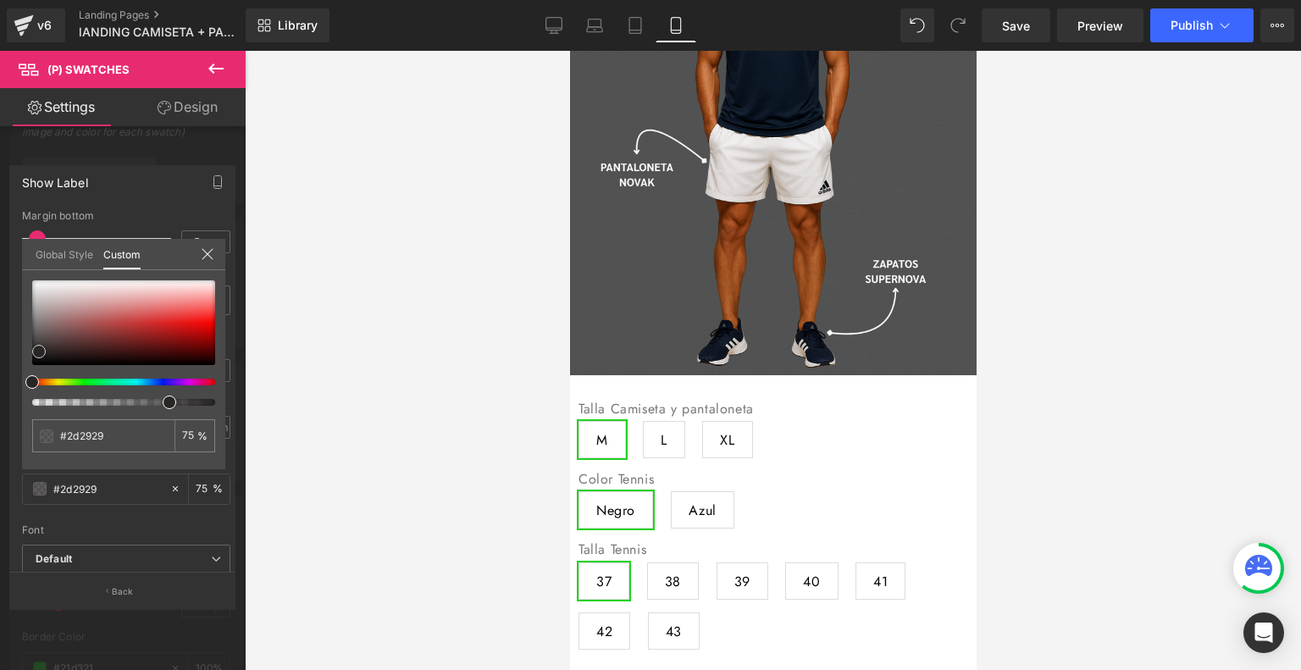
type input "#252222"
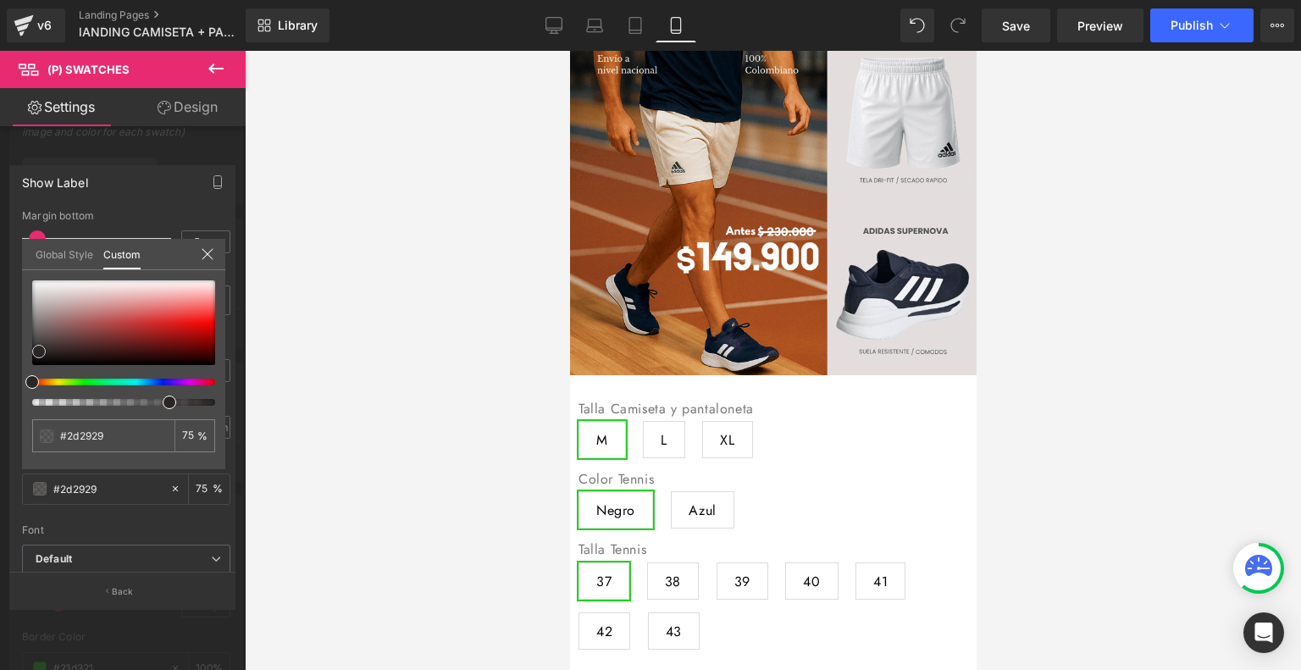
type input "#252222"
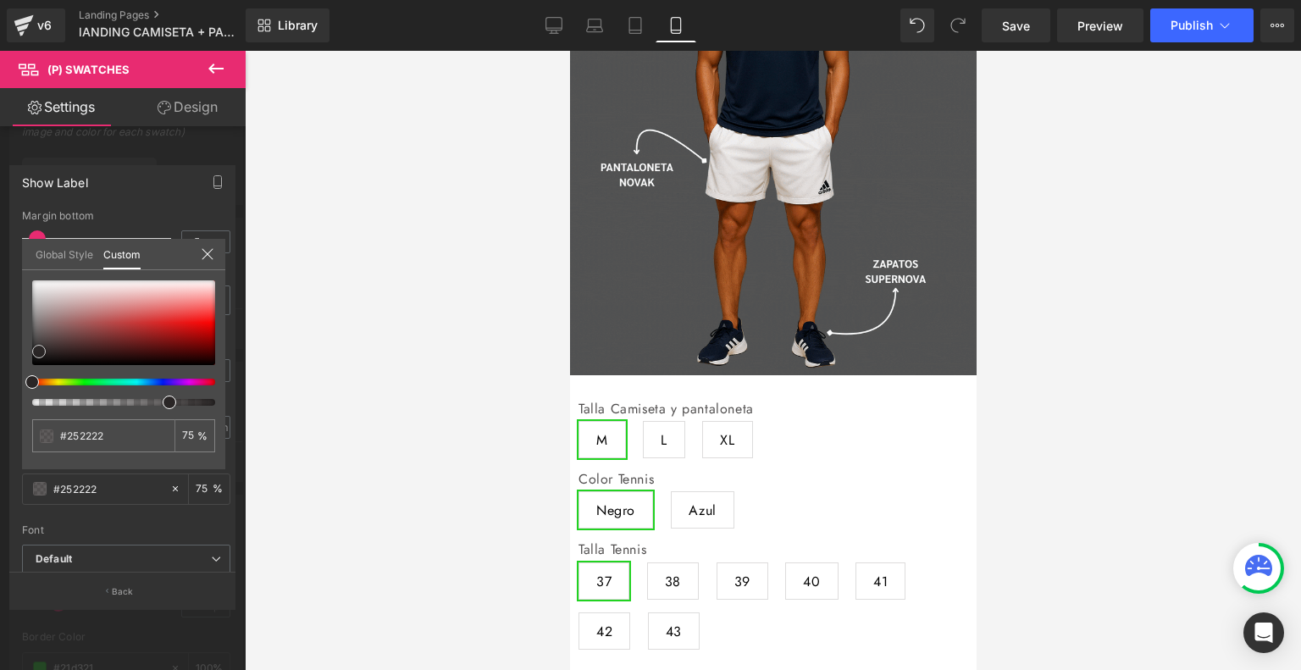
type input "#151313"
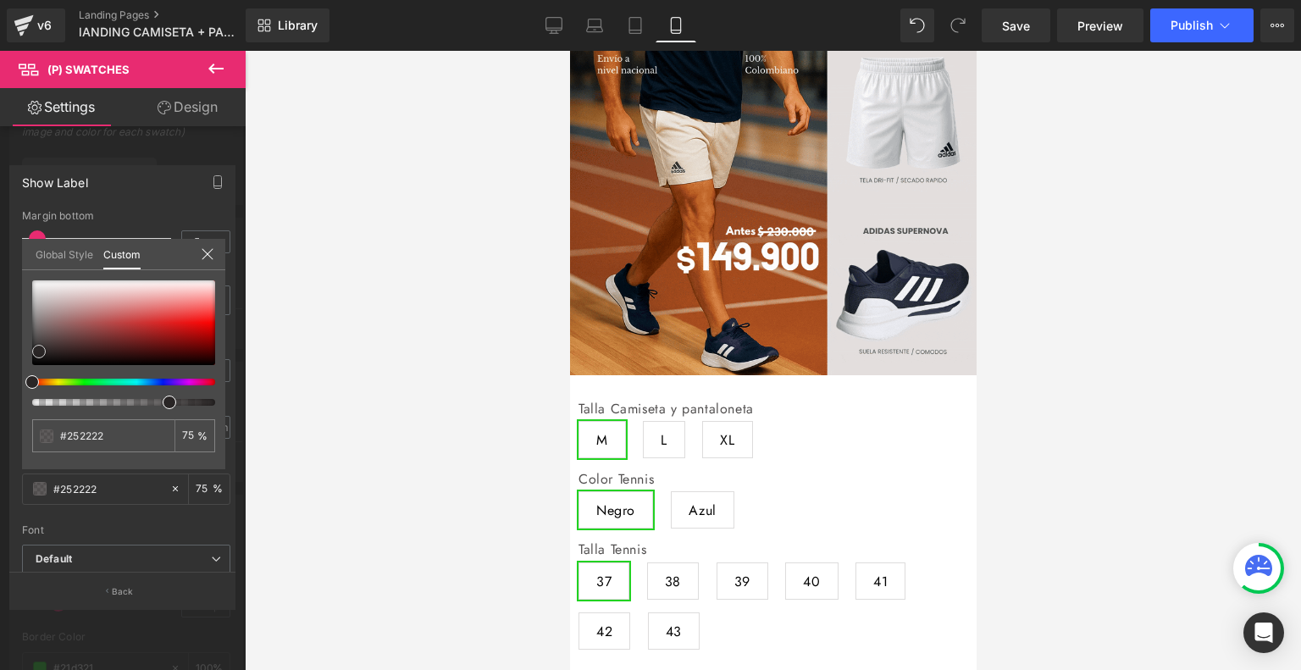
type input "#151313"
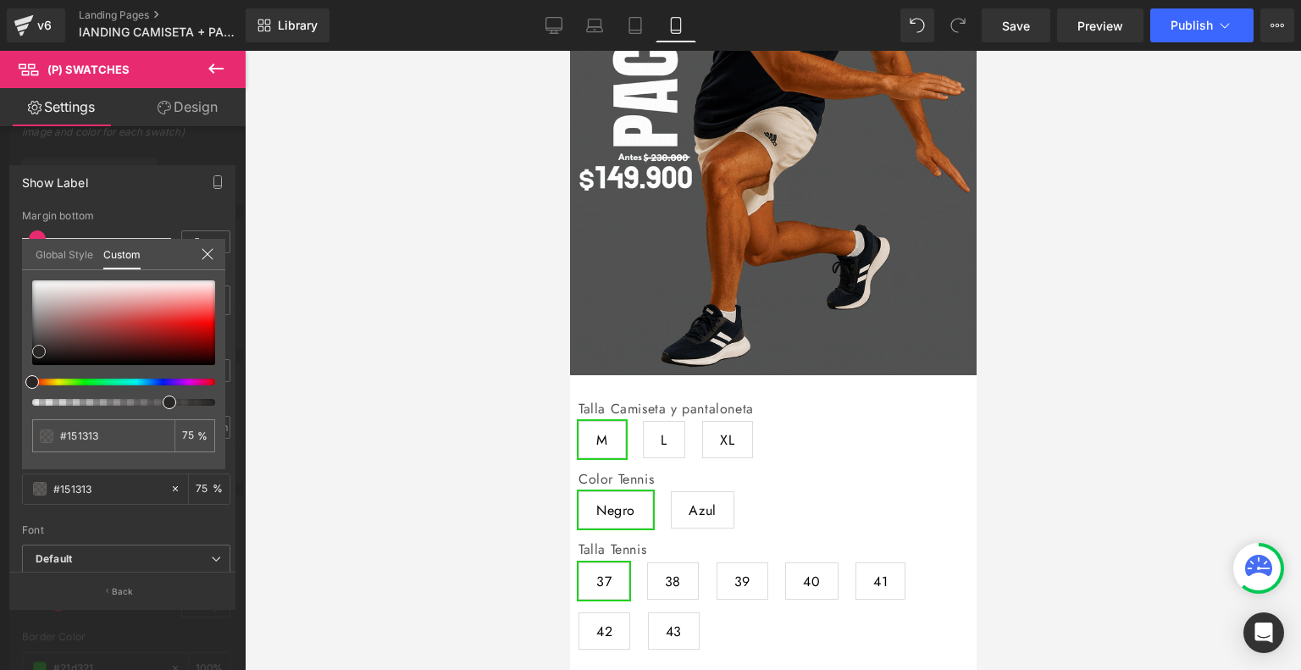
type input "#0a0909"
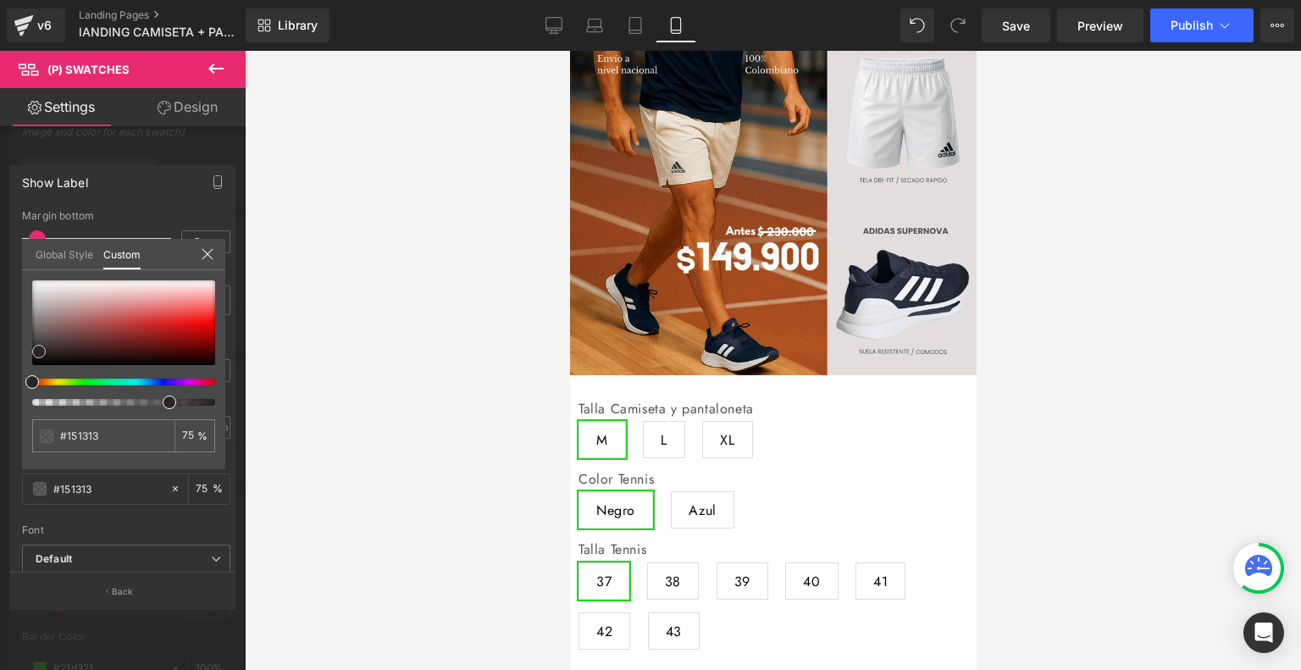
type input "#0a0909"
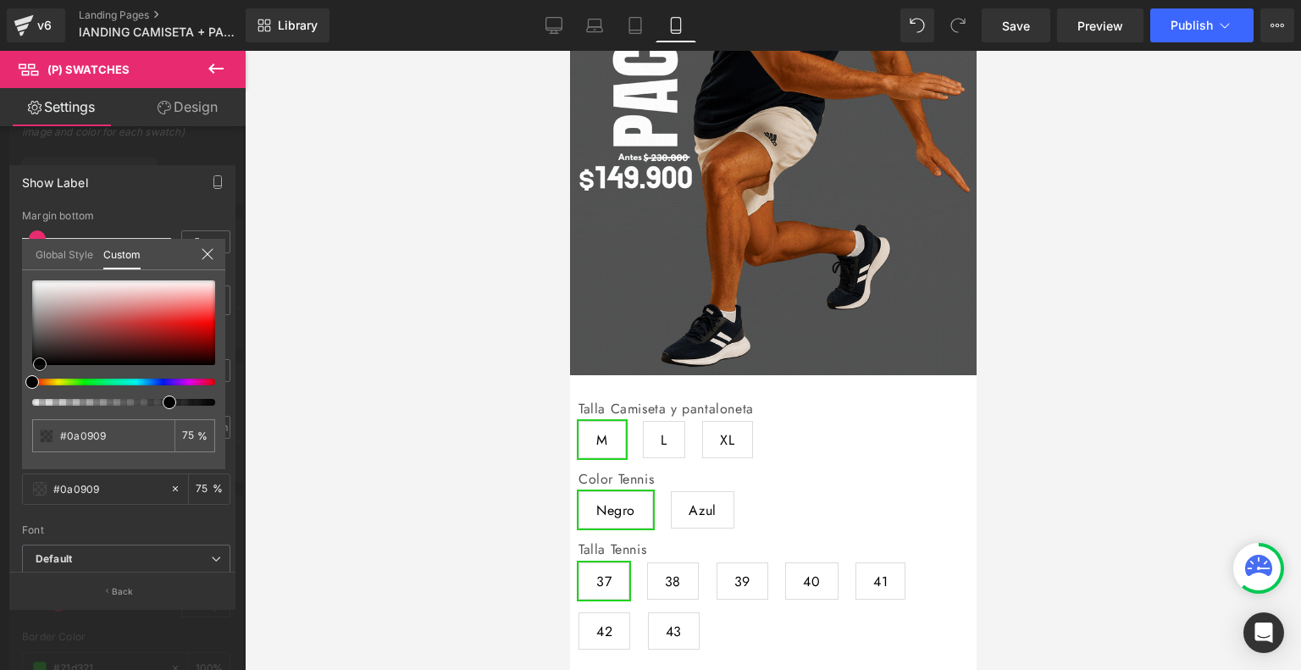
type input "#050404"
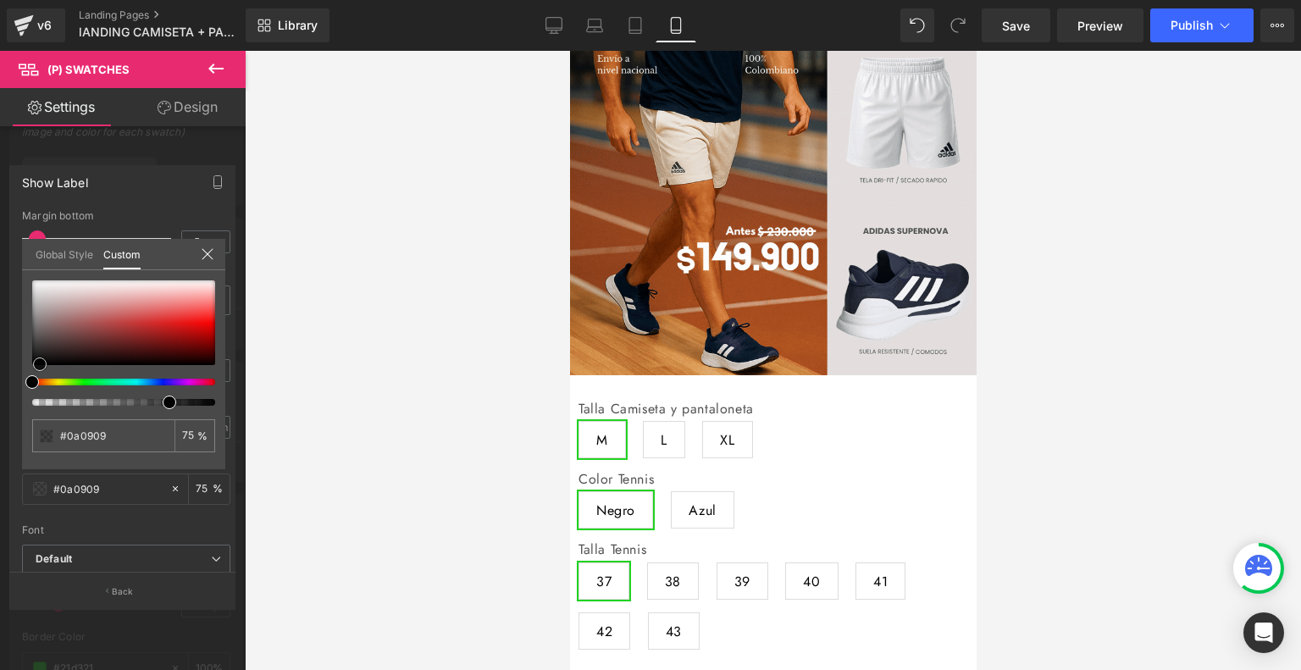
type input "#050404"
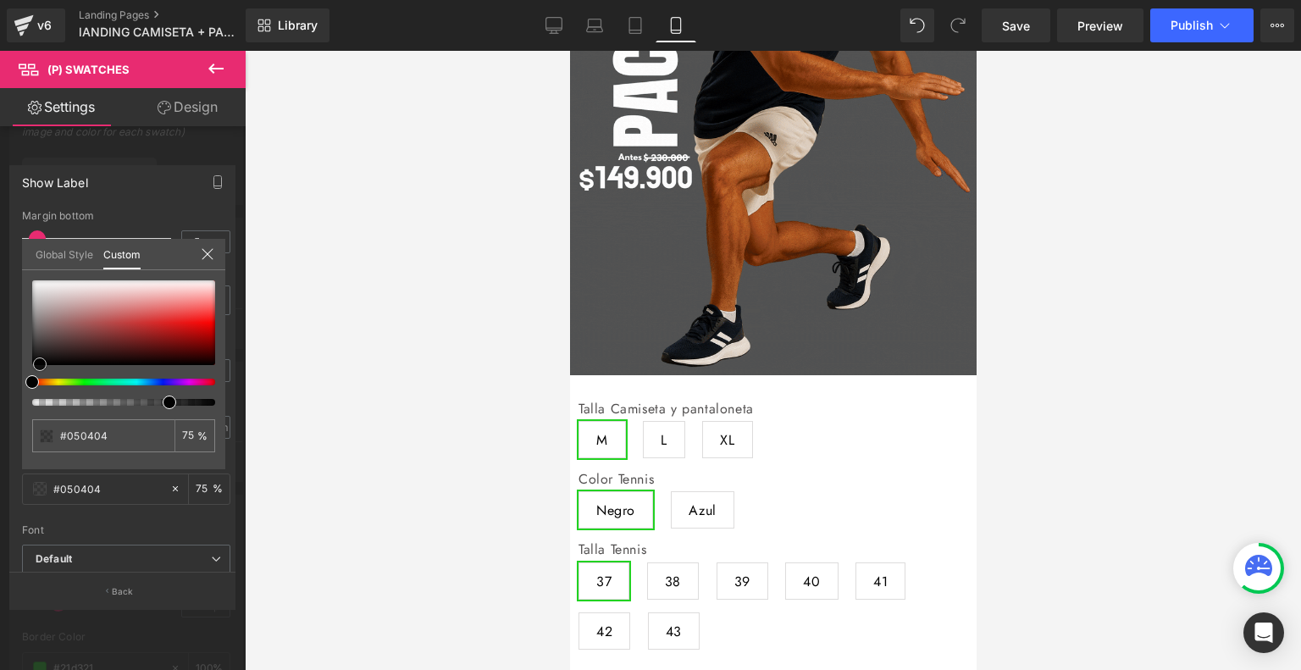
type input "#000000"
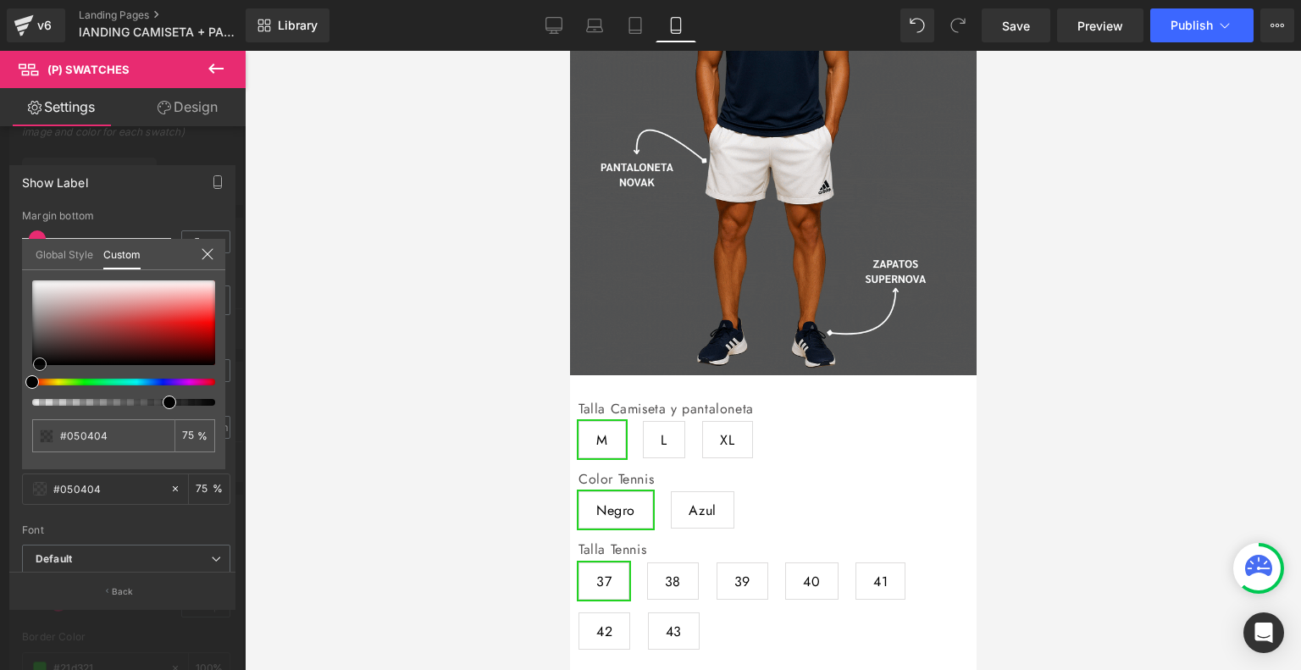
type input "#000000"
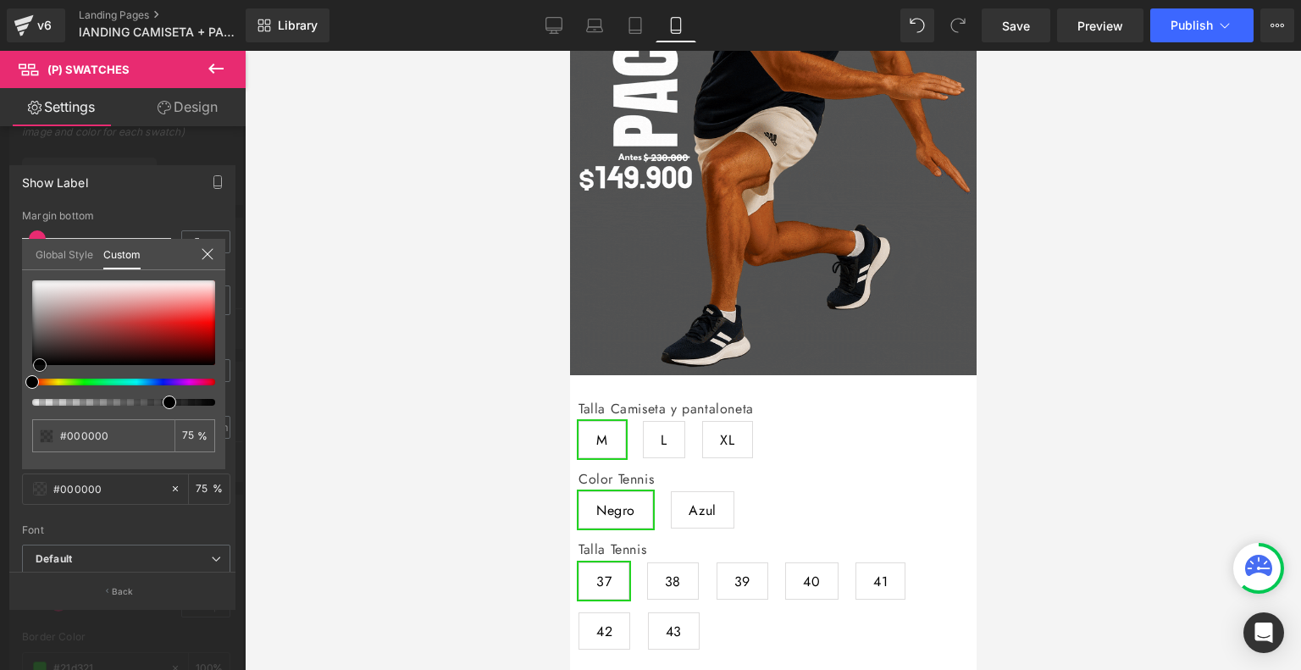
drag, startPoint x: 31, startPoint y: 284, endPoint x: 38, endPoint y: 421, distance: 137.5
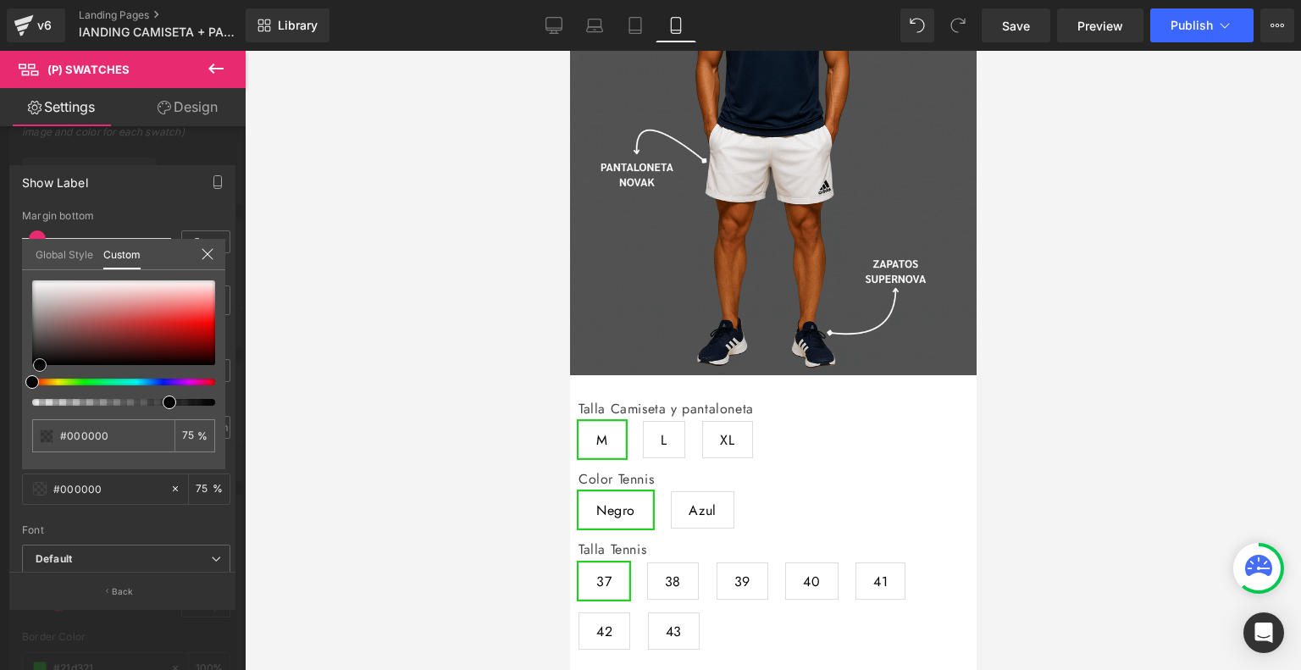
click at [38, 421] on div "#000000 75 %" at bounding box center [123, 374] width 203 height 189
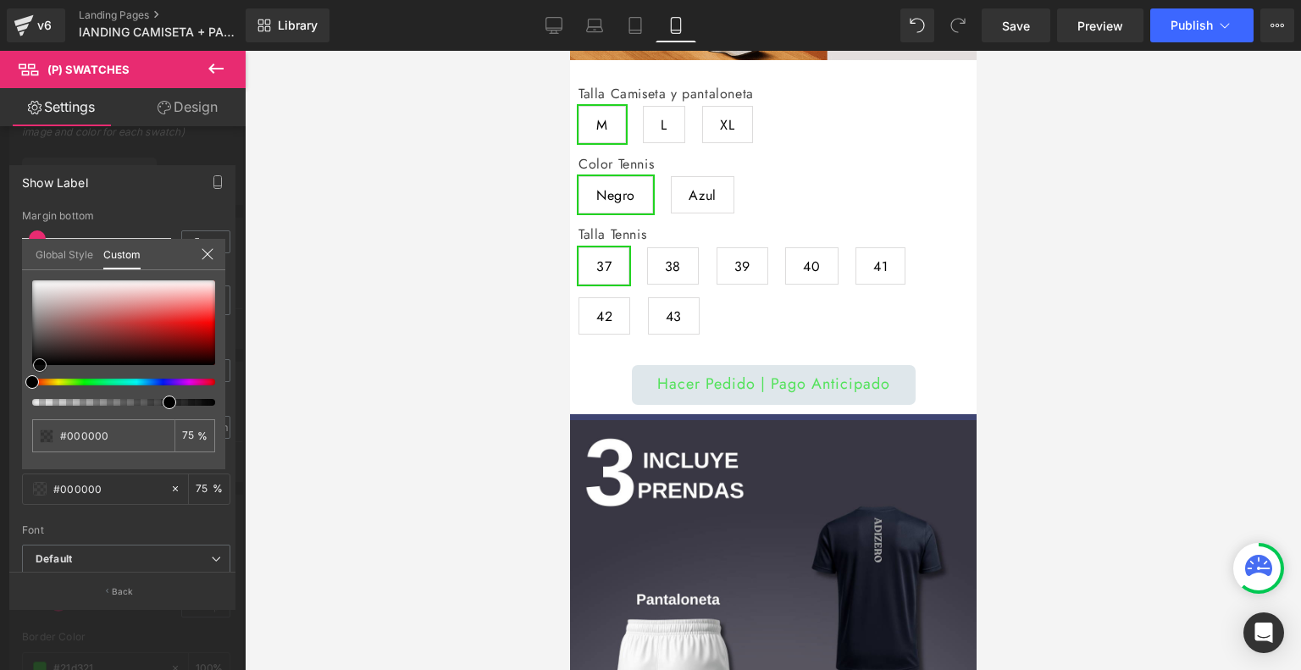
scroll to position [602, 0]
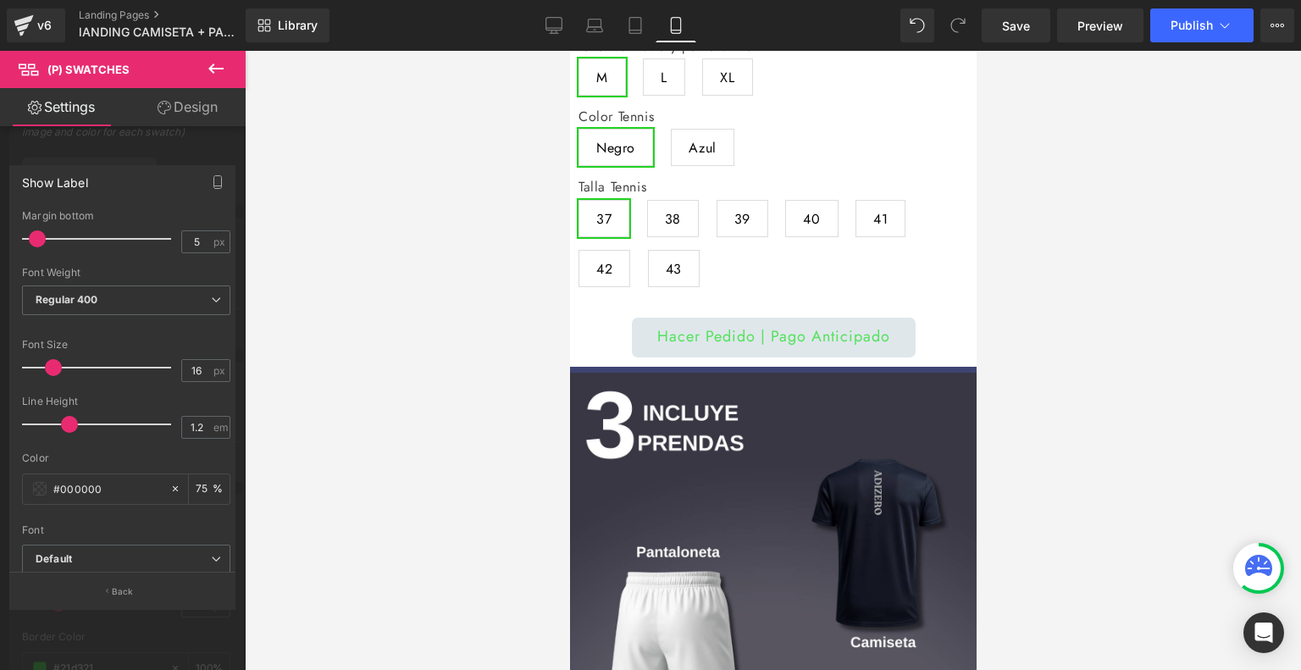
click at [602, 350] on div at bounding box center [772, 360] width 407 height 619
click at [208, 103] on link "Design" at bounding box center [187, 107] width 123 height 38
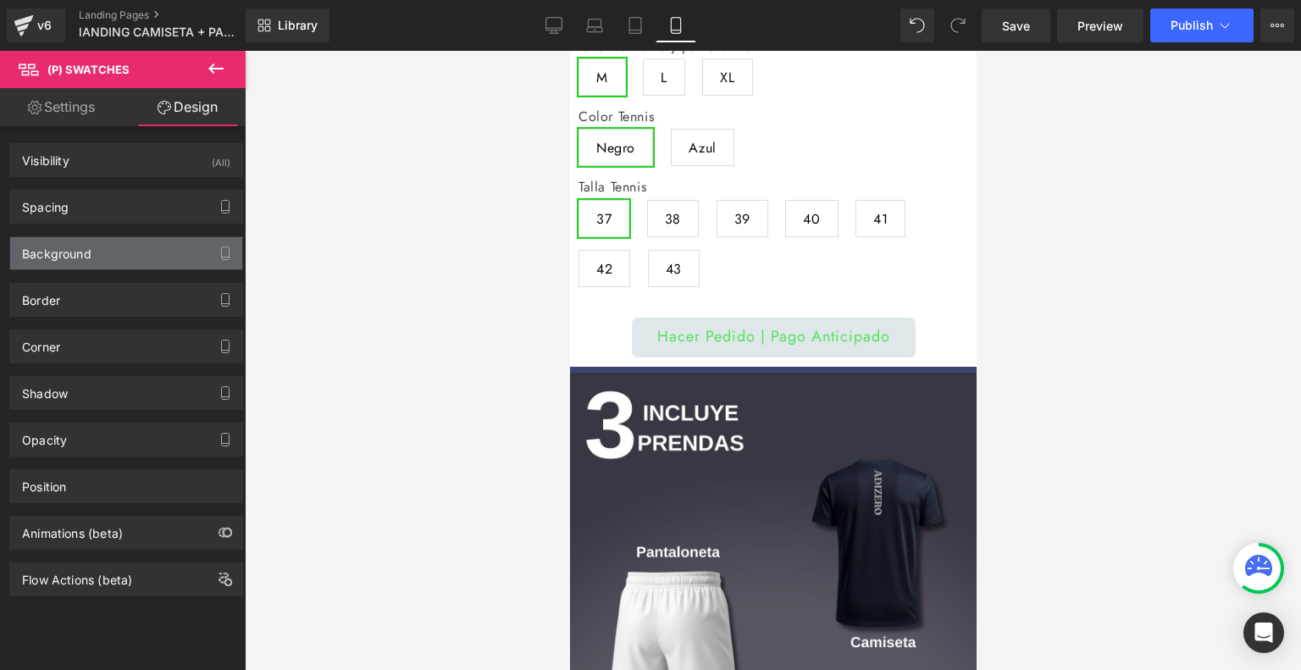
click at [91, 244] on div "Background" at bounding box center [126, 253] width 232 height 32
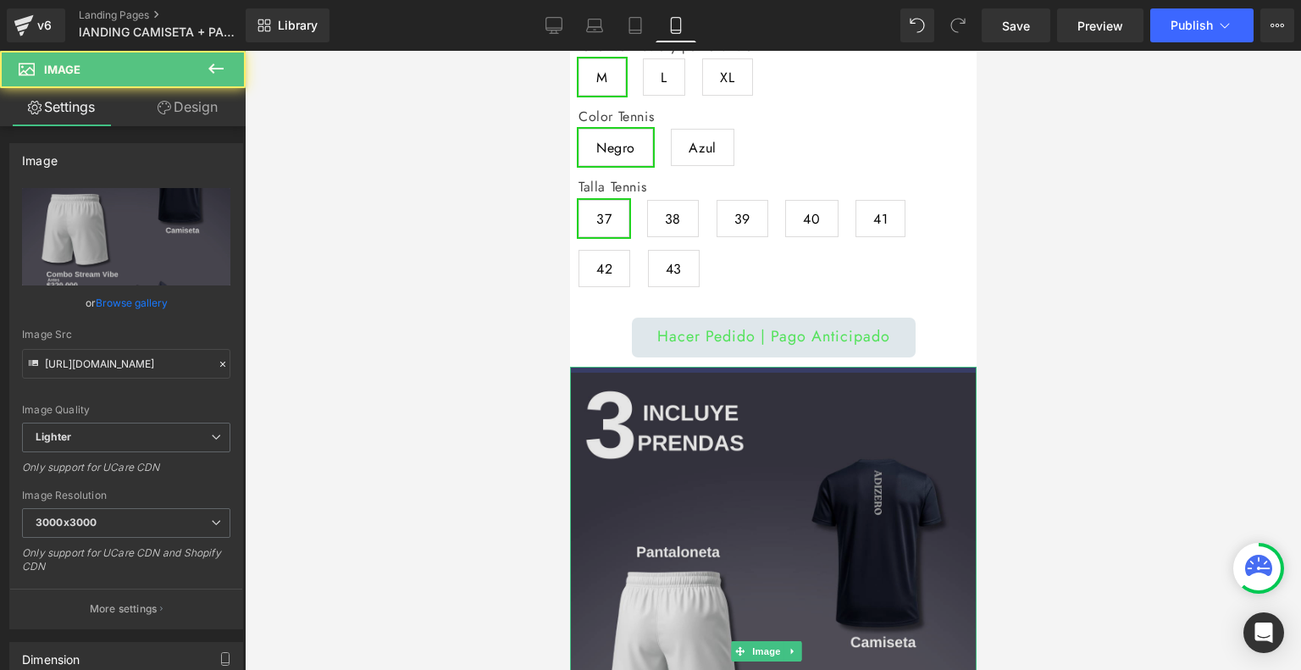
click at [725, 367] on img at bounding box center [772, 652] width 407 height 571
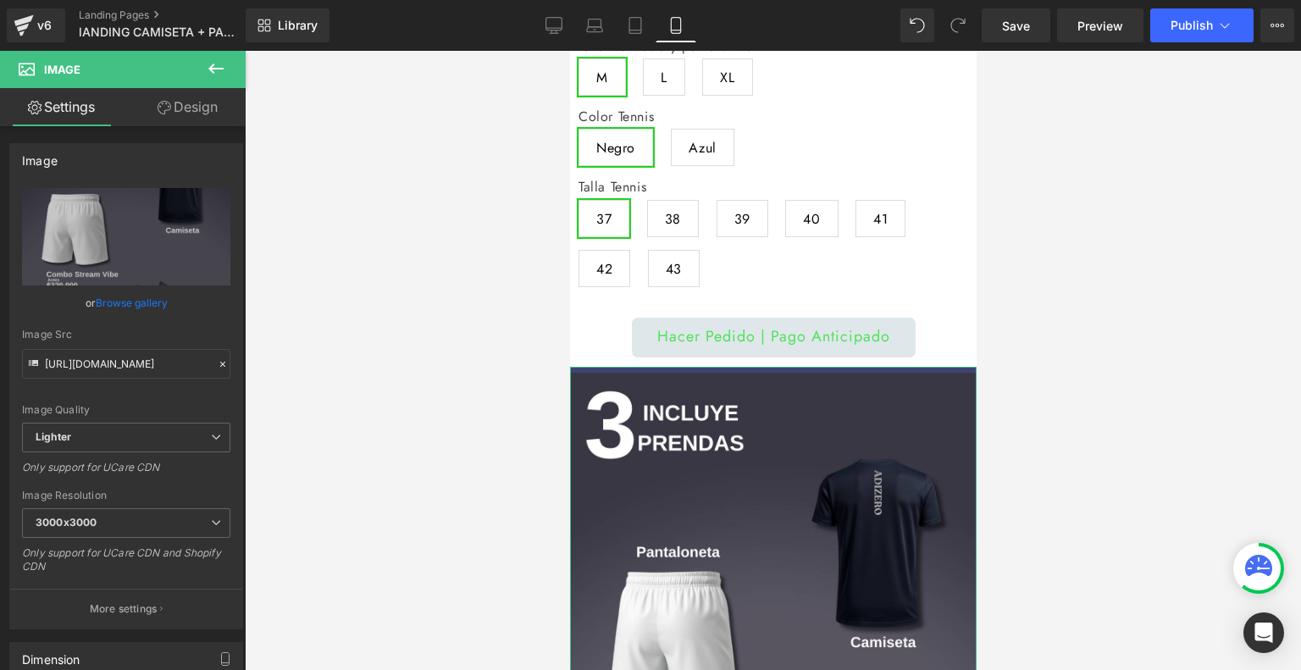
click at [177, 113] on link "Design" at bounding box center [187, 107] width 123 height 38
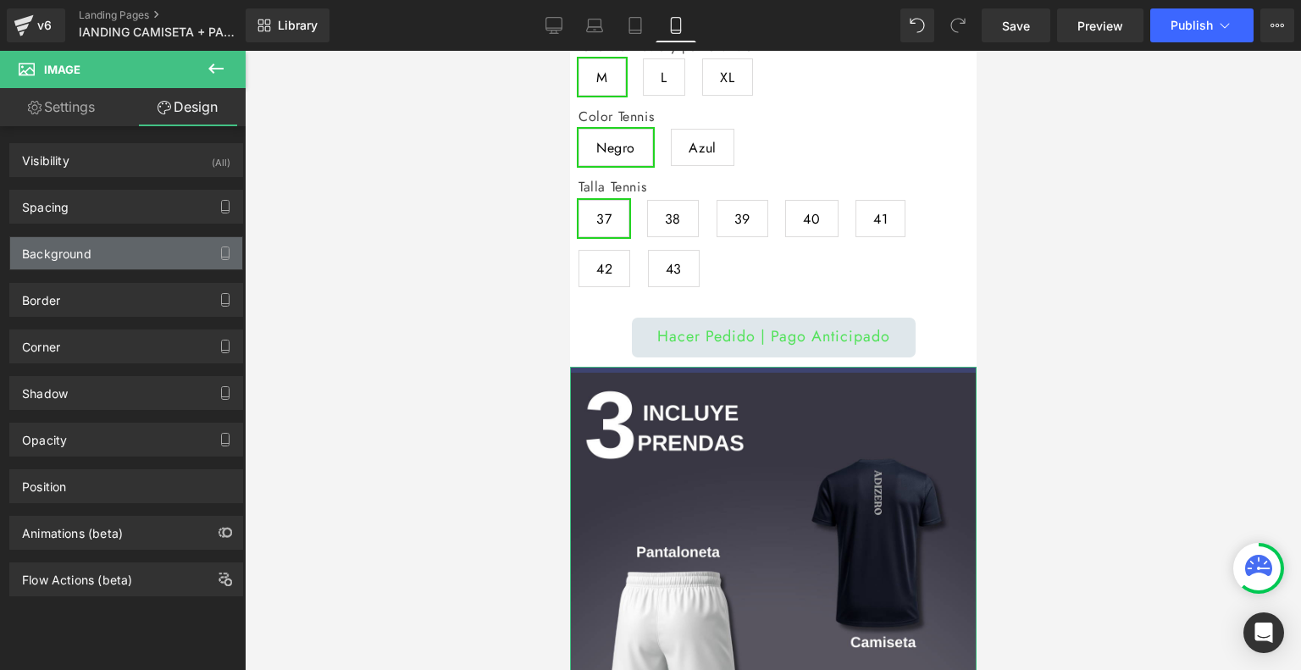
click at [97, 247] on div "Background" at bounding box center [126, 253] width 232 height 32
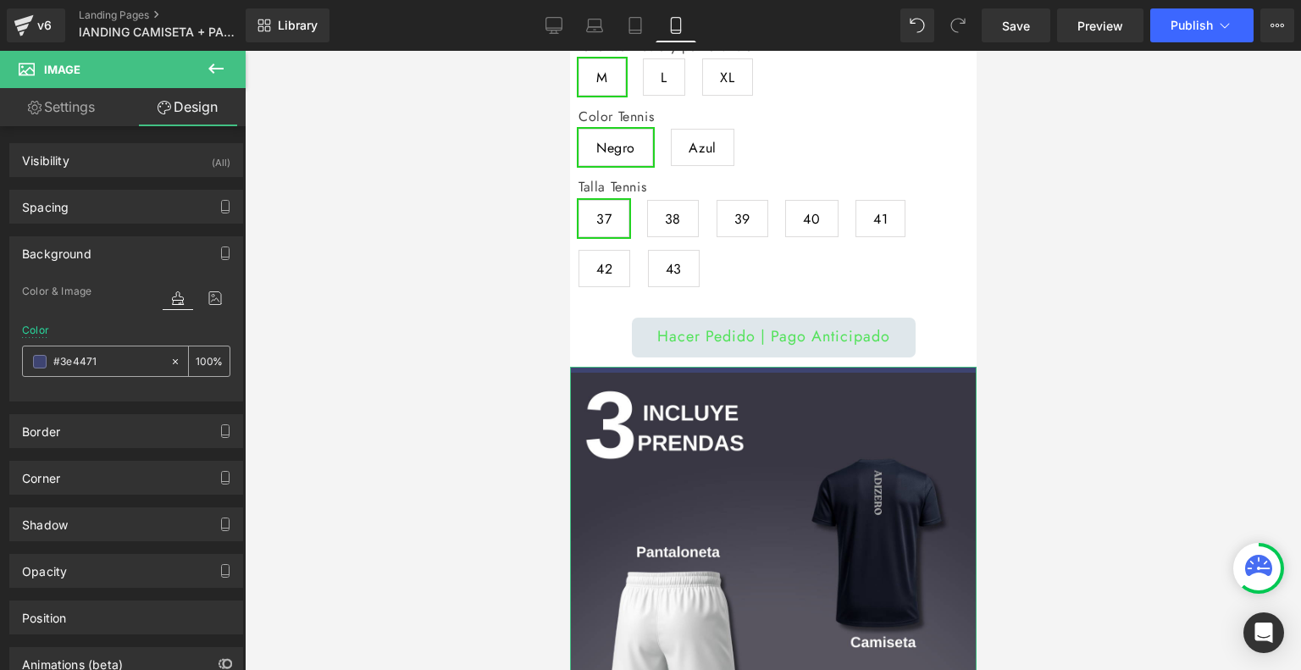
click at [34, 355] on span at bounding box center [40, 362] width 14 height 14
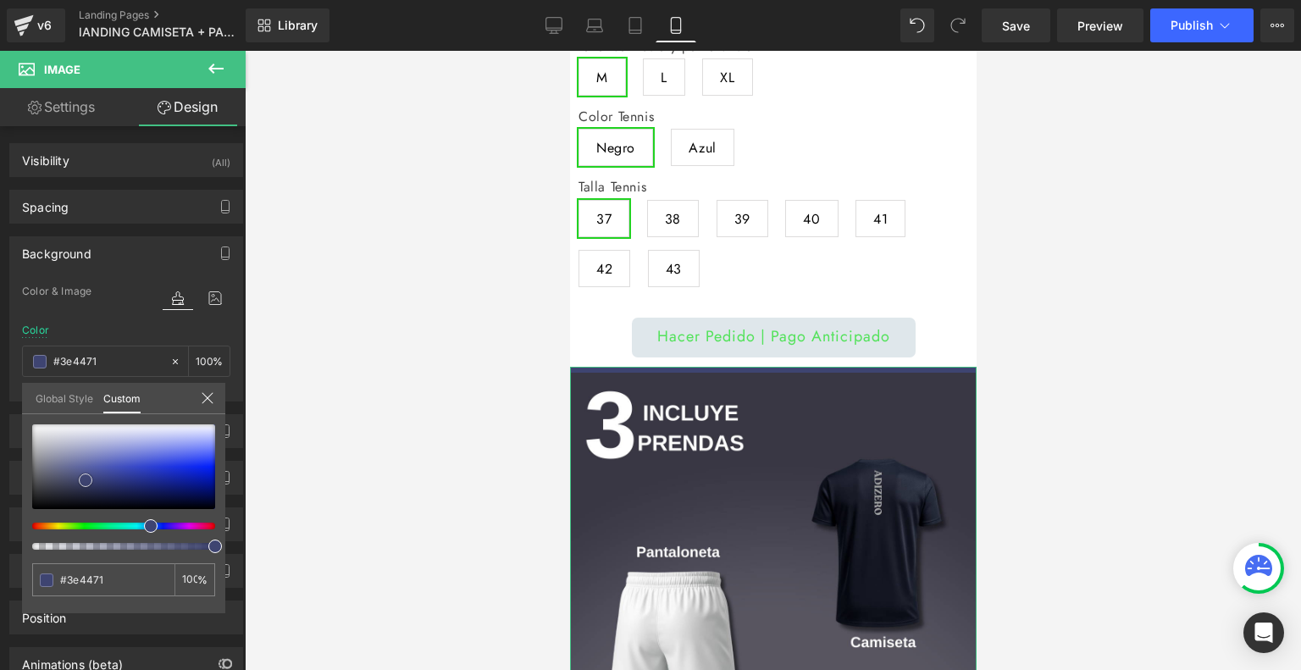
type input "#414776"
type input "#9fa2bb"
type input "#d4d5dd"
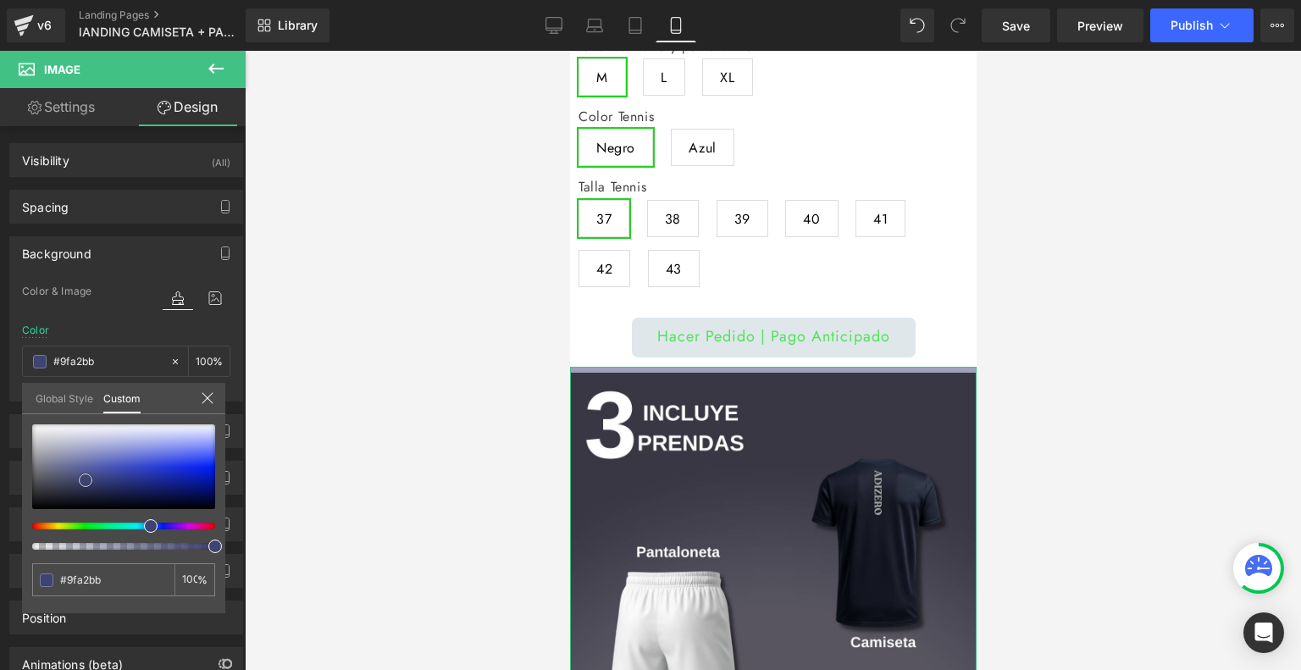
type input "#d4d5dd"
type input "#edeef1"
type input "#ffffff"
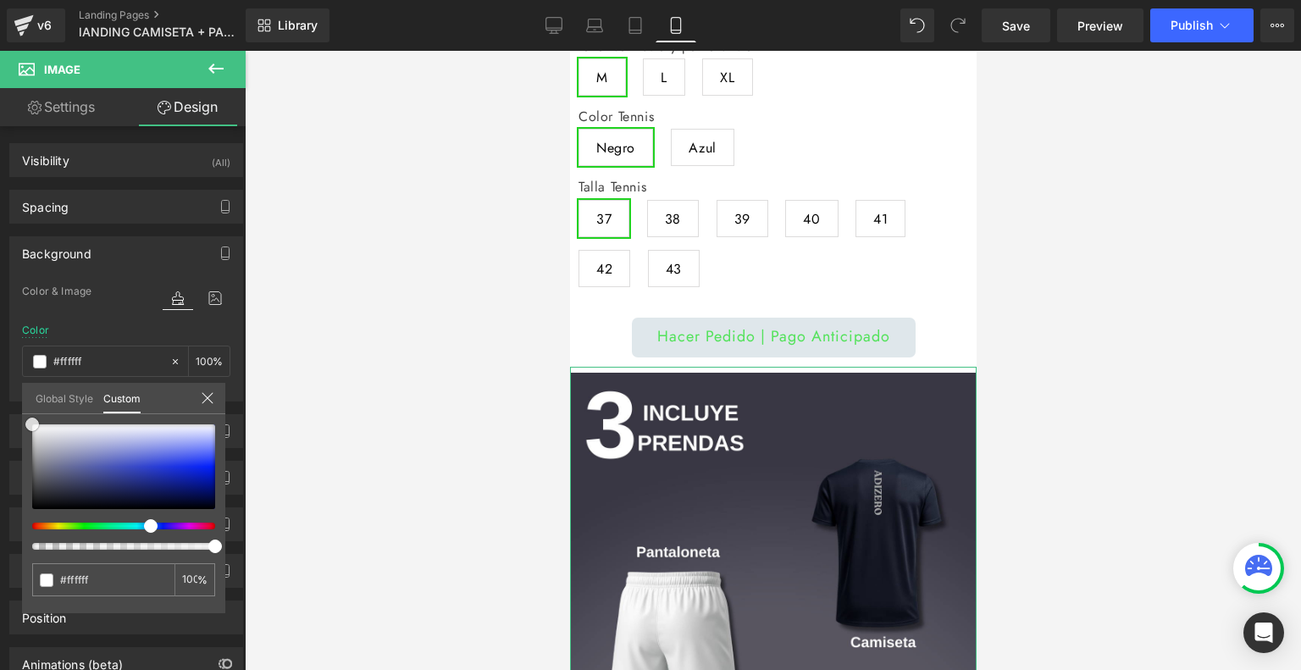
drag, startPoint x: 90, startPoint y: 479, endPoint x: 27, endPoint y: 410, distance: 93.0
click at [27, 410] on div "Global Style Custom Setup Global Style #ffffff 100 %" at bounding box center [123, 409] width 203 height 52
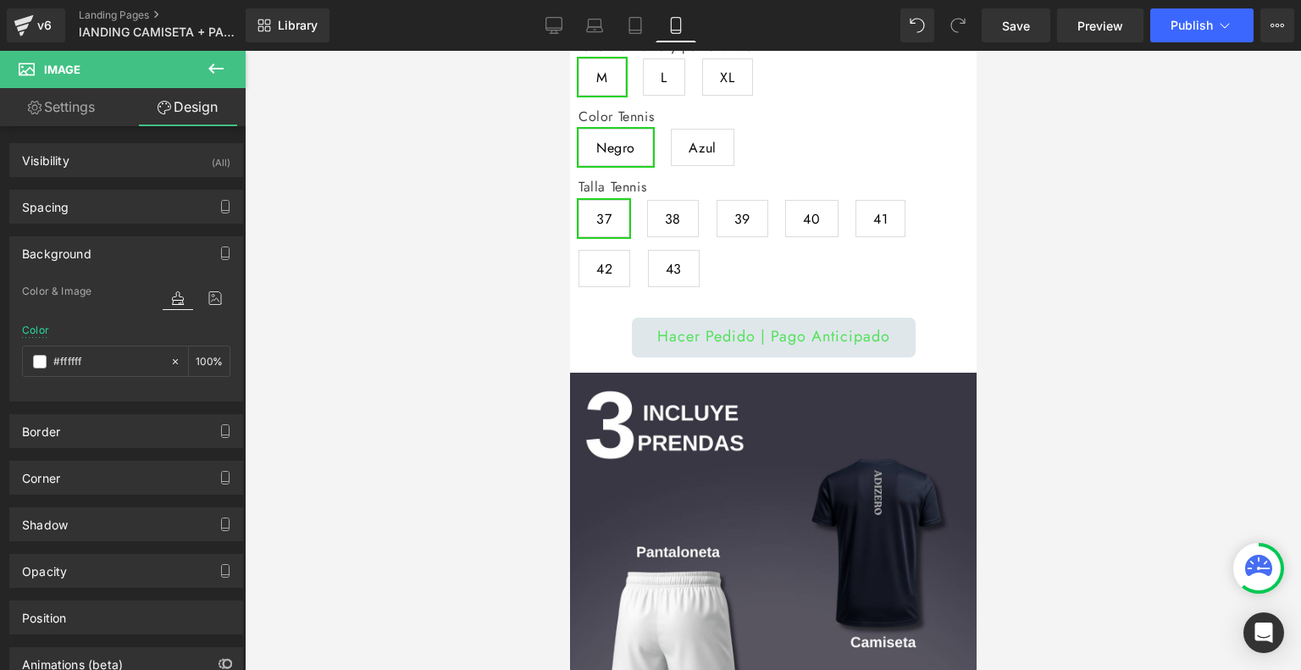
click at [347, 386] on div at bounding box center [773, 360] width 1056 height 619
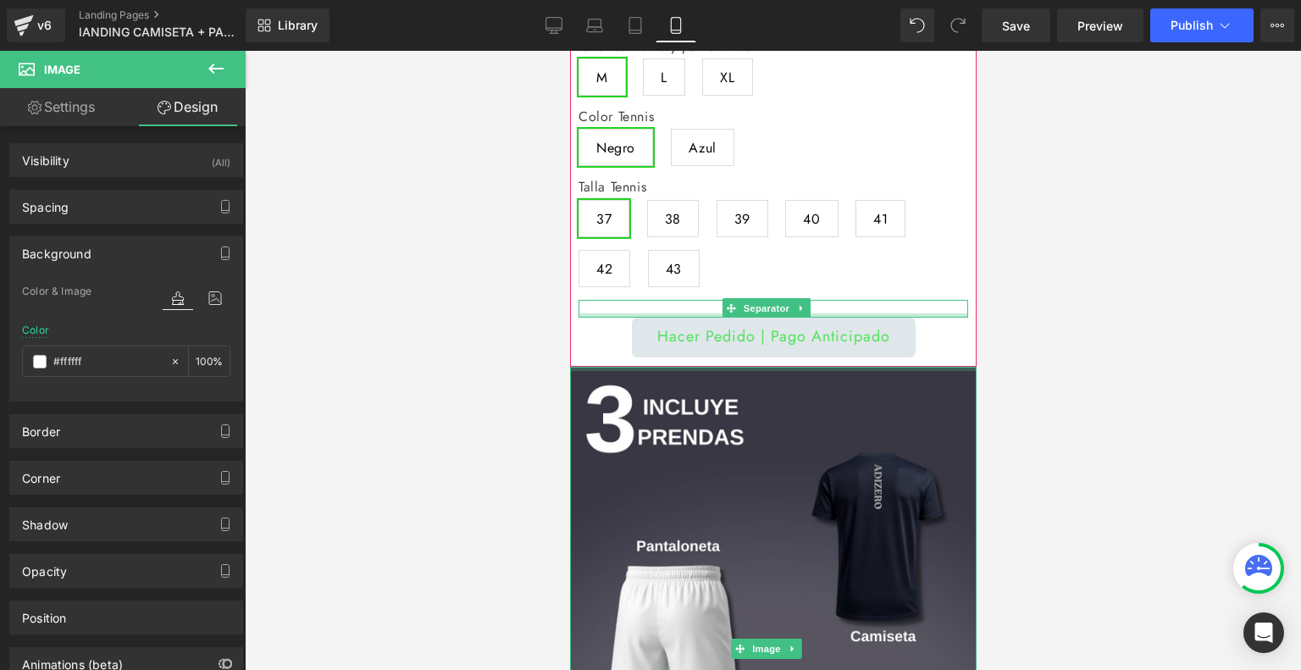
drag, startPoint x: 674, startPoint y: 350, endPoint x: 677, endPoint y: 294, distance: 56.0
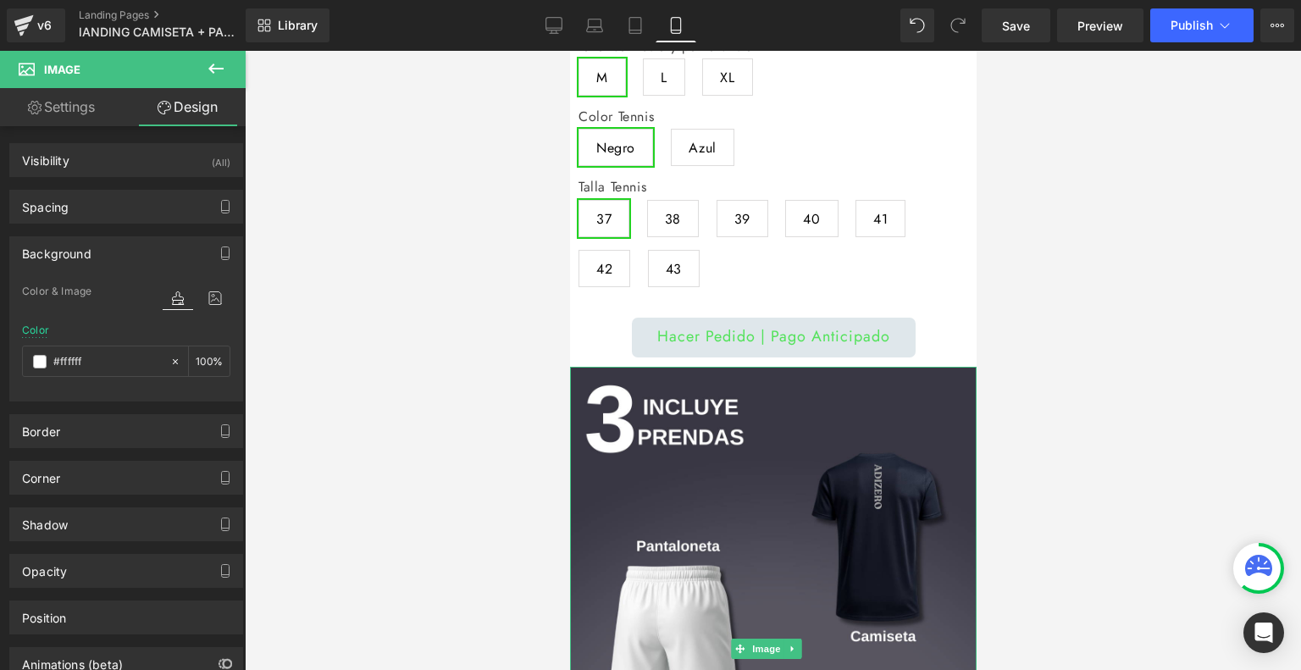
click at [1102, 270] on div at bounding box center [773, 360] width 1056 height 619
click at [1027, 22] on span "Save" at bounding box center [1016, 26] width 28 height 18
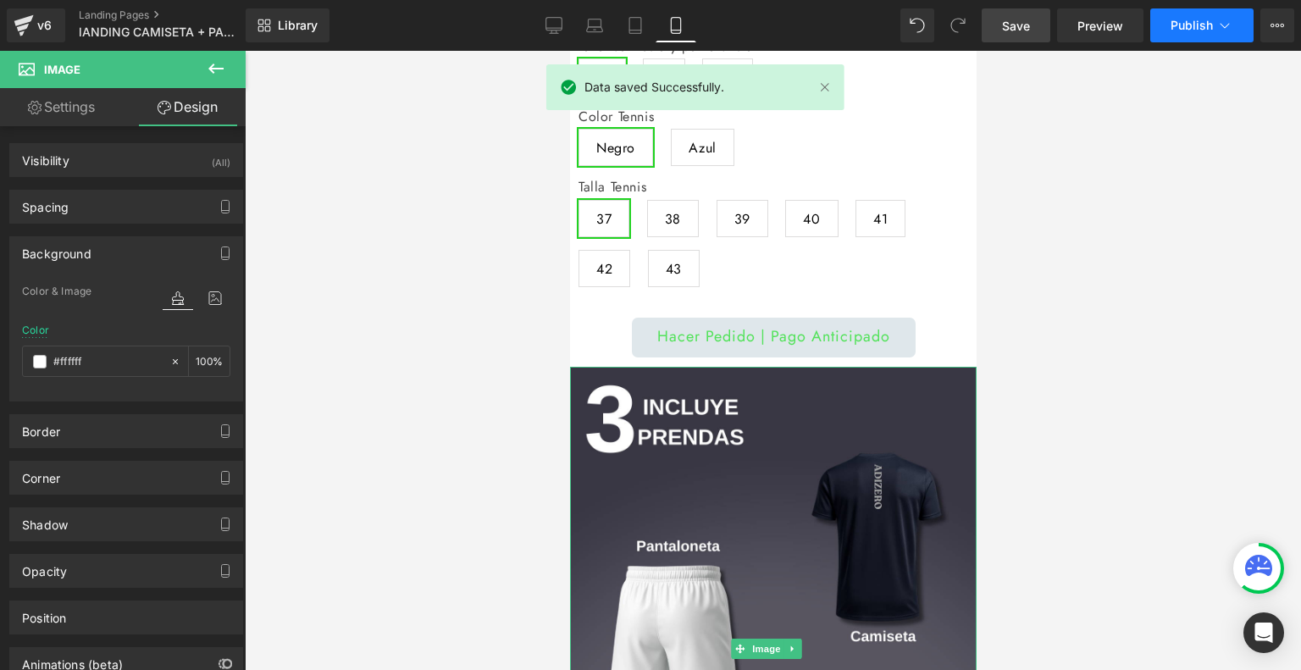
click at [1184, 19] on span "Publish" at bounding box center [1192, 26] width 42 height 14
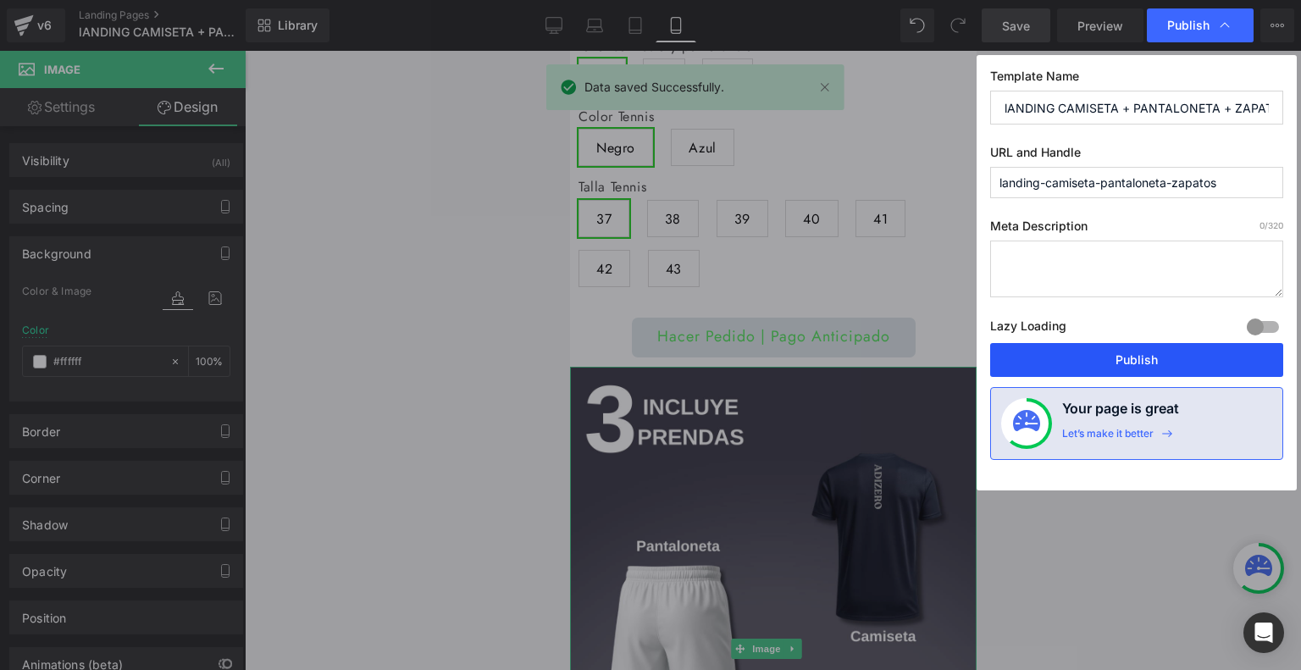
click at [1118, 355] on button "Publish" at bounding box center [1136, 360] width 293 height 34
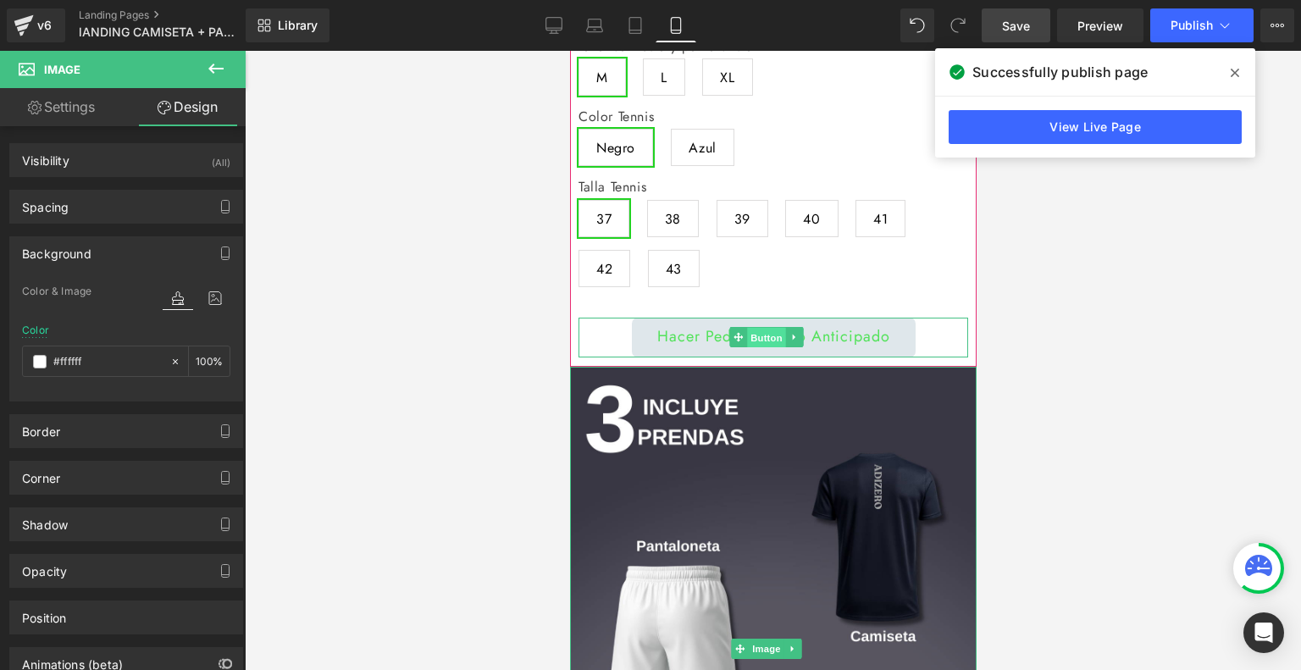
click at [760, 328] on span "Button" at bounding box center [766, 338] width 39 height 20
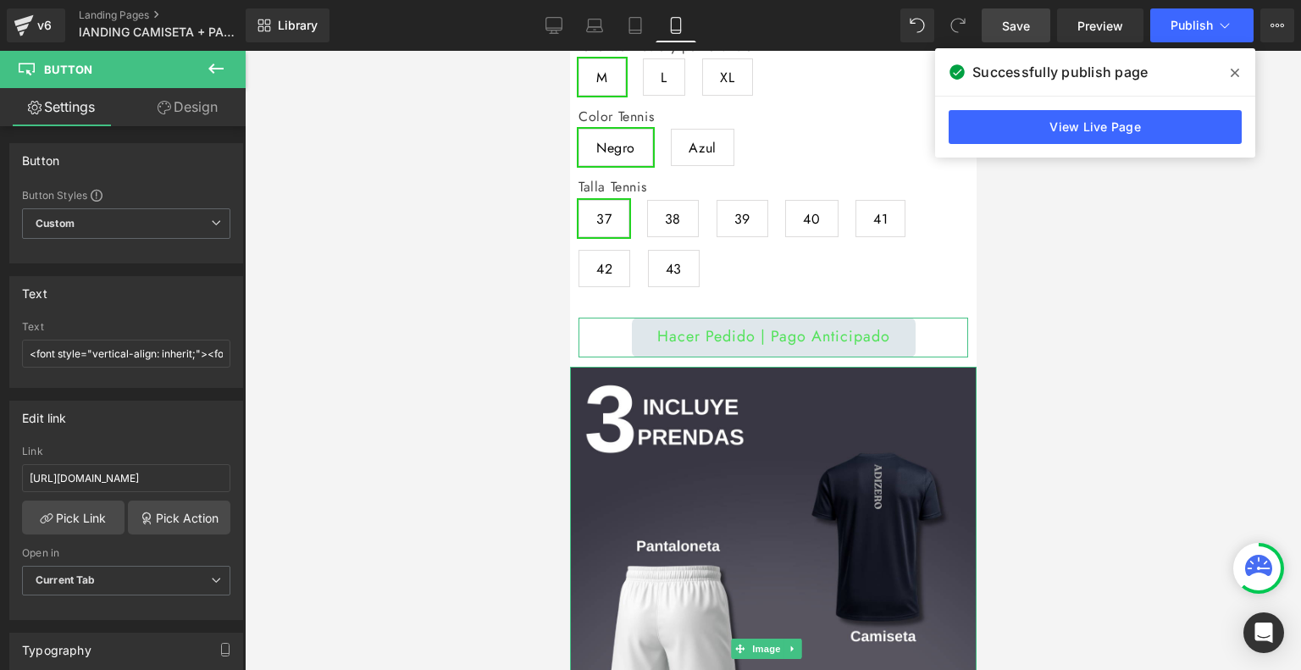
click at [202, 98] on link "Design" at bounding box center [187, 107] width 123 height 38
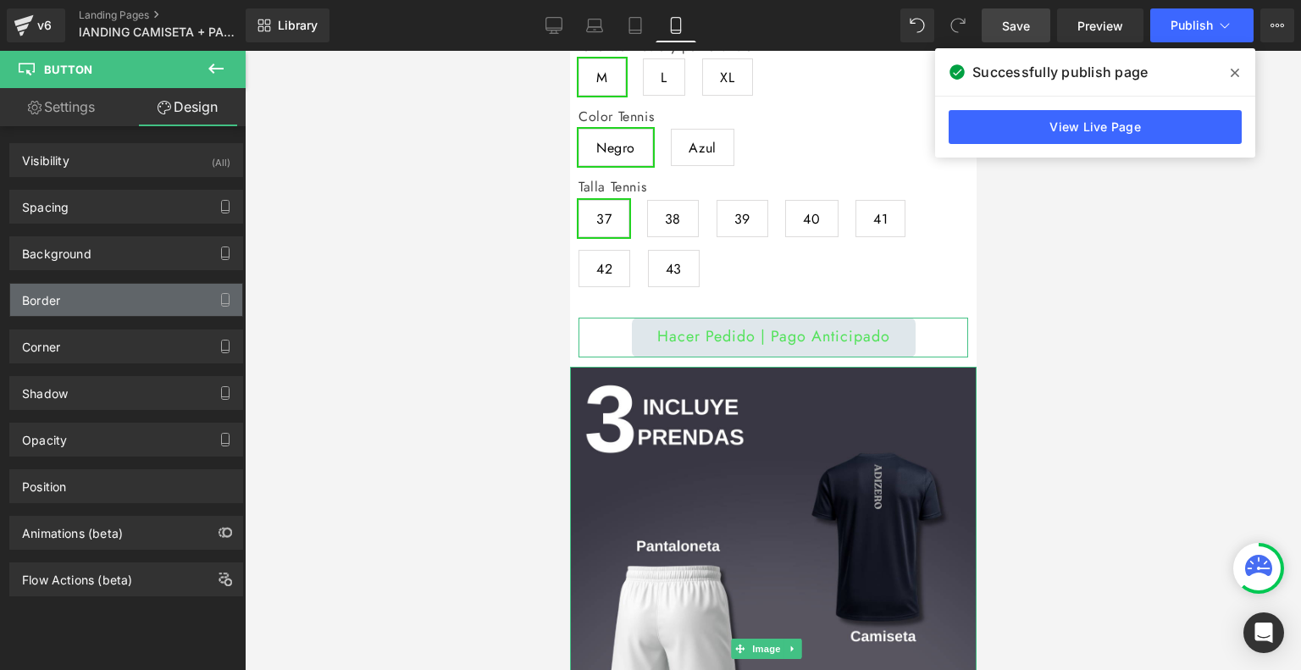
type input "#dfe7eb"
type input "100"
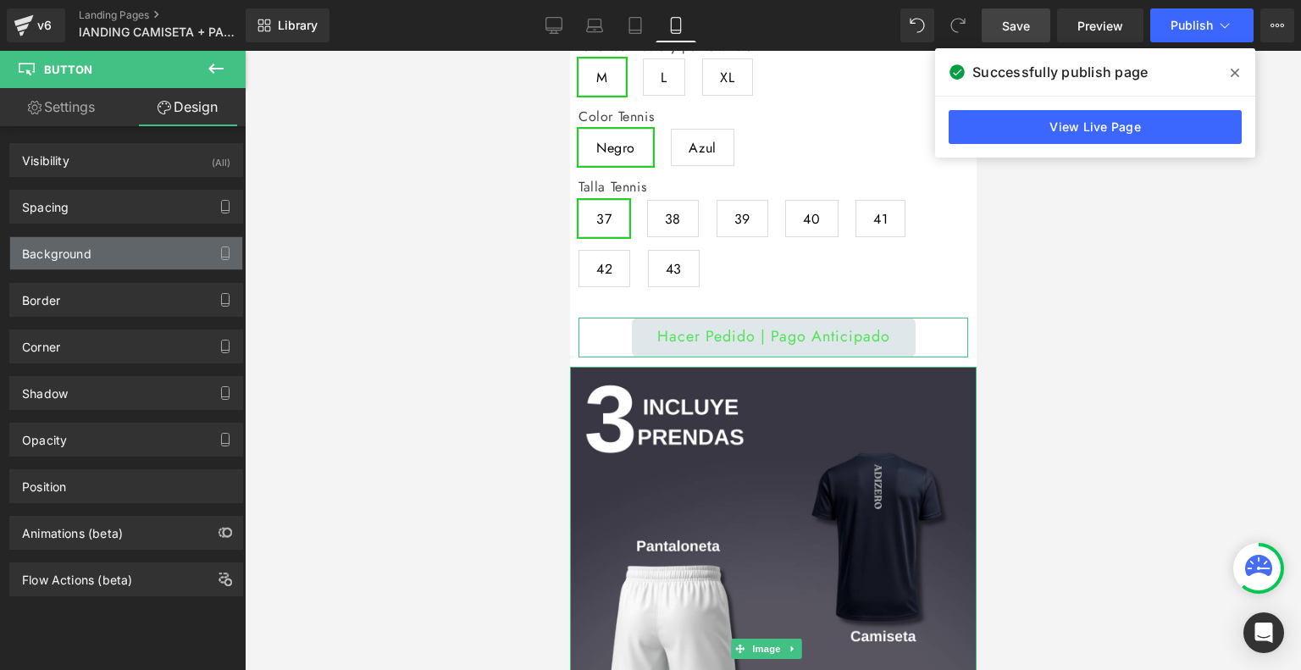
click at [90, 257] on div "Background" at bounding box center [56, 249] width 69 height 24
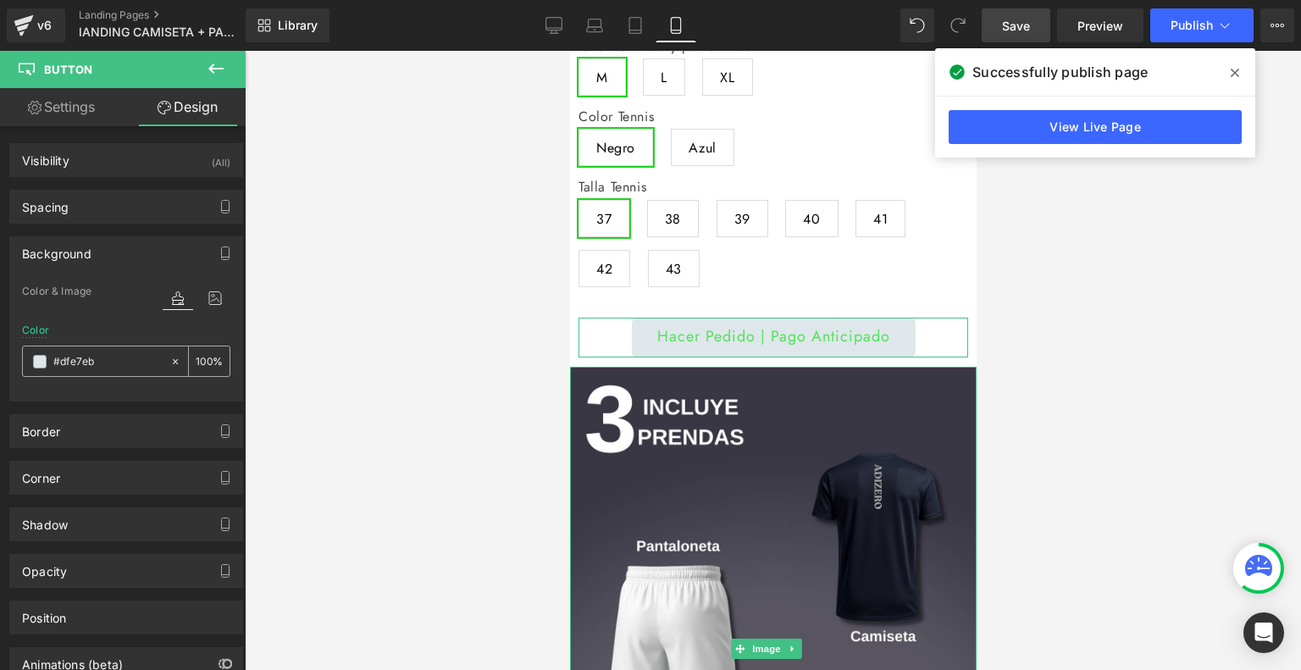
click at [35, 368] on div "#dfe7eb" at bounding box center [96, 362] width 147 height 30
click at [40, 352] on div "#dfe7eb" at bounding box center [96, 362] width 147 height 30
click at [43, 365] on span at bounding box center [40, 362] width 14 height 14
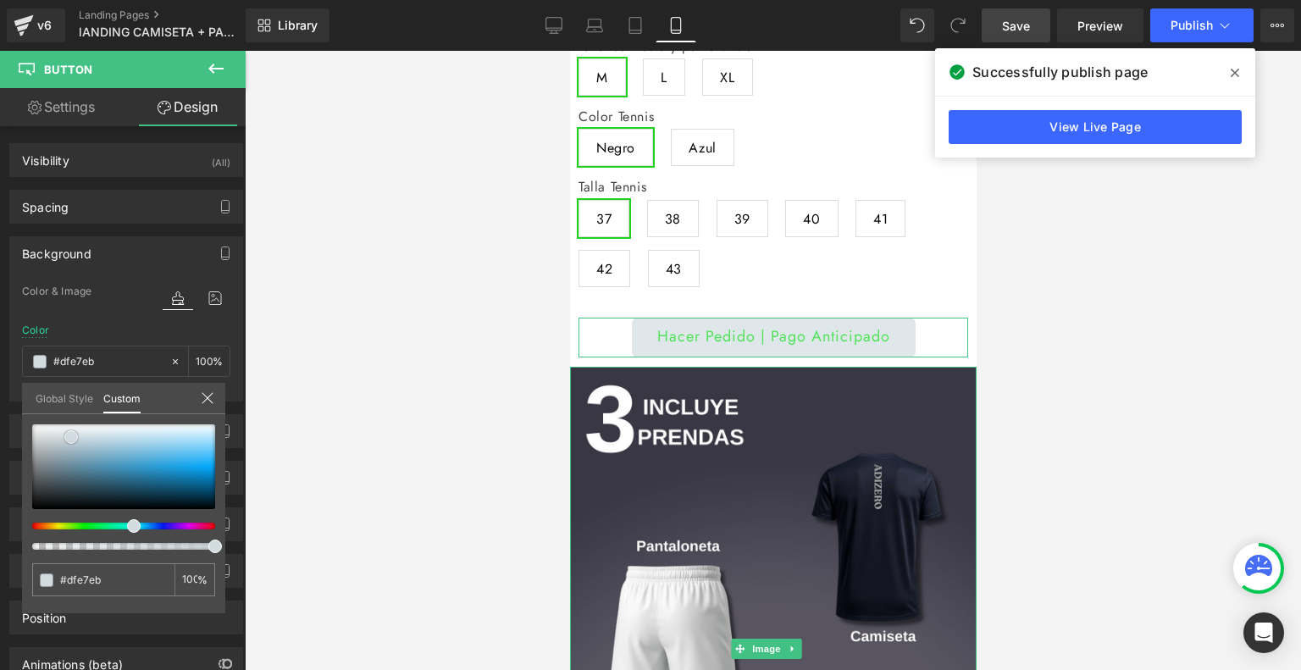
type input "#dce5e9"
type input "#c7d4da"
type input "#b9c8ce"
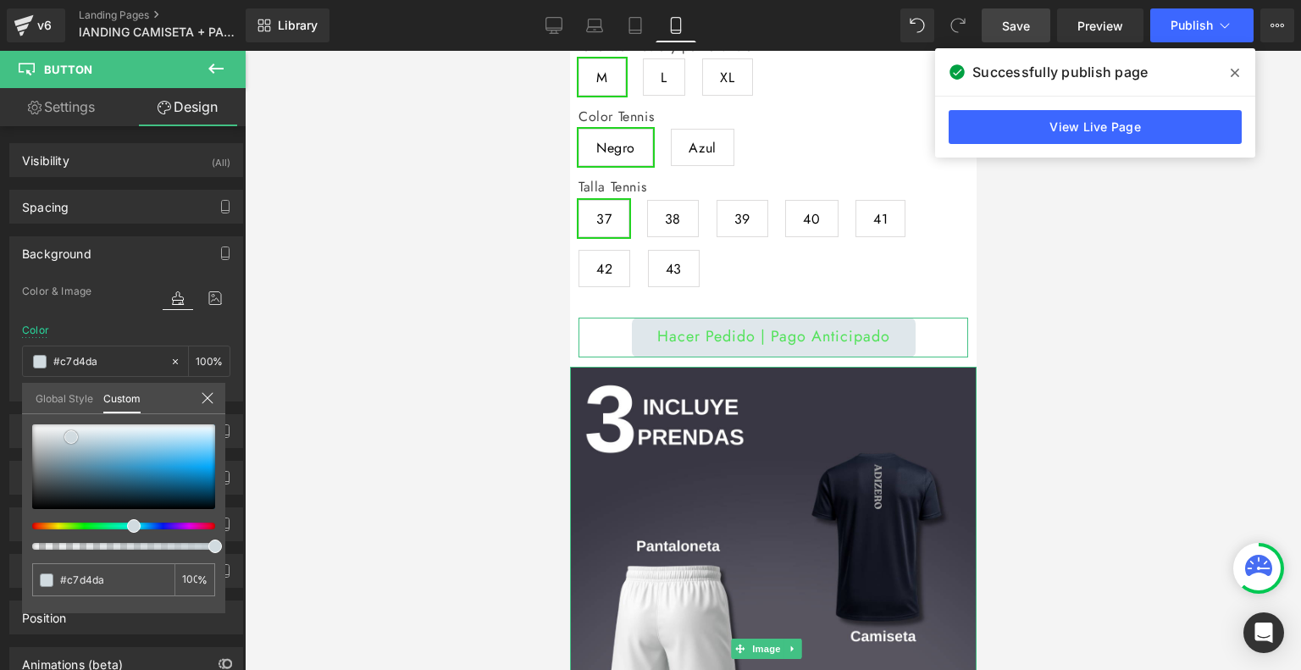
type input "#b9c8ce"
type input "#a3b8c1"
type input "#92a9b3"
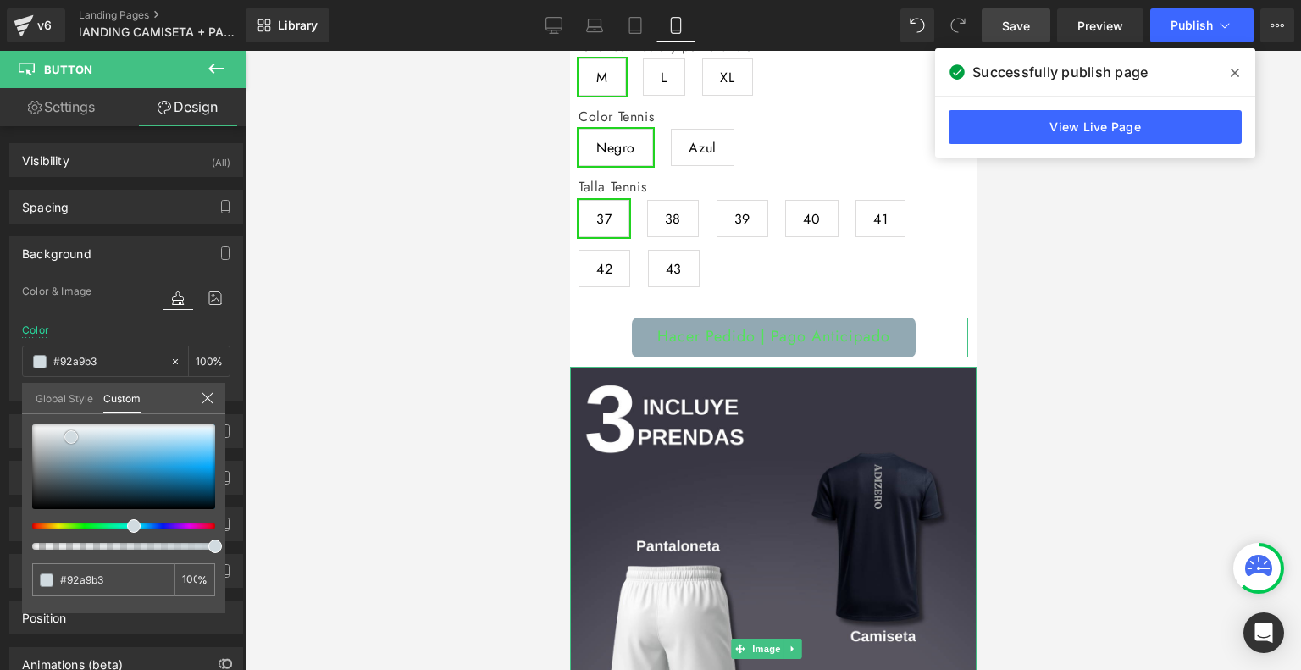
type input "#7e98a3"
type input "#6e8a96"
type input "#627c88"
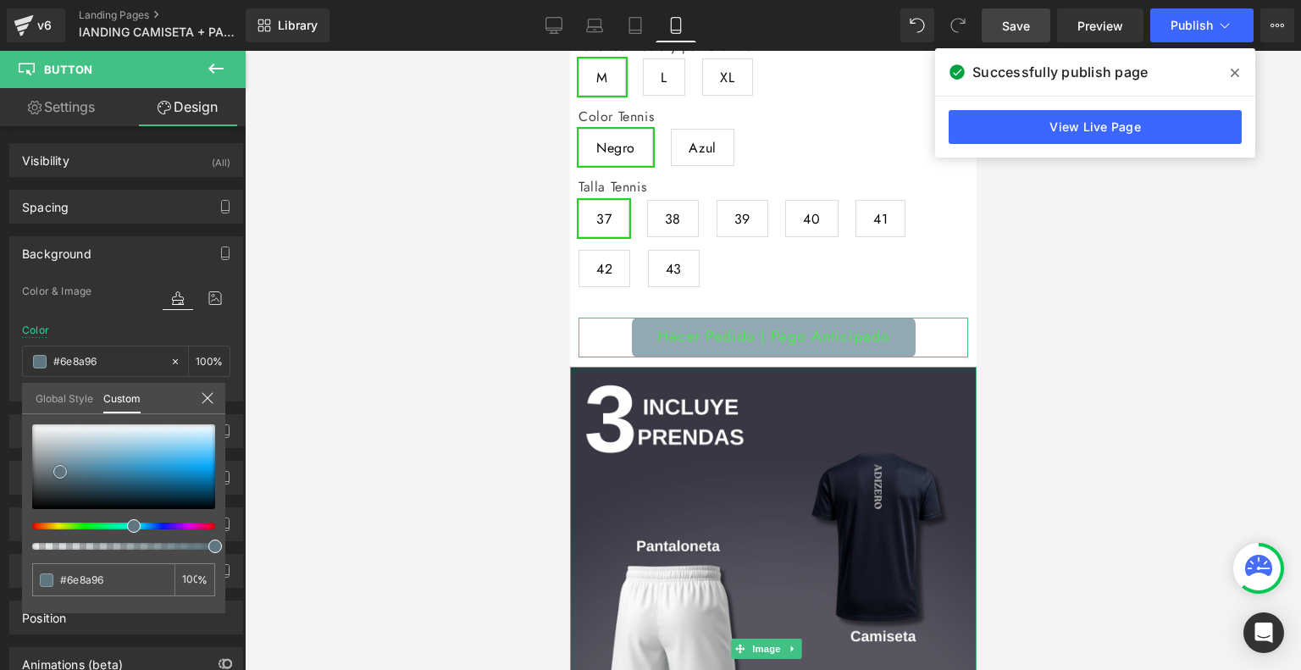
type input "#627c88"
type input "#5b707b"
type input "#52656f"
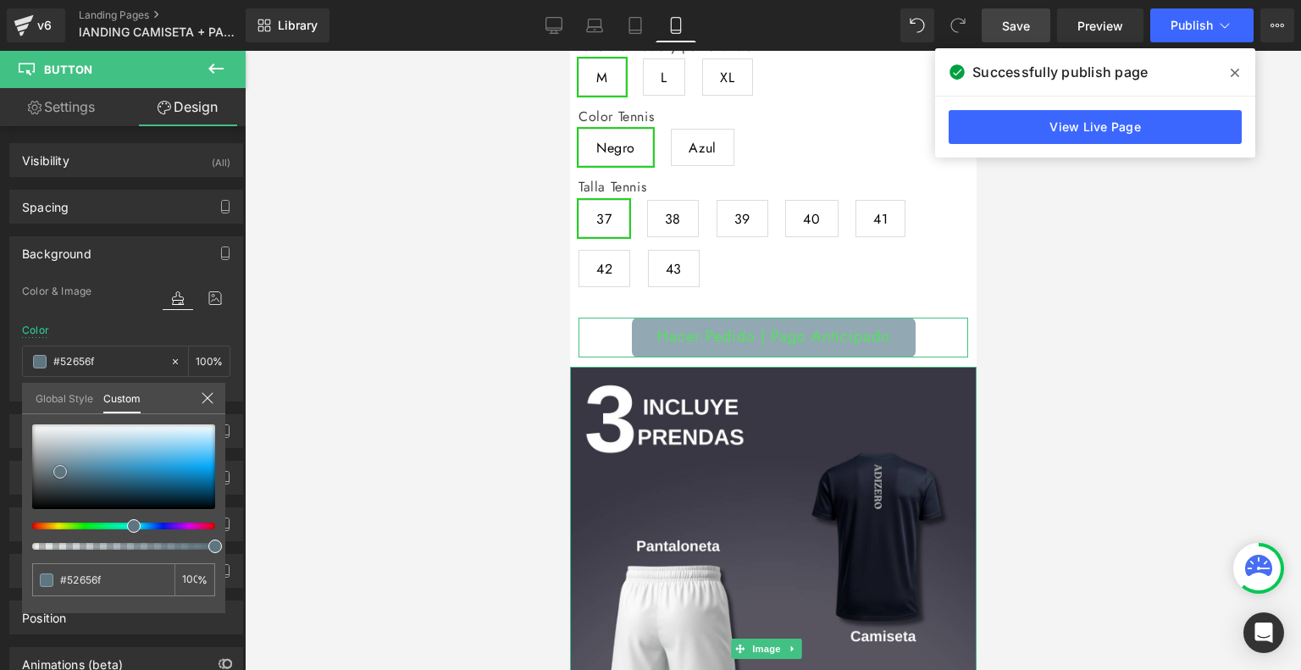
type input "#4e5f68"
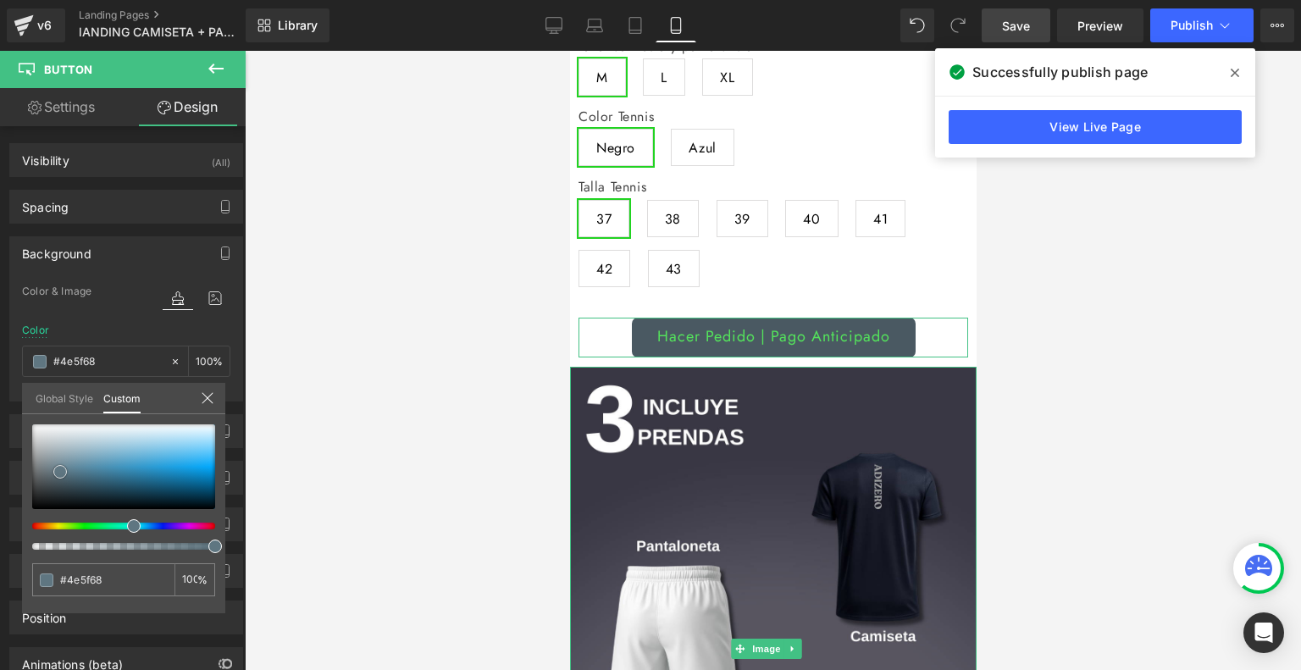
type input "#4a5962"
type input "#3d4951"
type input "#39434b"
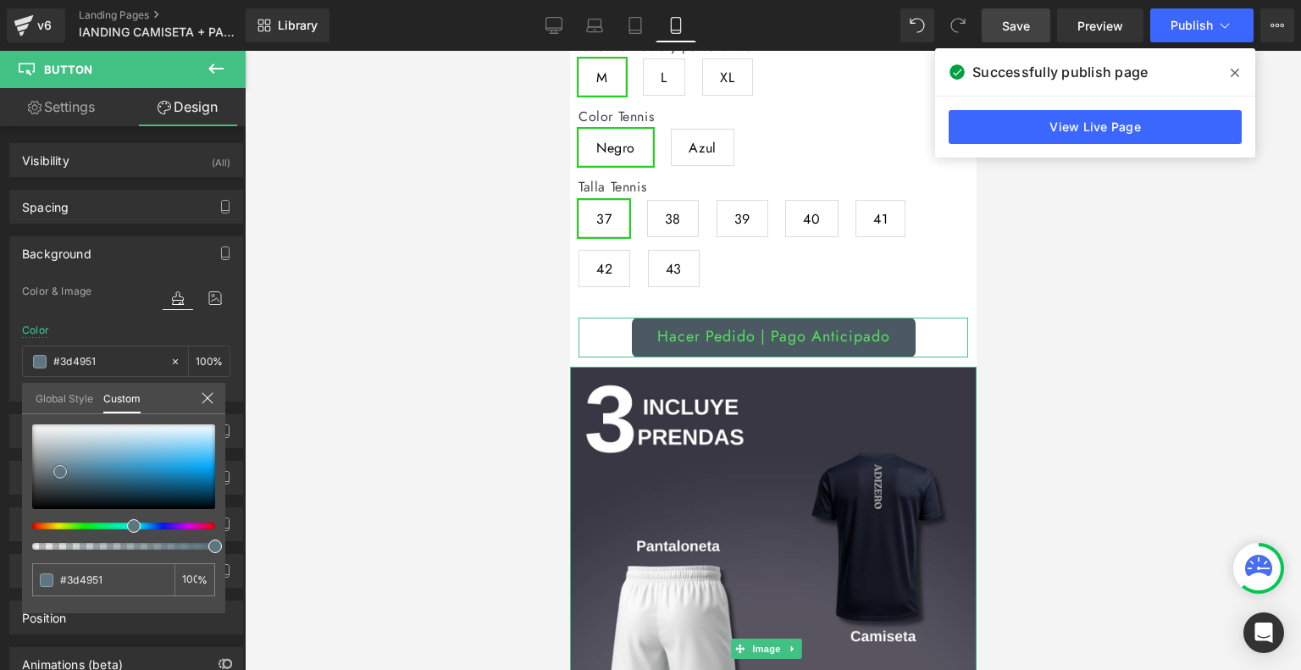
type input "#39434b"
type input "#364048"
type input "#343e45"
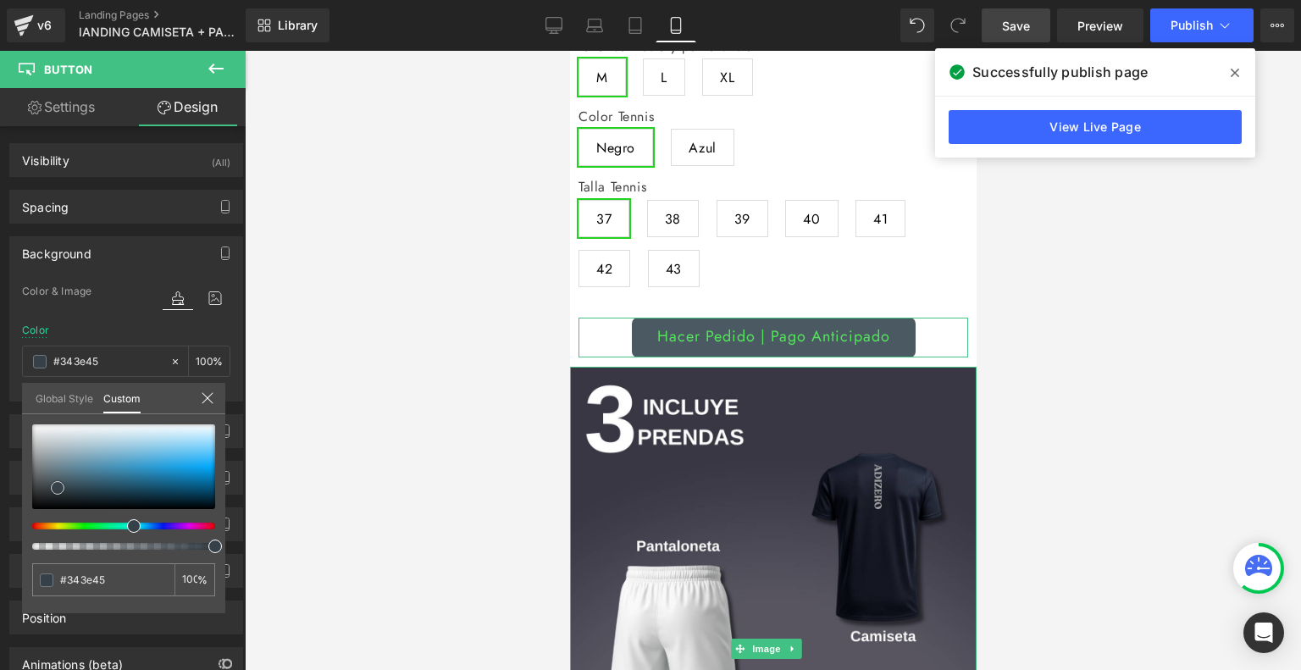
type input "#333b42"
drag, startPoint x: 75, startPoint y: 436, endPoint x: 57, endPoint y: 493, distance: 59.5
click at [57, 493] on span at bounding box center [57, 490] width 14 height 14
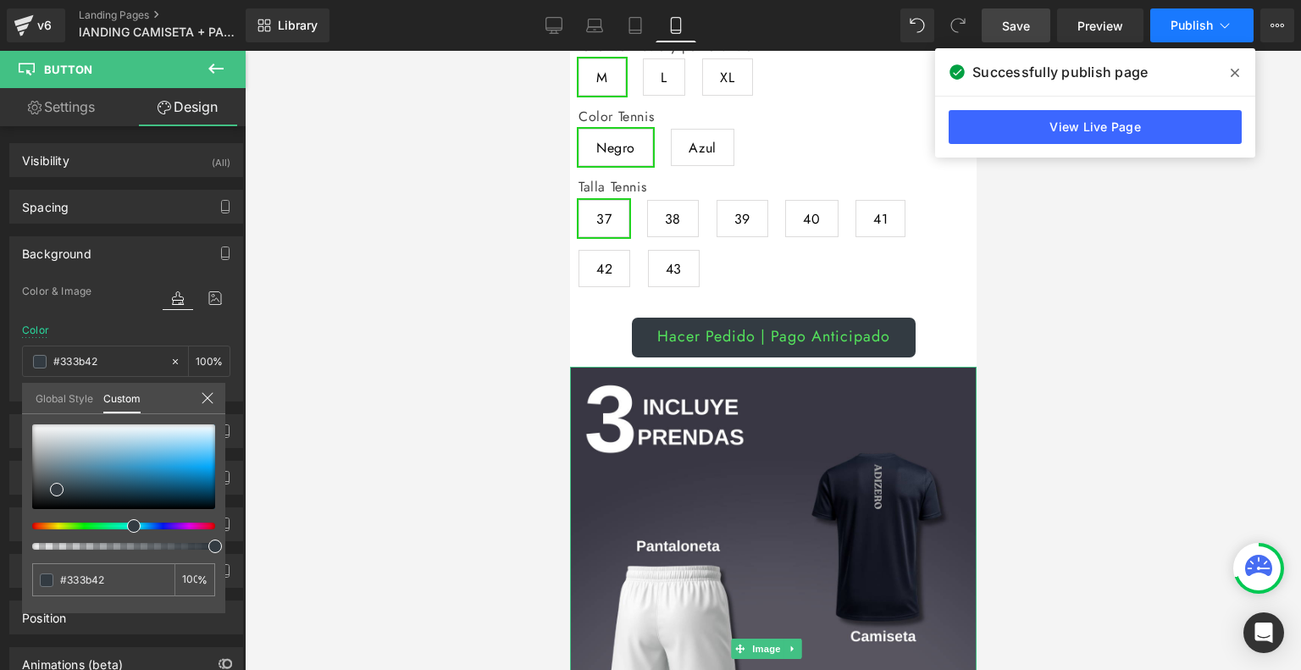
click at [1183, 30] on span "Publish" at bounding box center [1192, 26] width 42 height 14
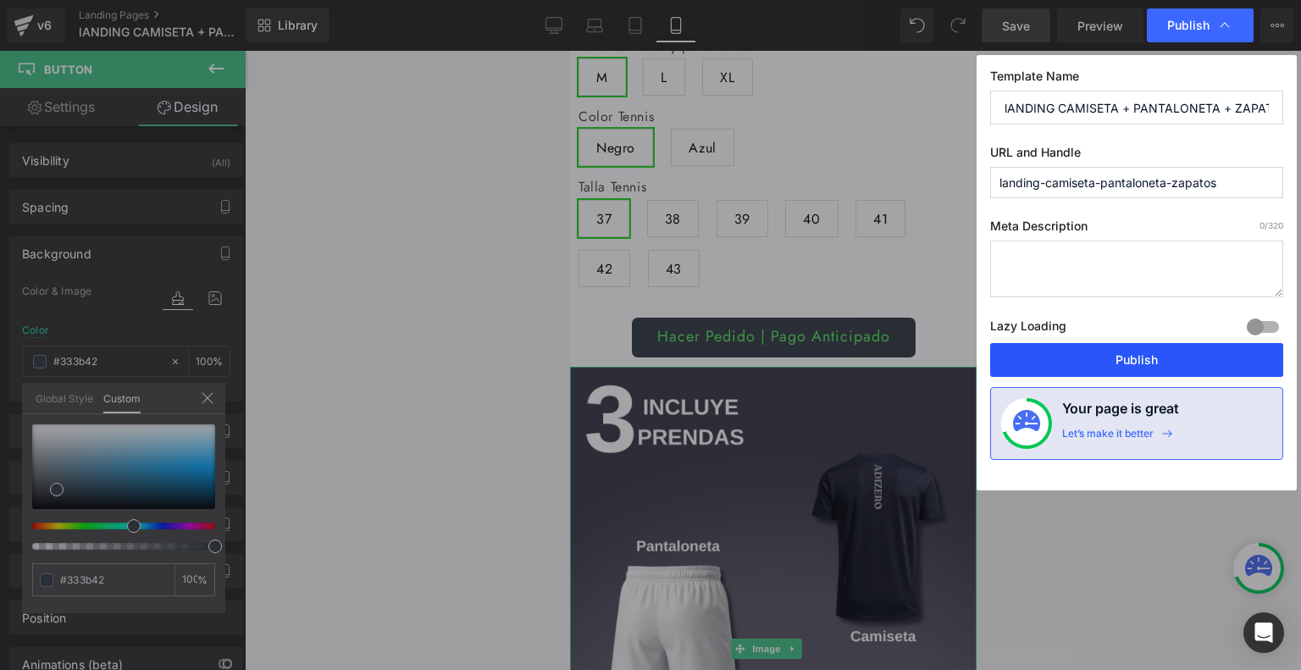
click at [1067, 355] on button "Publish" at bounding box center [1136, 360] width 293 height 34
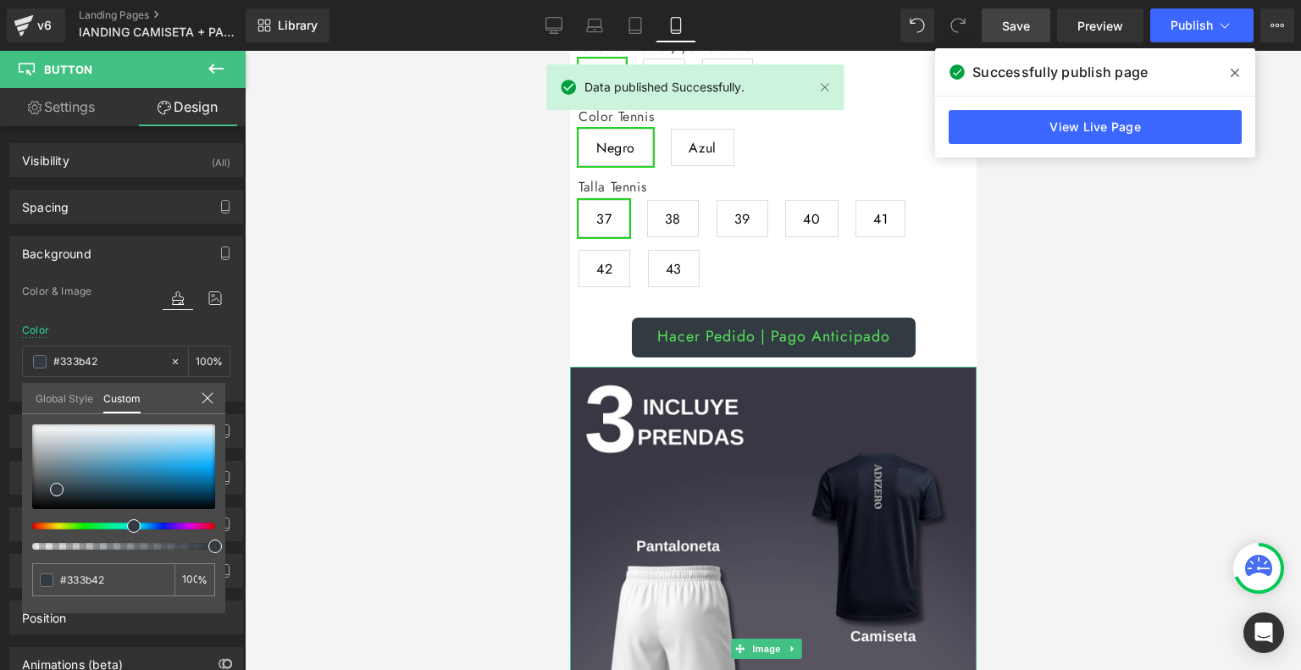
click at [1017, 28] on span "Save" at bounding box center [1016, 26] width 28 height 18
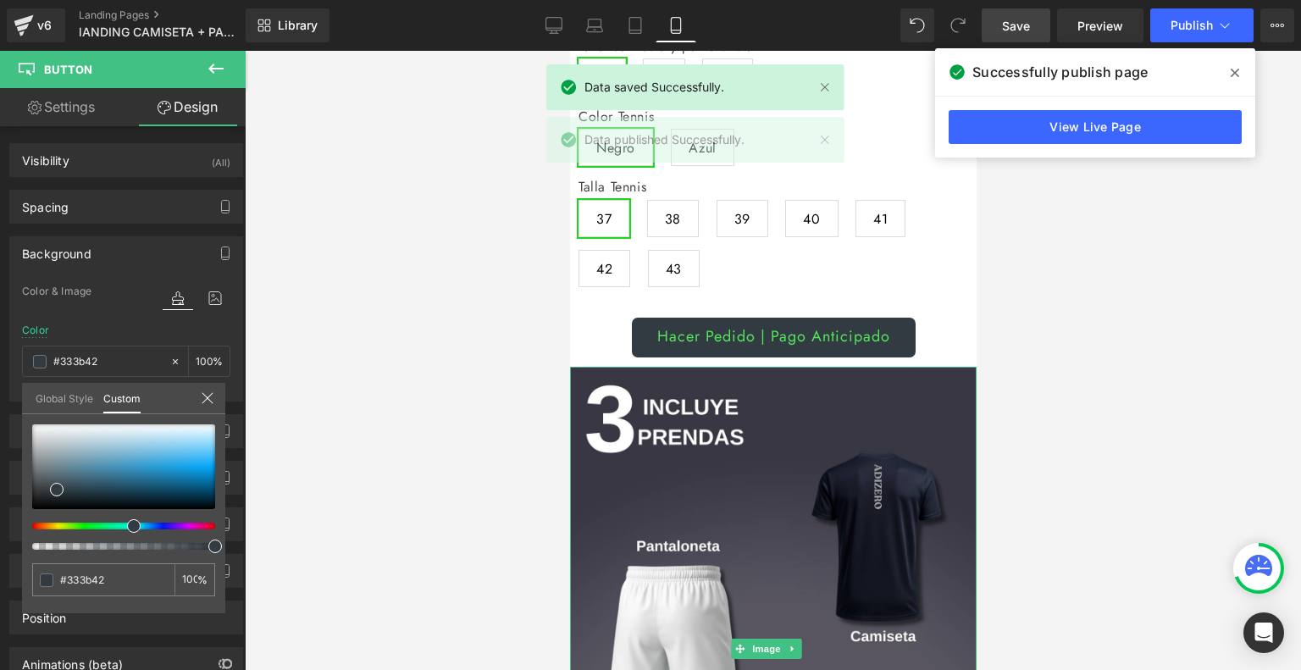
click at [1237, 74] on icon at bounding box center [1235, 73] width 8 height 8
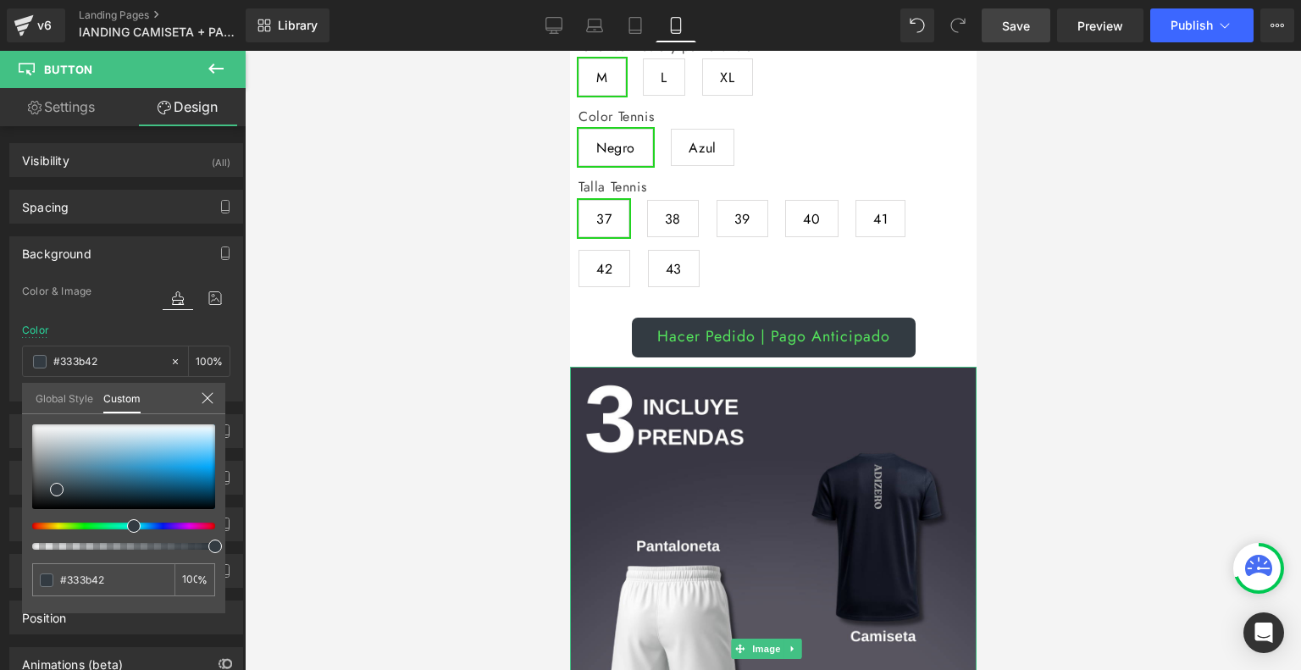
click at [1202, 333] on div at bounding box center [773, 360] width 1056 height 619
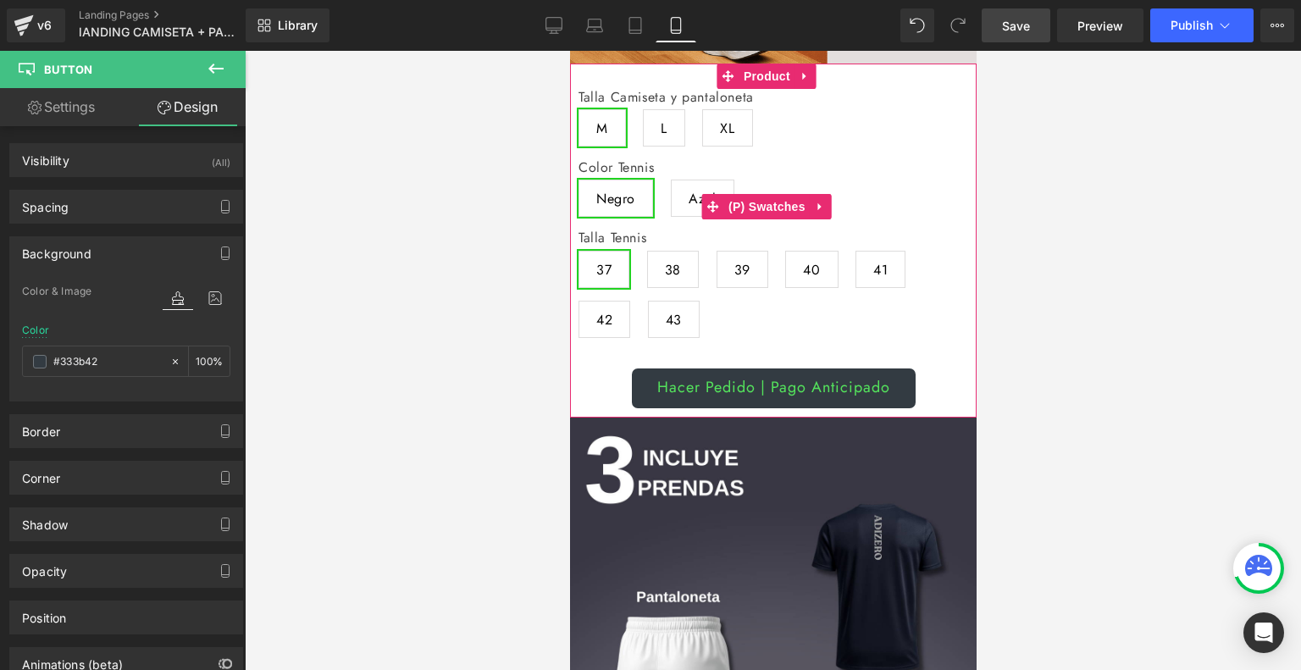
scroll to position [552, 0]
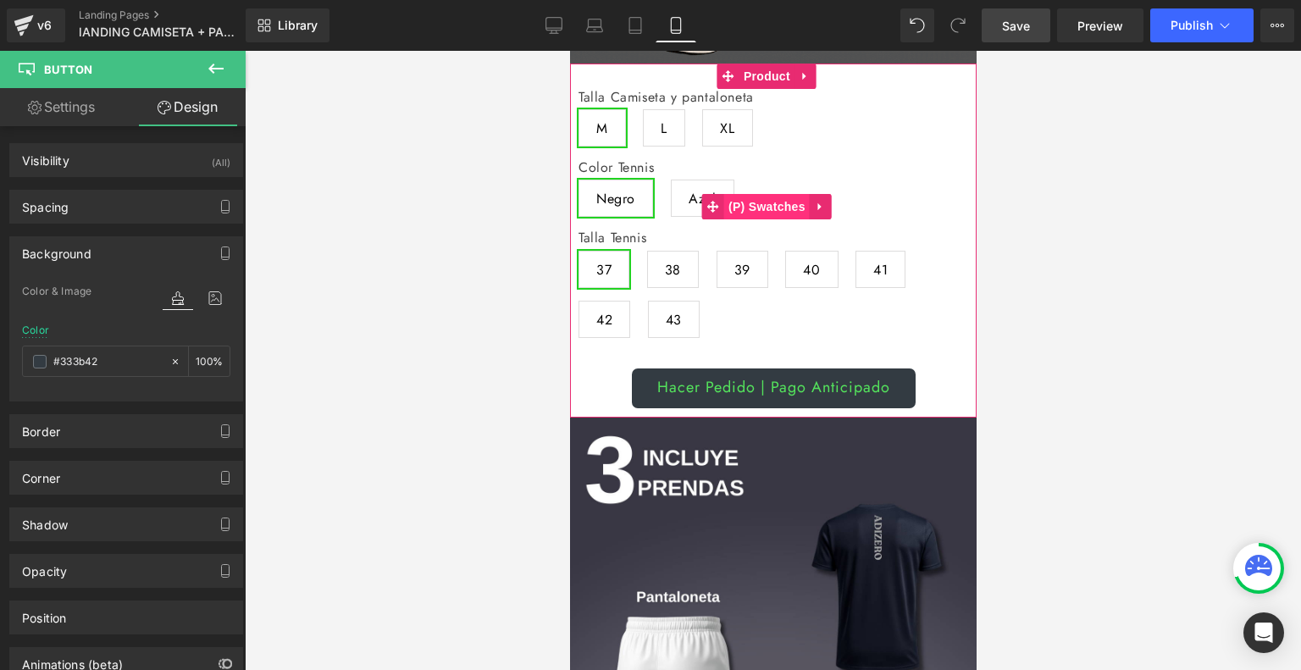
click at [756, 194] on span "(P) Swatches" at bounding box center [767, 206] width 86 height 25
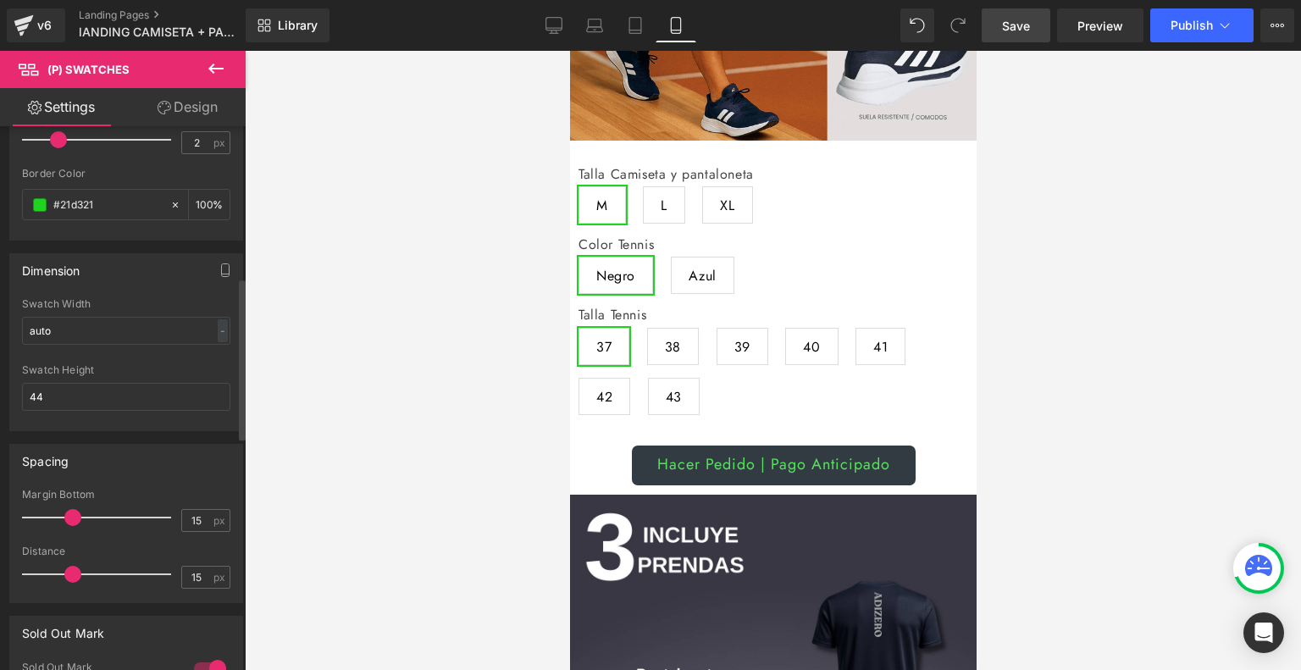
scroll to position [508, 0]
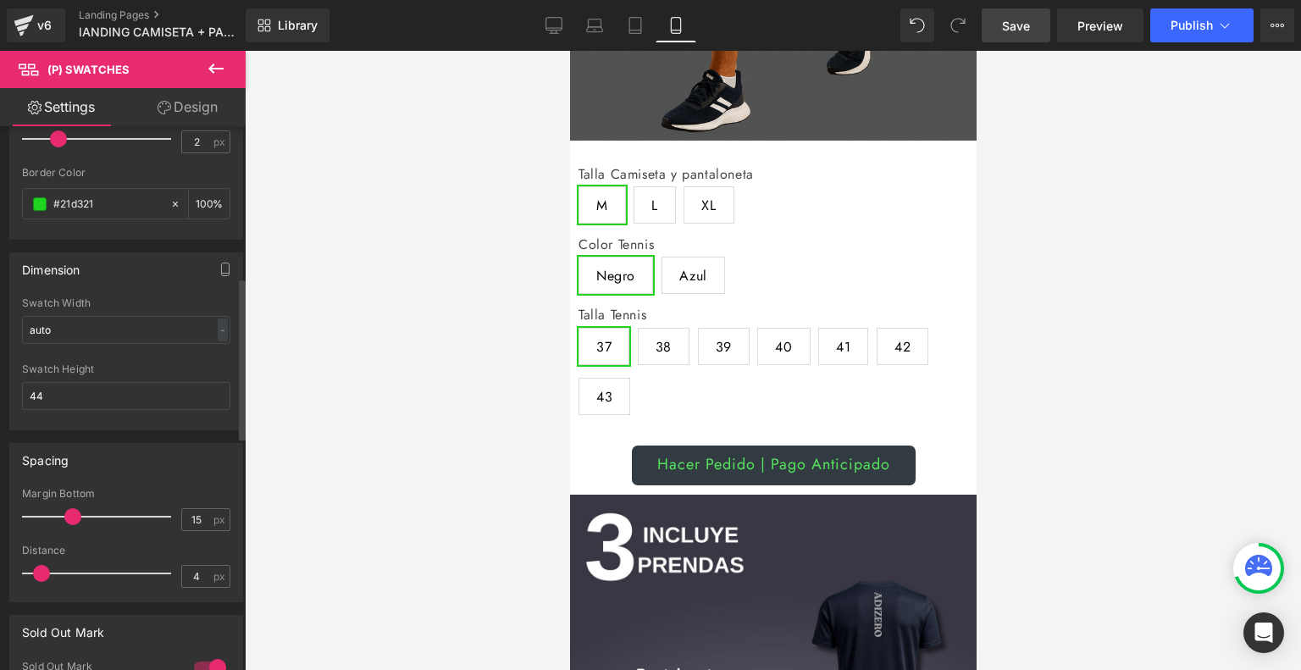
type input "3"
drag, startPoint x: 75, startPoint y: 575, endPoint x: 43, endPoint y: 582, distance: 32.1
click at [43, 582] on div at bounding box center [101, 574] width 141 height 34
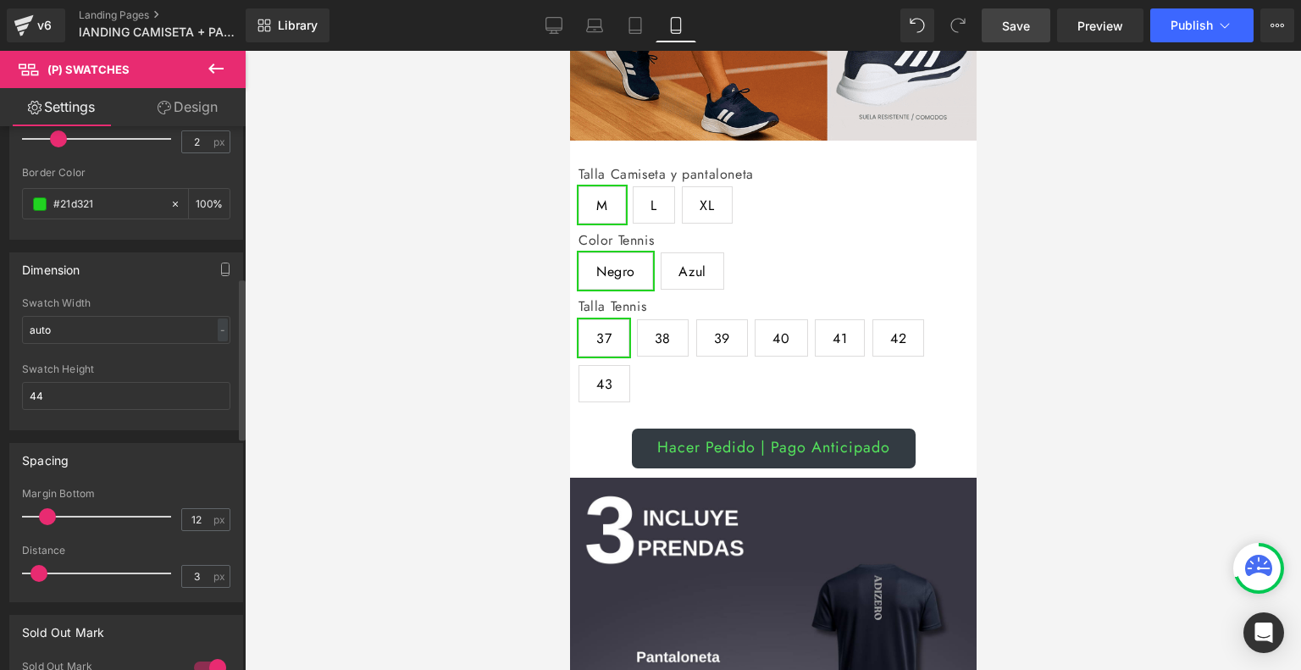
type input "13"
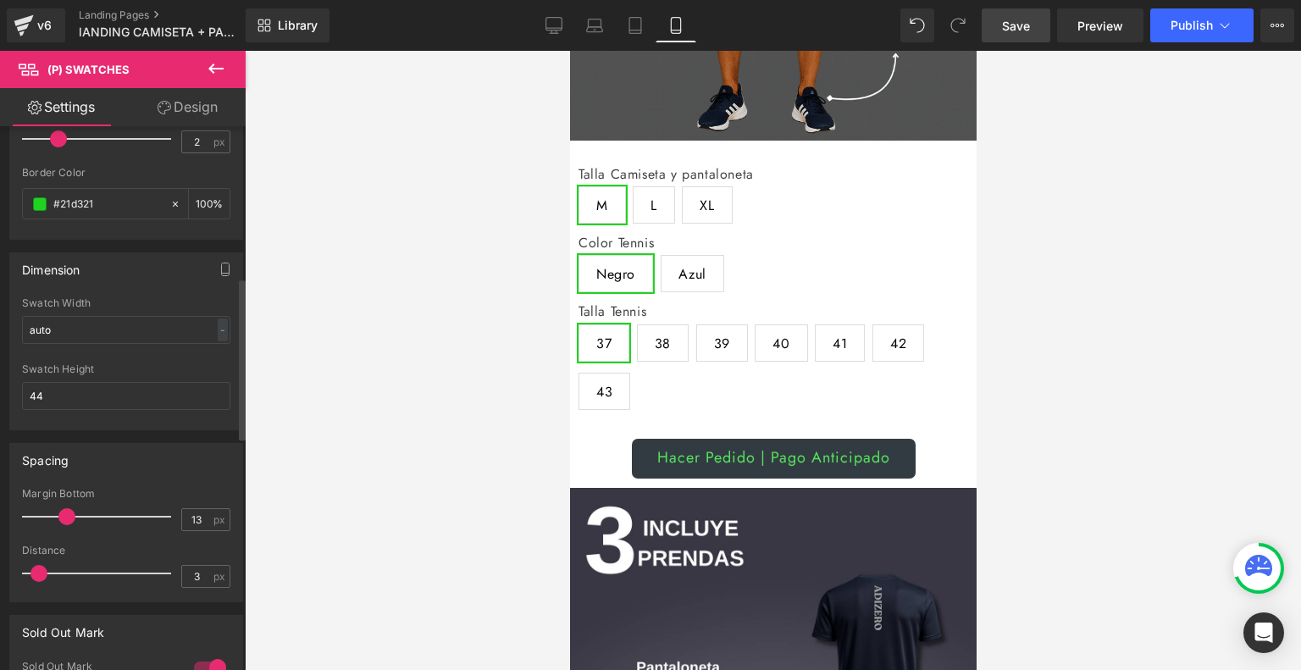
click at [64, 518] on span at bounding box center [66, 516] width 17 height 17
click at [48, 393] on input "44" at bounding box center [126, 396] width 208 height 28
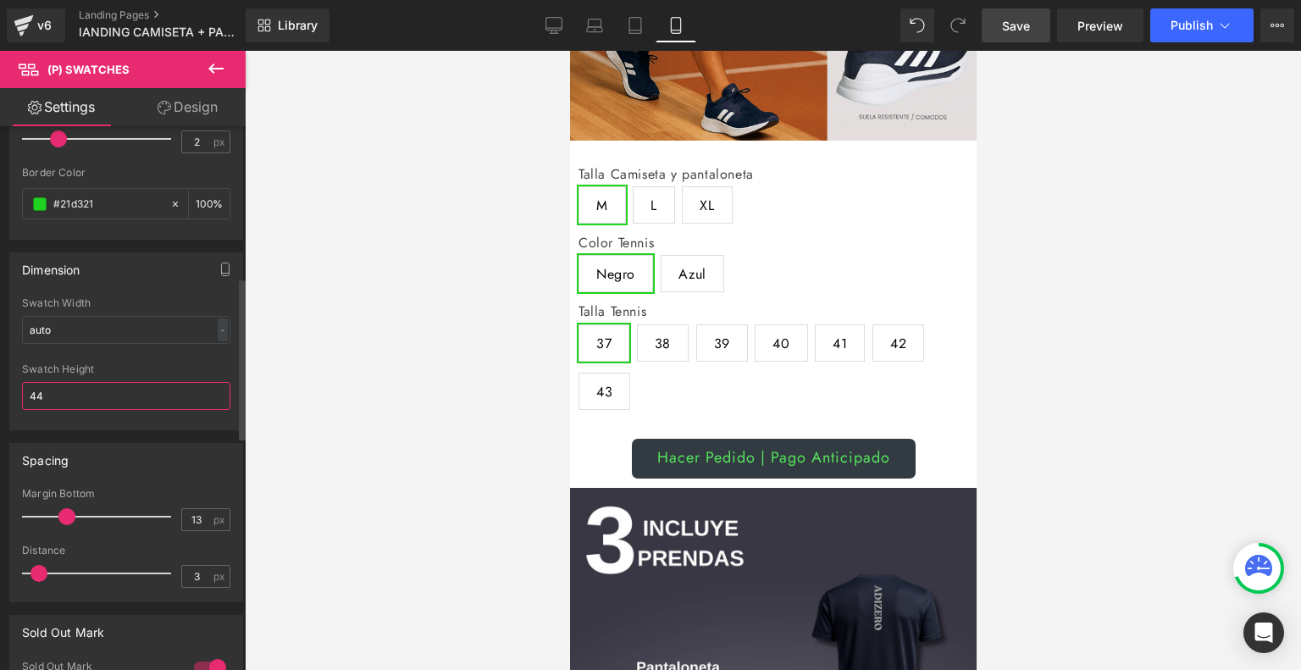
type input "4"
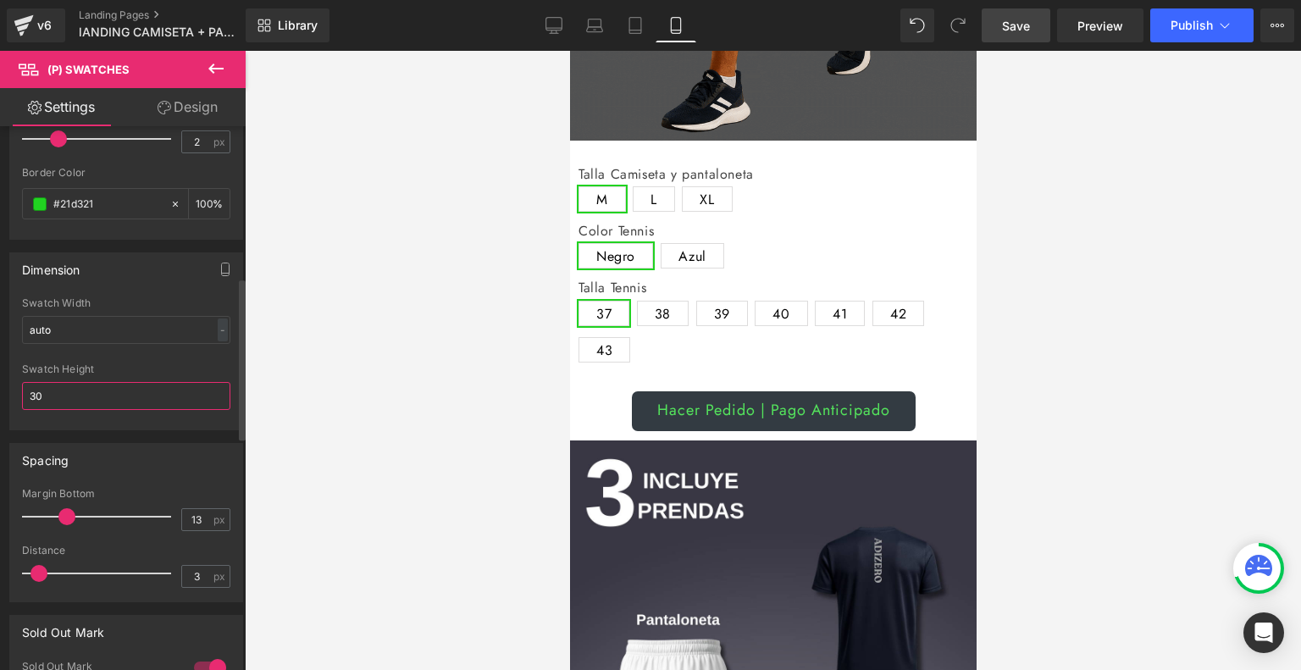
type input "3"
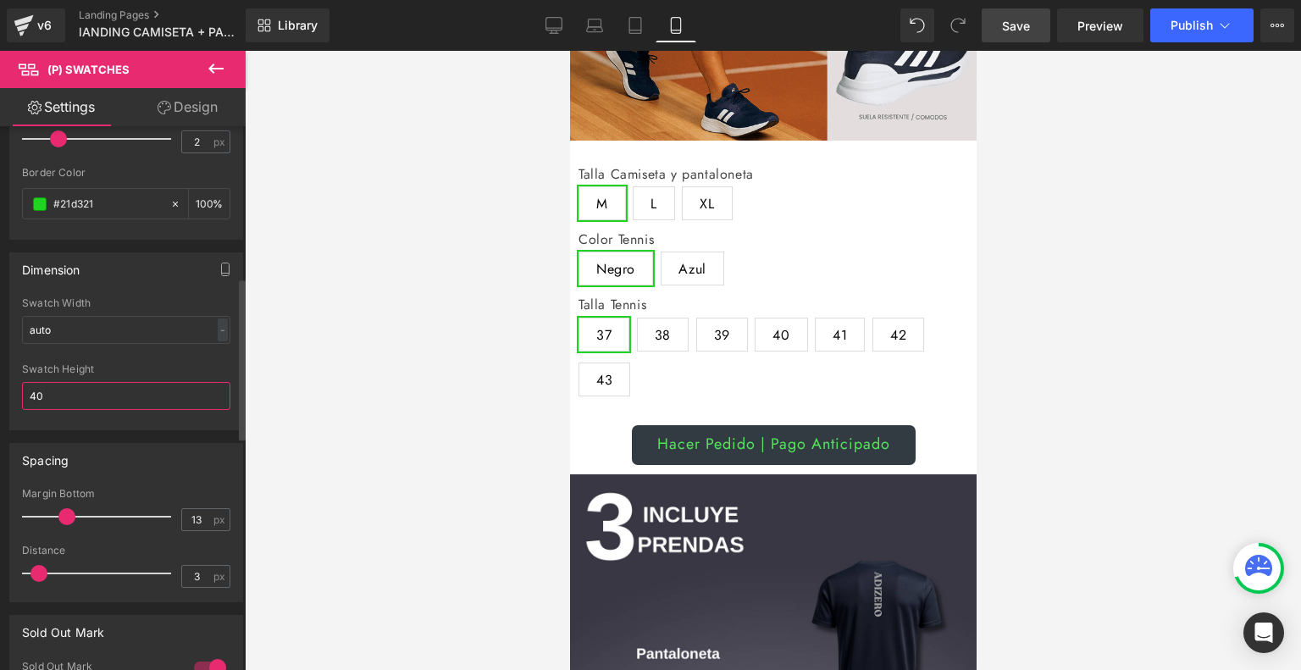
type input "40"
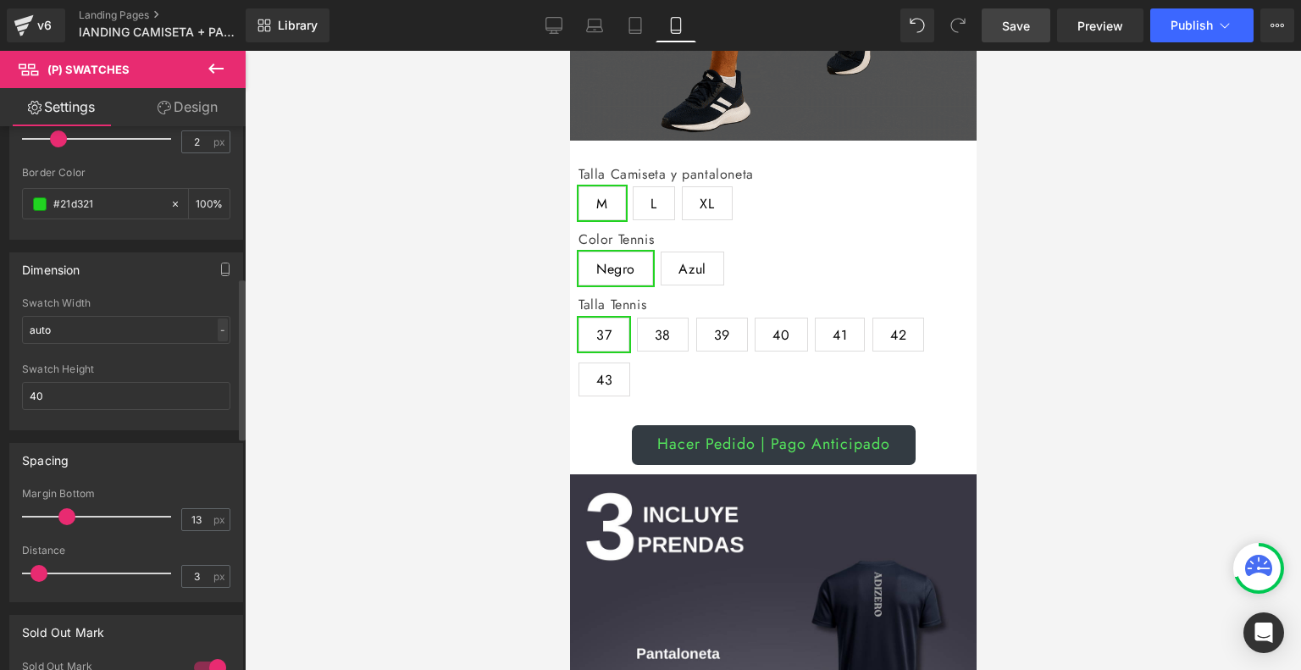
click at [218, 324] on div "-" at bounding box center [223, 330] width 10 height 23
click at [142, 289] on div "Dimension auto Swatch Width auto - % px 40px Swatch Height 40" at bounding box center [126, 341] width 234 height 178
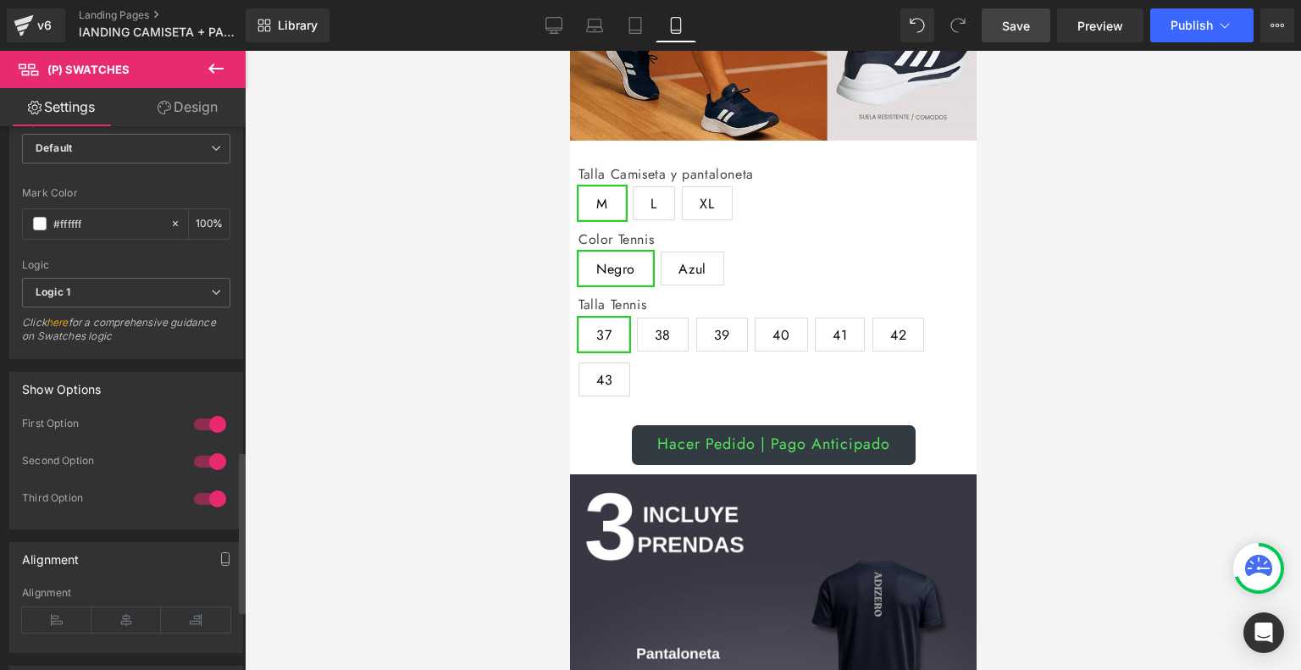
scroll to position [1091, 0]
click at [142, 289] on span "Logic 1" at bounding box center [126, 292] width 208 height 30
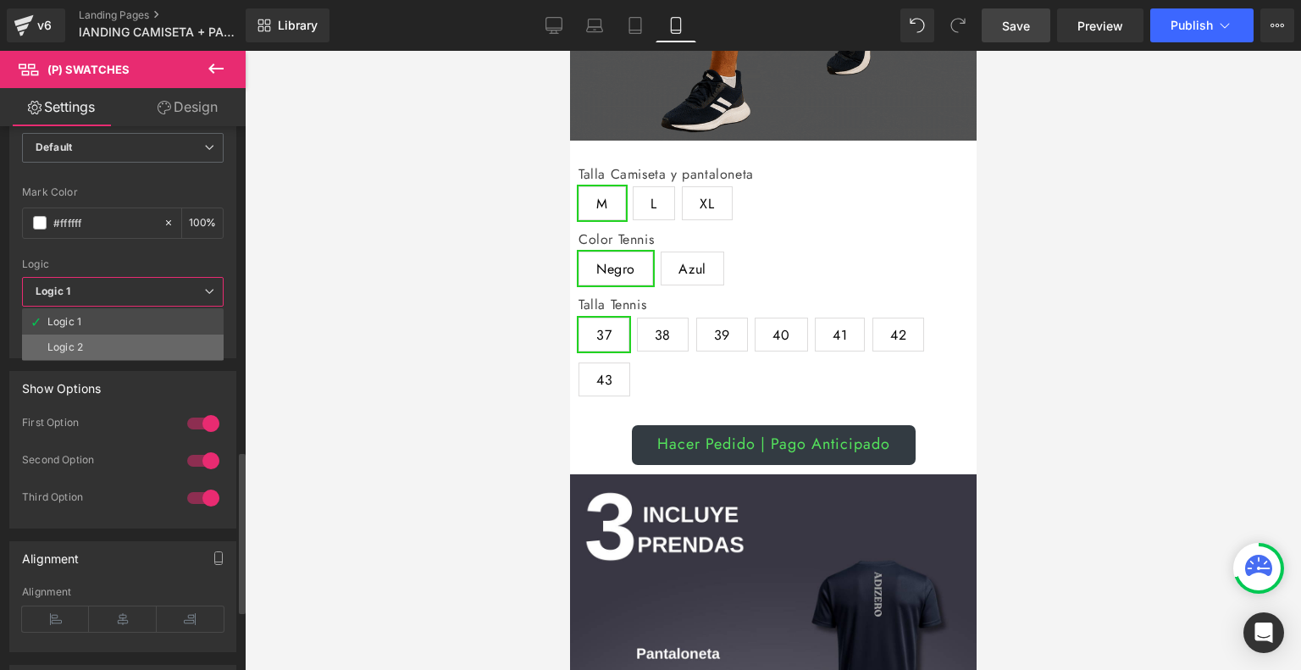
click at [100, 343] on li "Logic 2" at bounding box center [123, 347] width 202 height 25
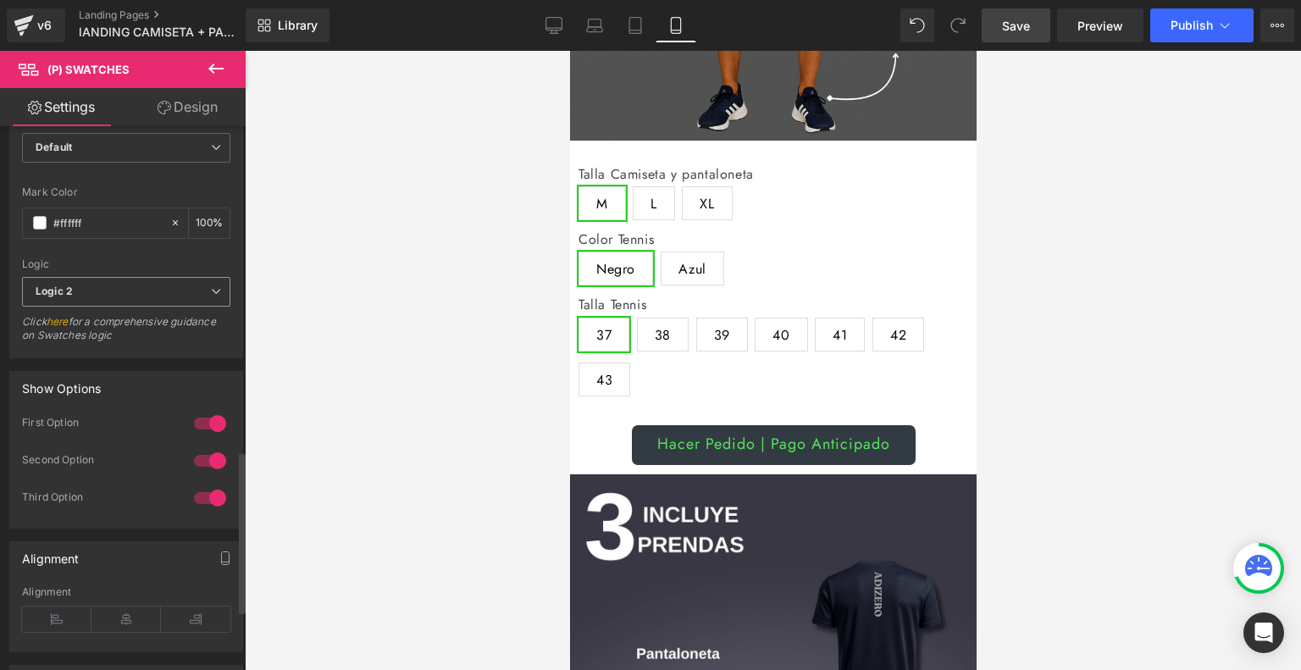
click at [85, 293] on span "Logic 2" at bounding box center [126, 292] width 208 height 30
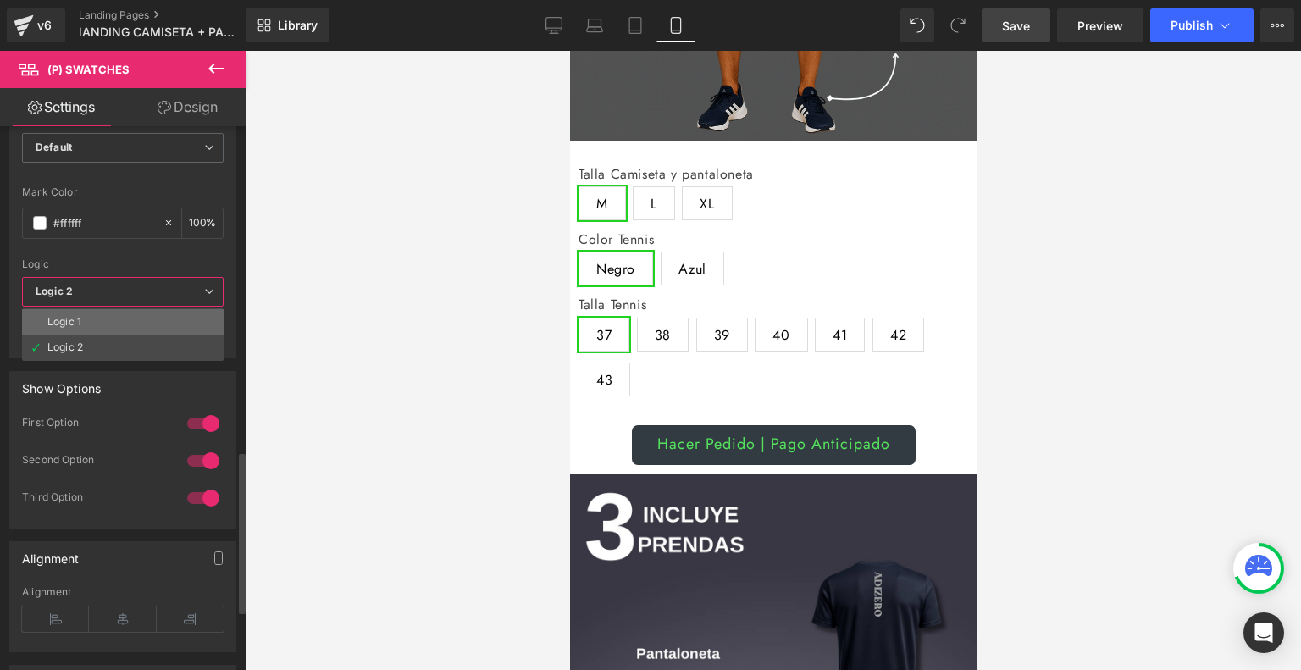
click at [78, 316] on div "Logic 1" at bounding box center [64, 322] width 34 height 12
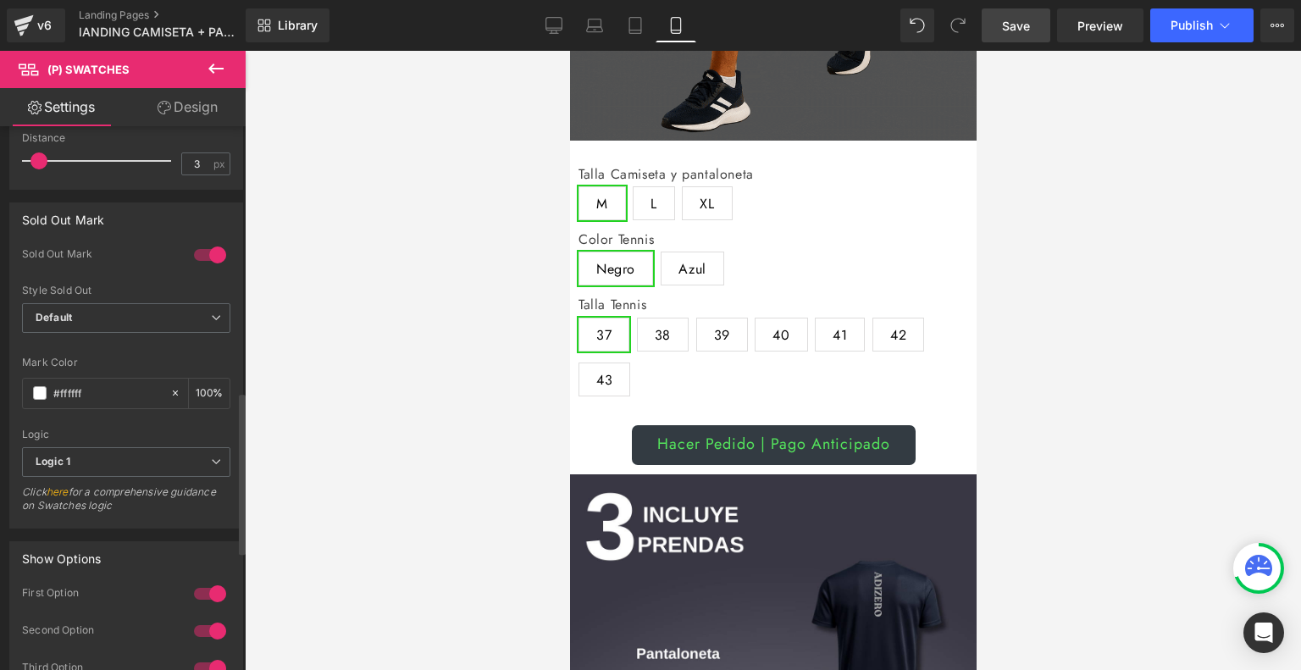
scroll to position [929, 0]
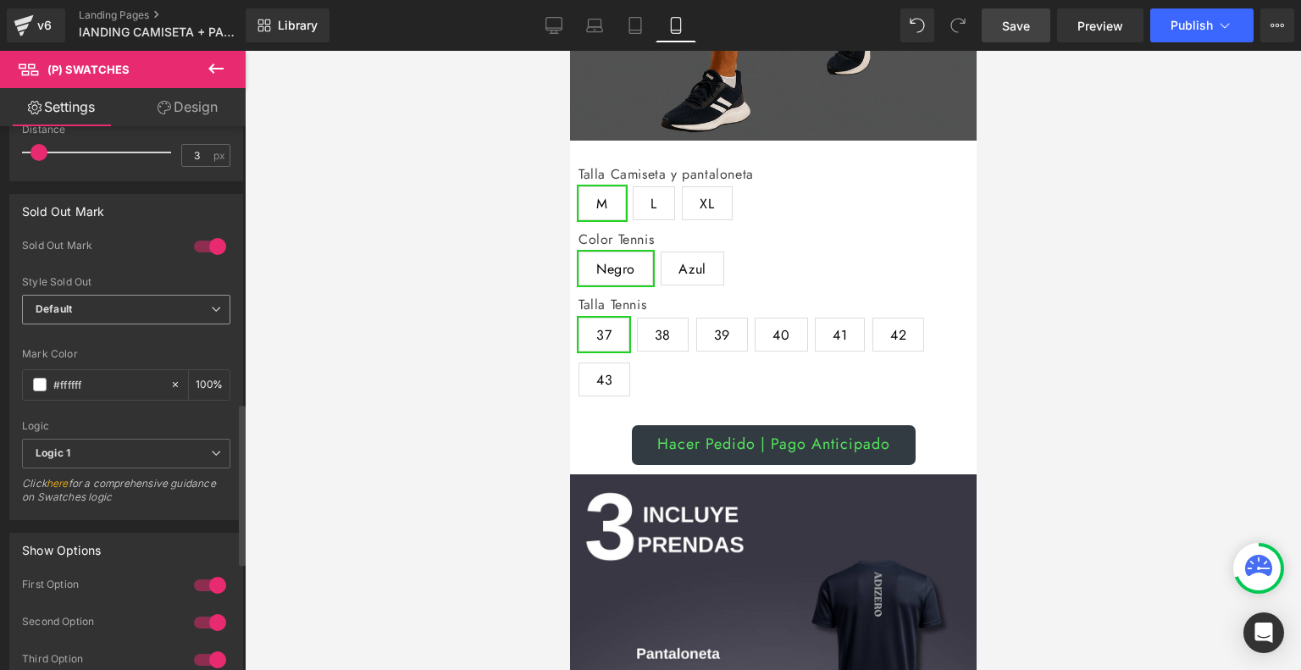
click at [159, 304] on span "Default" at bounding box center [126, 310] width 208 height 30
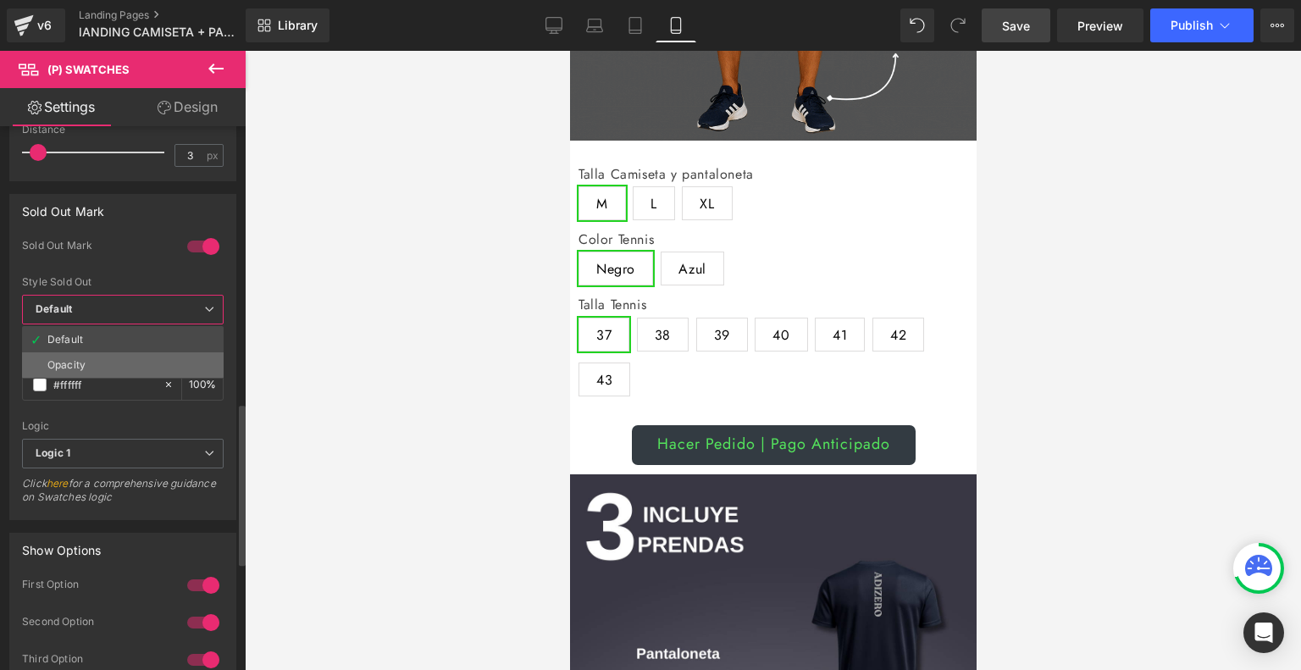
click at [115, 363] on li "Opacity" at bounding box center [123, 364] width 202 height 25
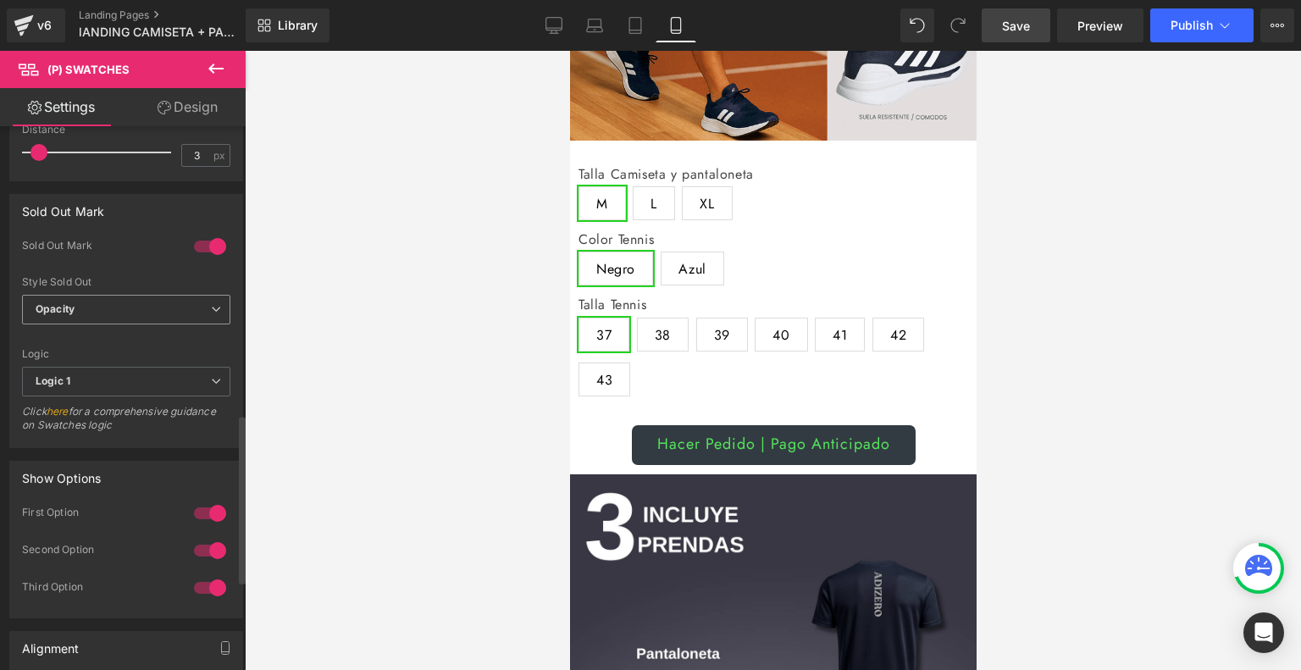
click at [149, 313] on span "Opacity" at bounding box center [126, 310] width 208 height 30
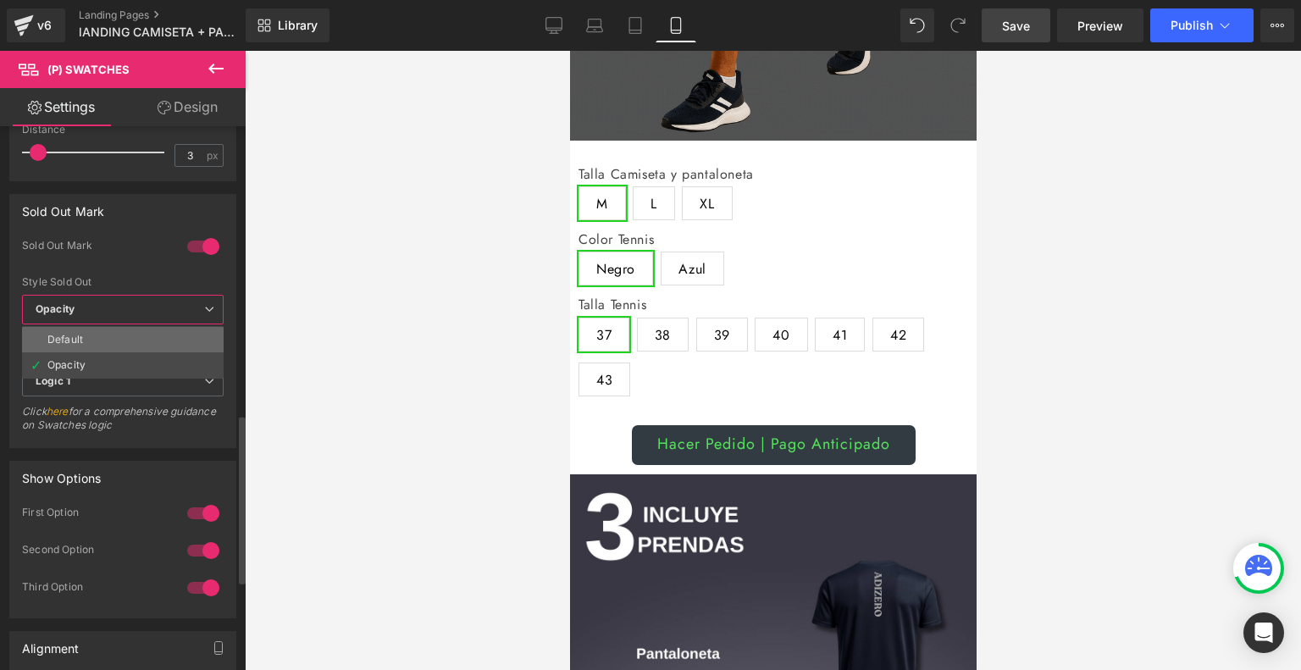
click at [119, 335] on li "Default" at bounding box center [123, 339] width 202 height 25
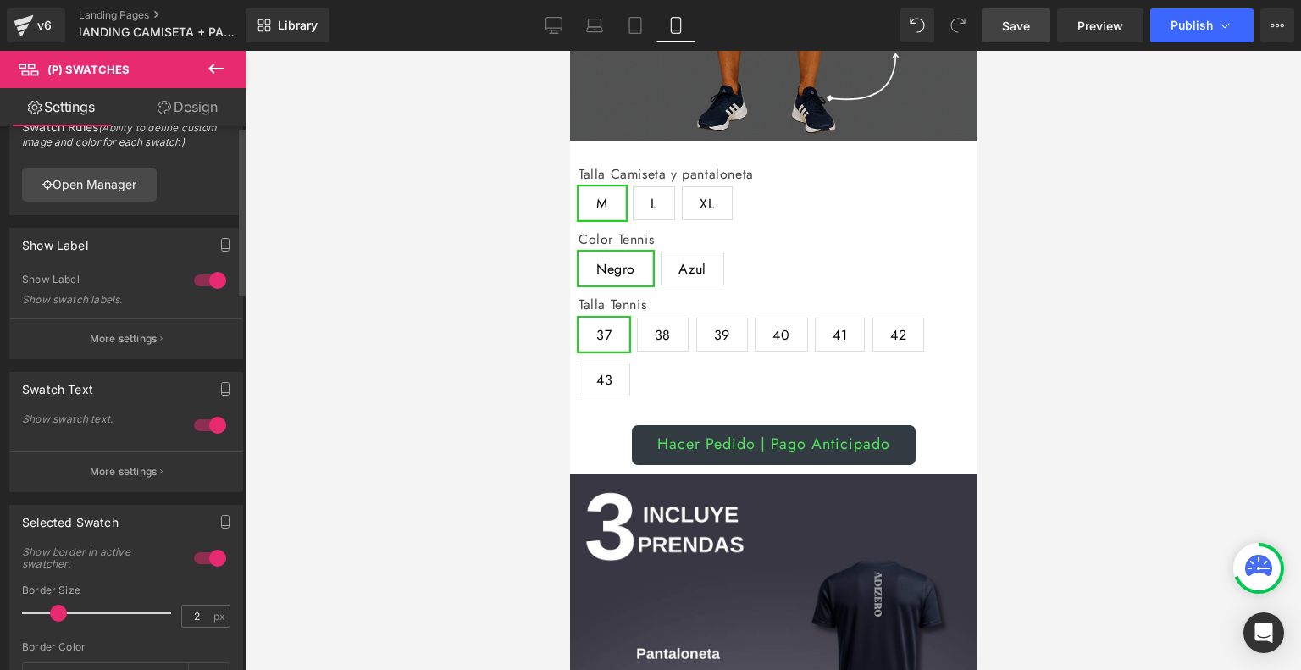
scroll to position [0, 0]
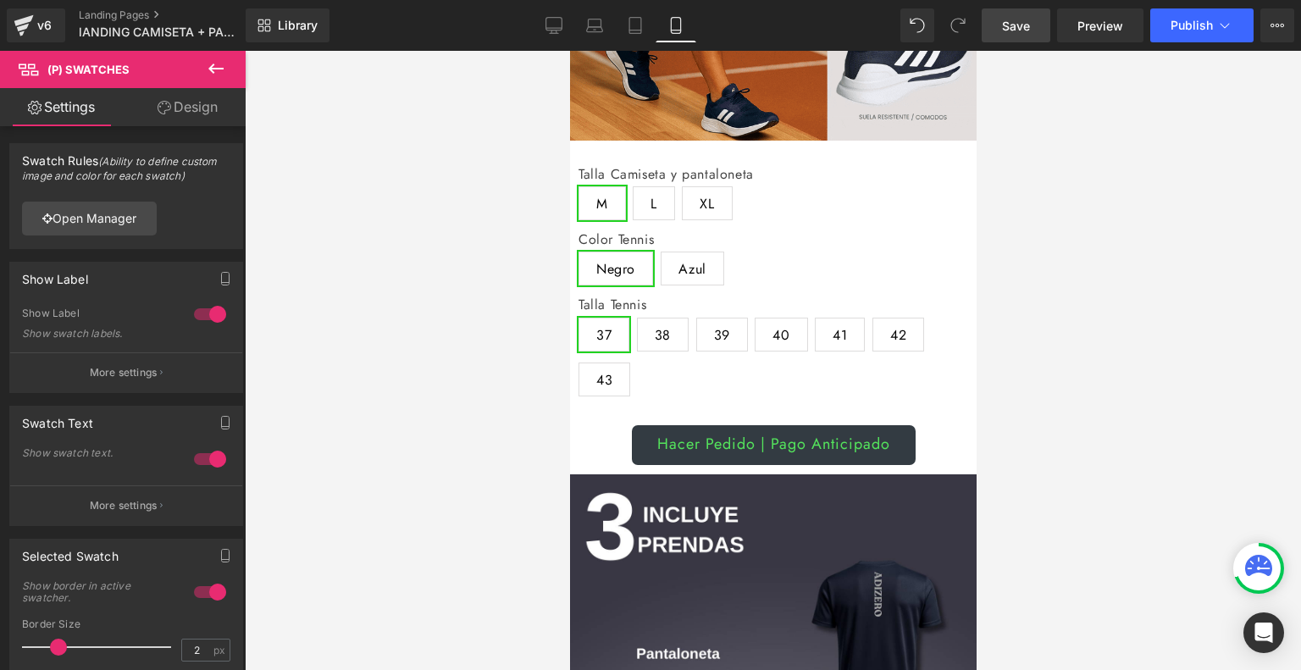
click at [1037, 19] on link "Save" at bounding box center [1016, 25] width 69 height 34
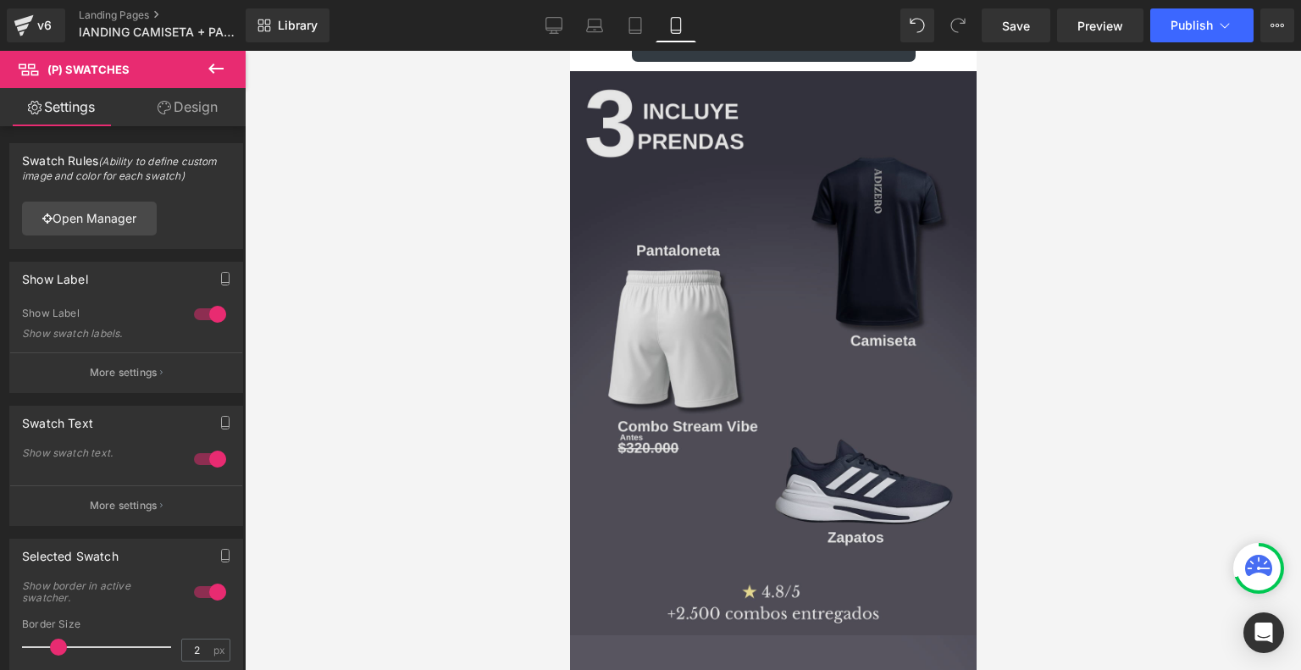
scroll to position [822, 0]
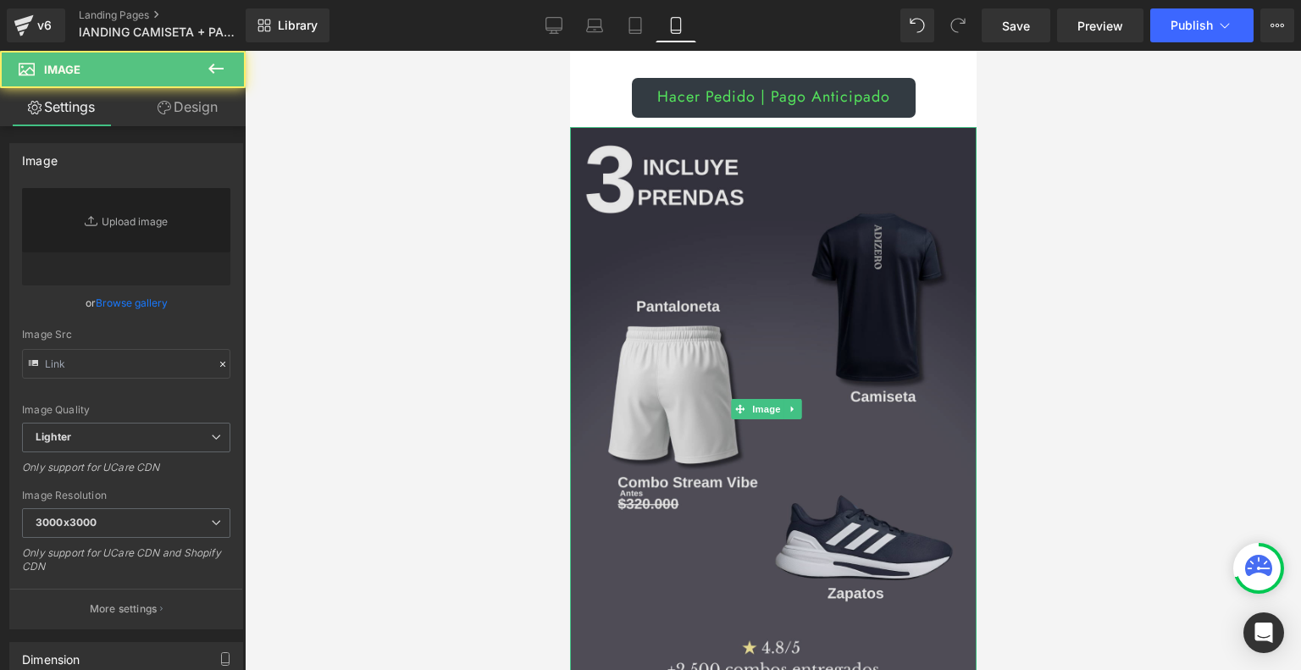
type input "[URL][DOMAIN_NAME]"
click at [751, 301] on img at bounding box center [772, 409] width 407 height 565
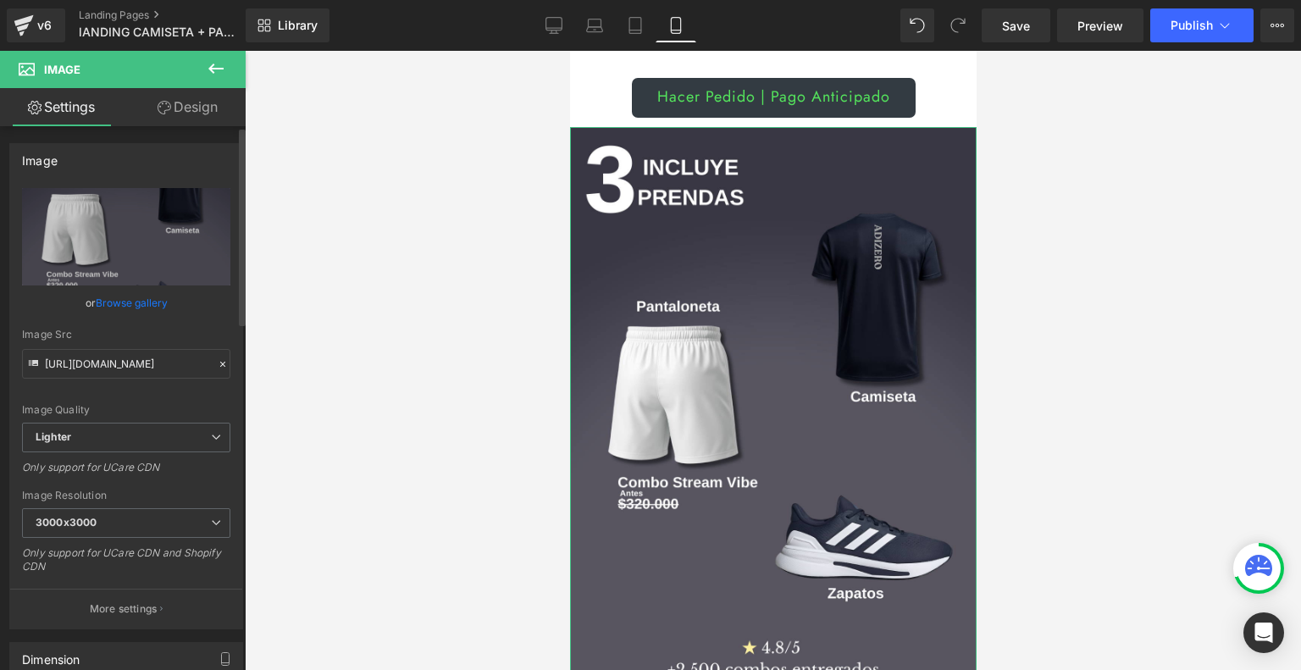
click at [149, 292] on link "Browse gallery" at bounding box center [132, 303] width 72 height 30
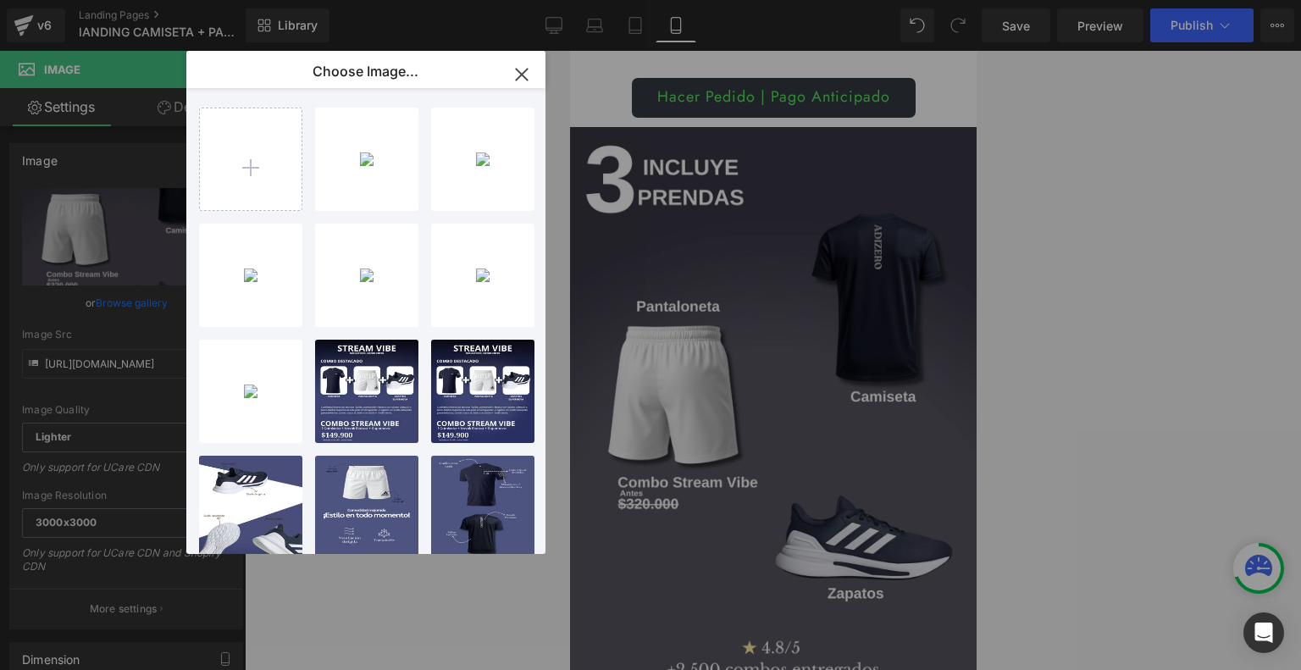
type input "C:\fakepath\Landing Stream Vibe.png"
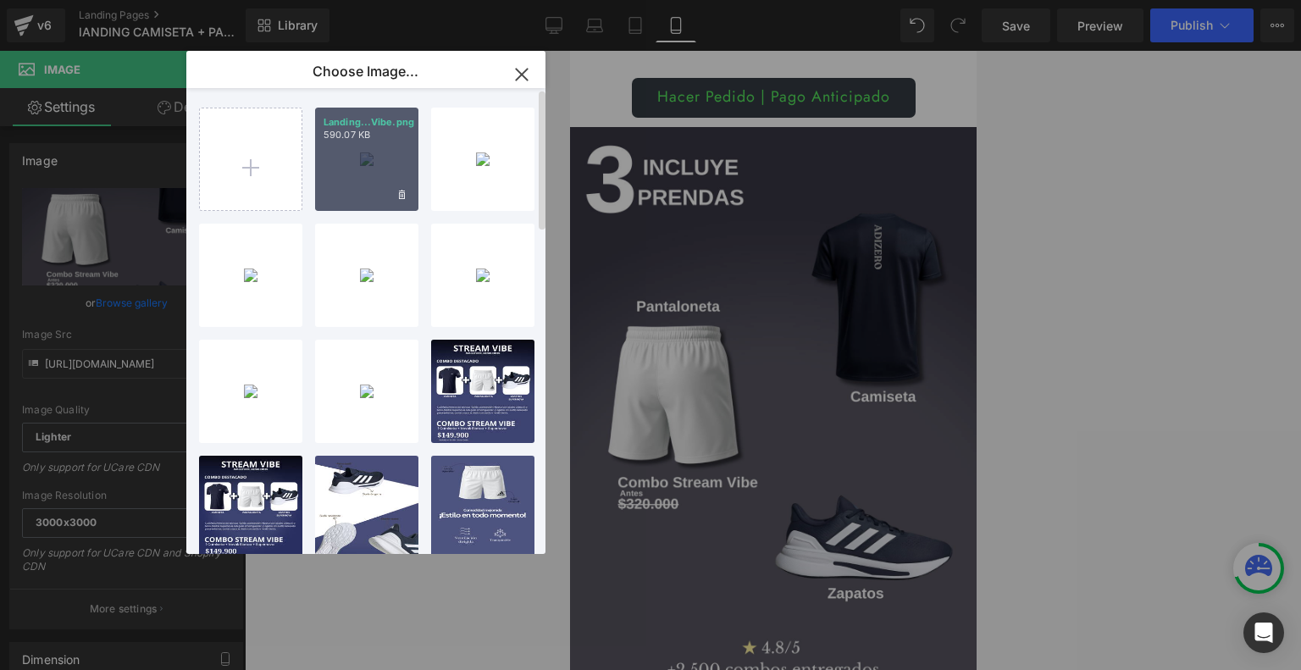
click at [385, 156] on div "Landing...Vibe.png 590.07 KB" at bounding box center [366, 159] width 103 height 103
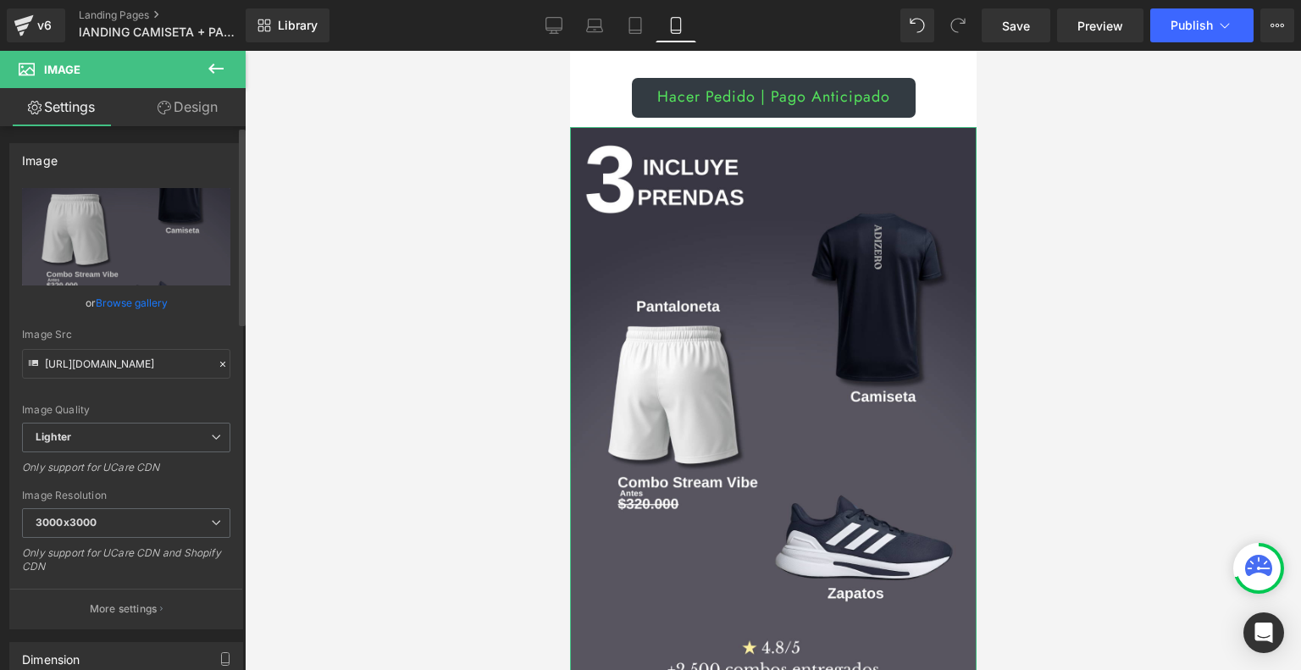
click at [130, 301] on link "Browse gallery" at bounding box center [132, 303] width 72 height 30
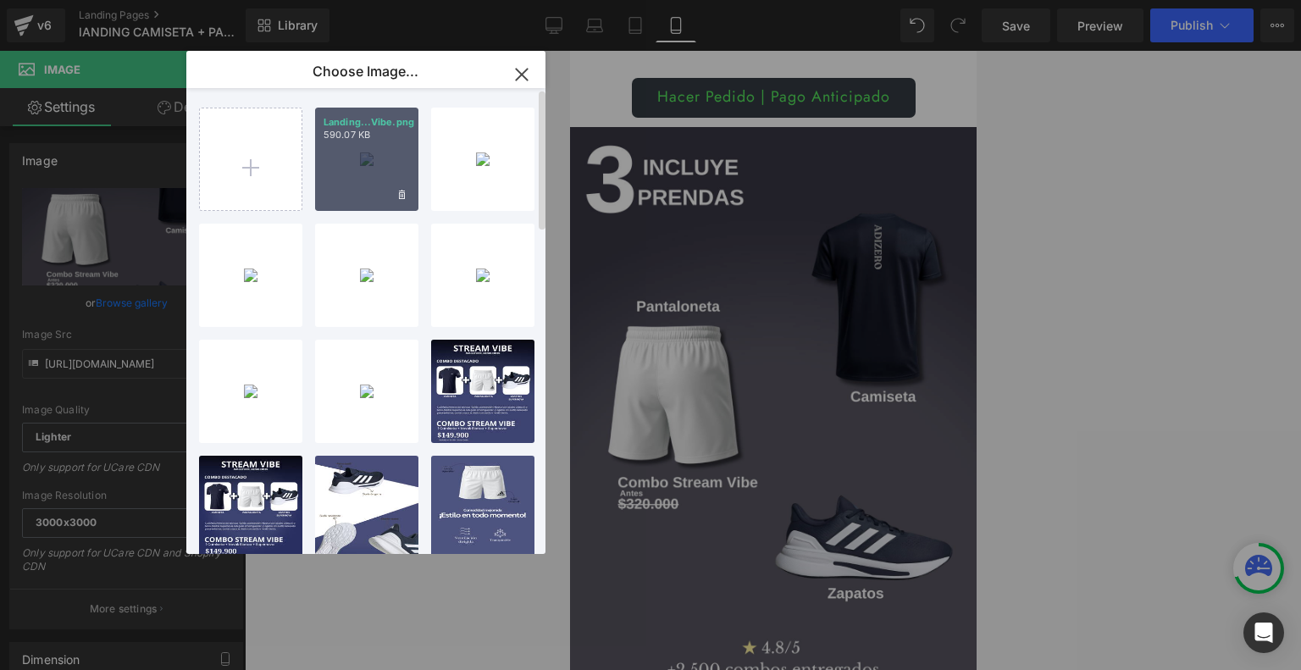
click at [383, 168] on div "Landing...Vibe.png 590.07 KB" at bounding box center [366, 159] width 103 height 103
type input "[URL][DOMAIN_NAME]"
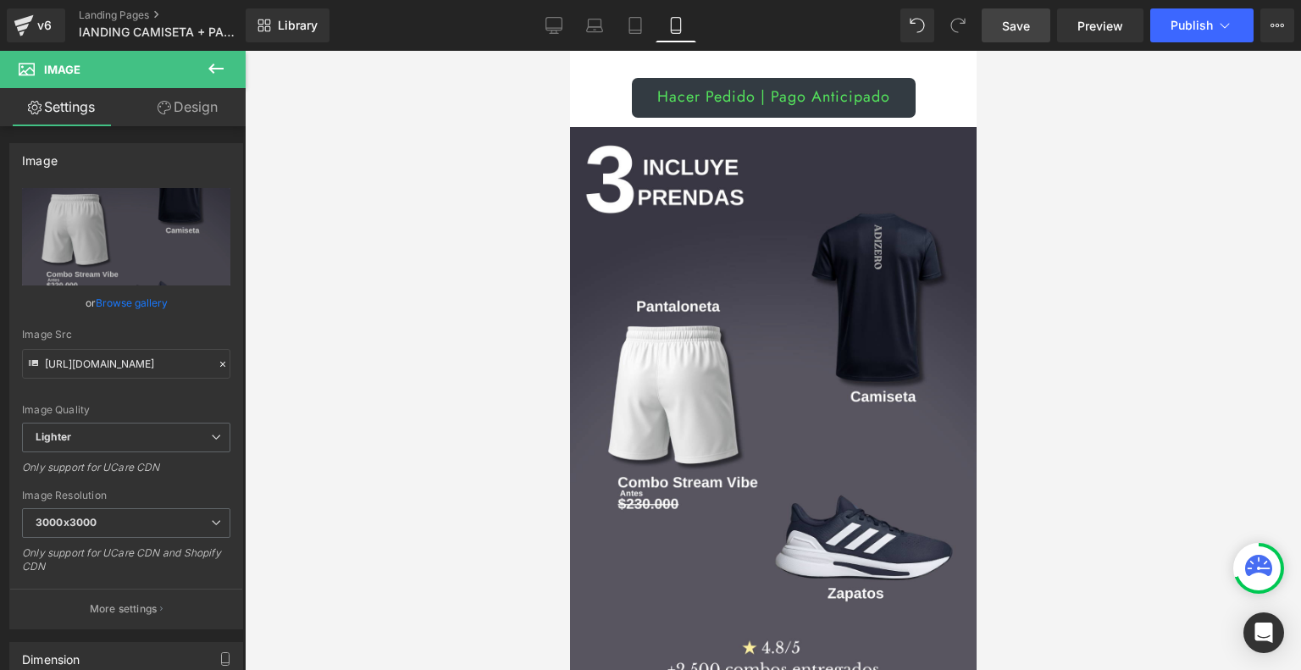
click at [1030, 15] on link "Save" at bounding box center [1016, 25] width 69 height 34
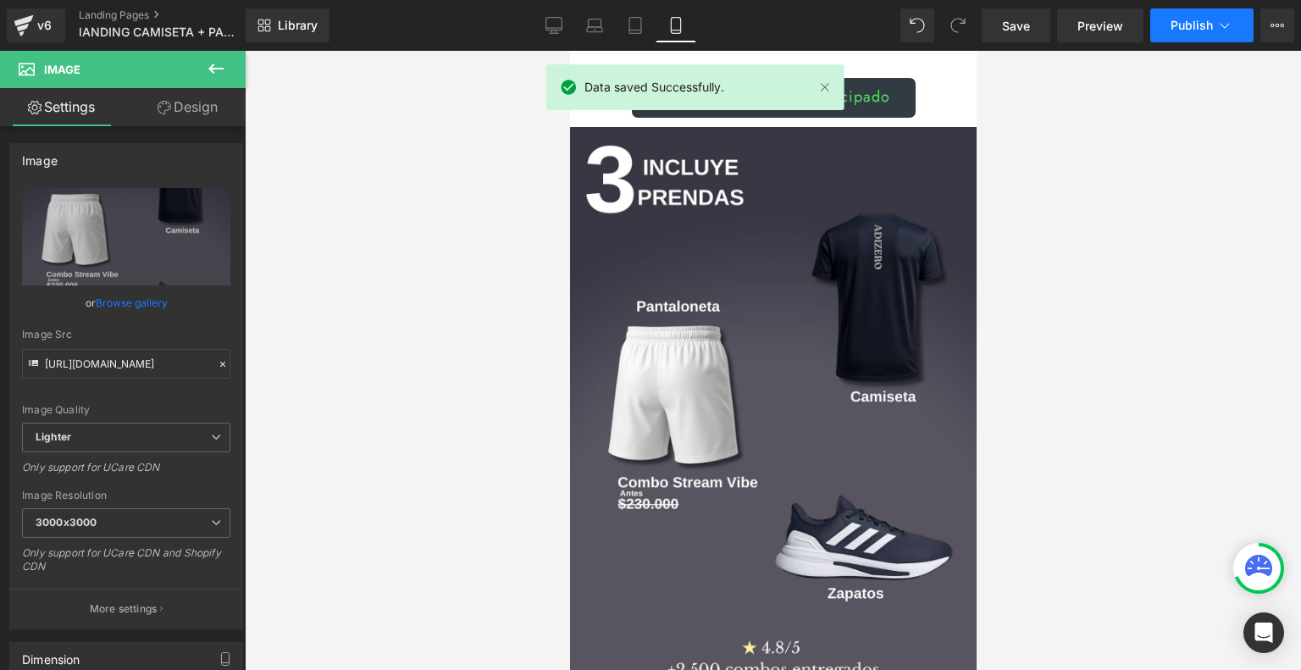
click at [1190, 30] on span "Publish" at bounding box center [1192, 26] width 42 height 14
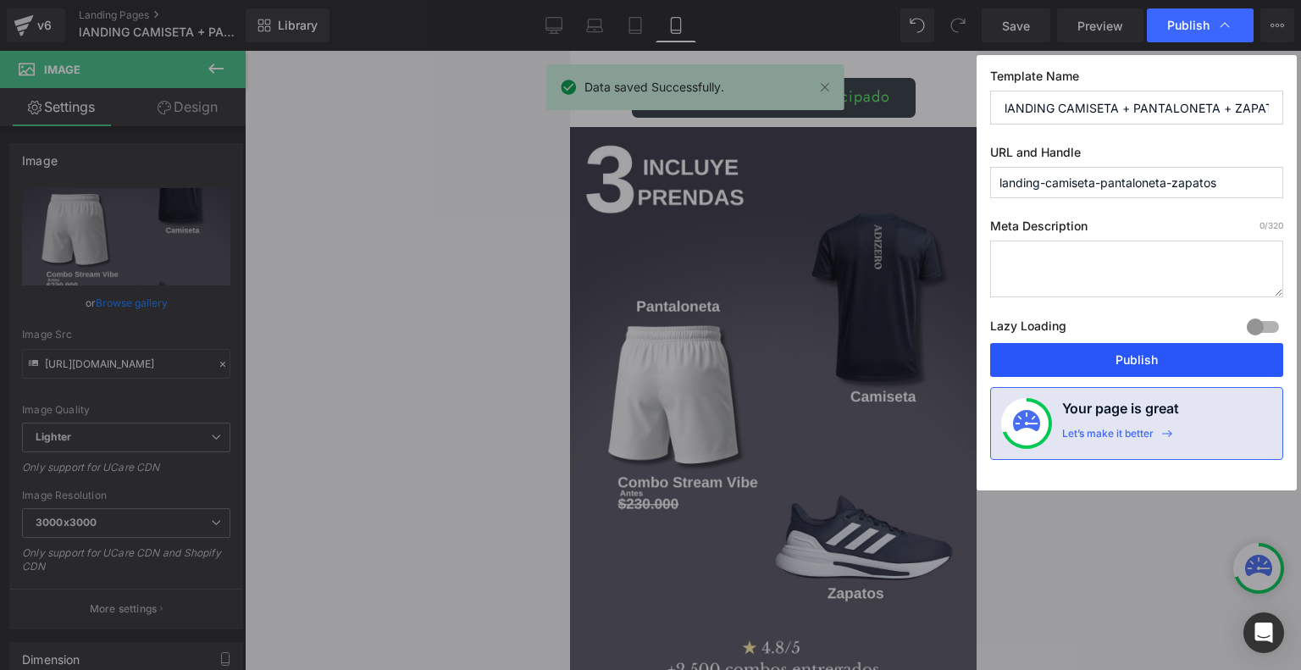
click at [1078, 355] on button "Publish" at bounding box center [1136, 360] width 293 height 34
